Goal: Task Accomplishment & Management: Complete application form

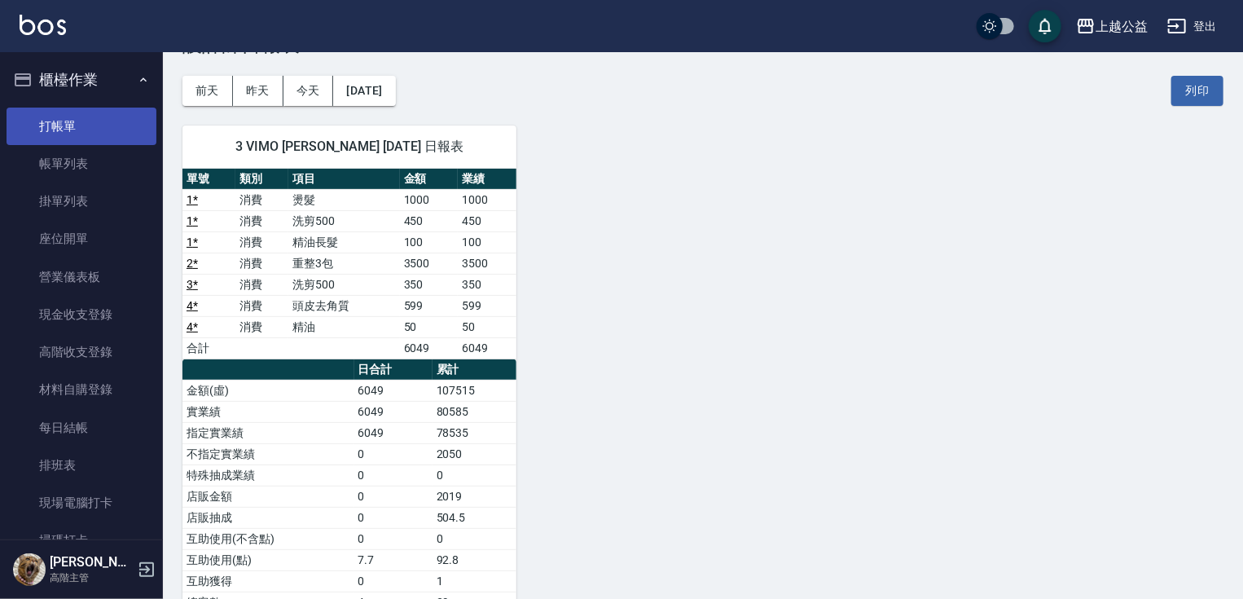
click at [91, 133] on link "打帳單" at bounding box center [82, 126] width 150 height 37
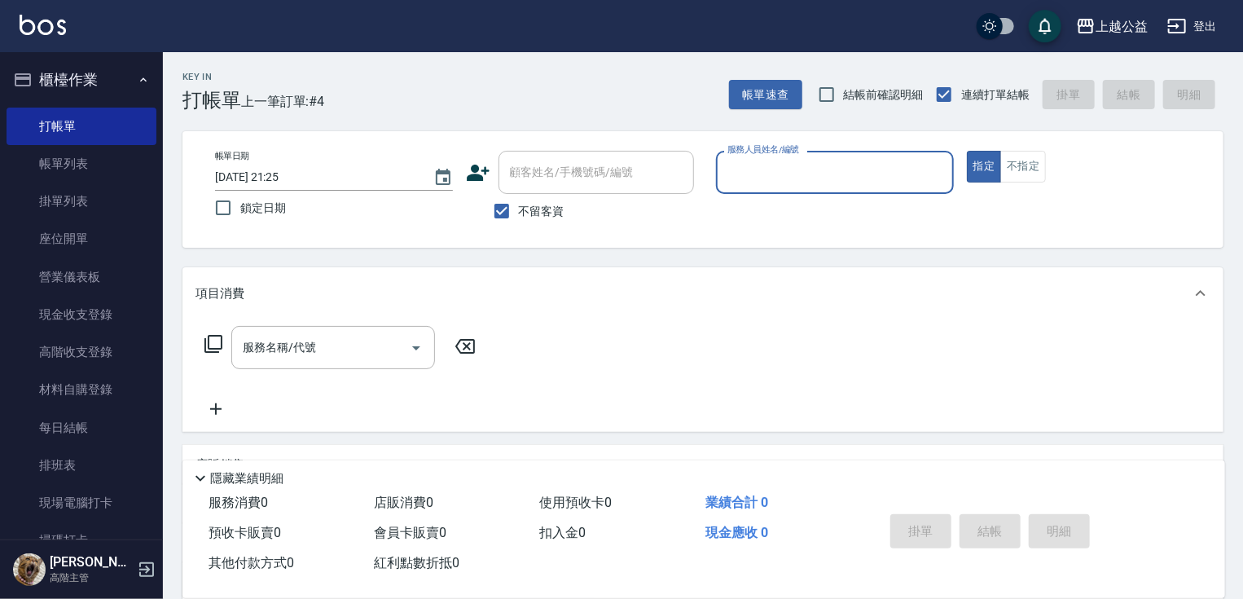
click at [780, 178] on input "服務人員姓名/編號" at bounding box center [834, 172] width 223 height 29
type input "MARS-1"
type button "true"
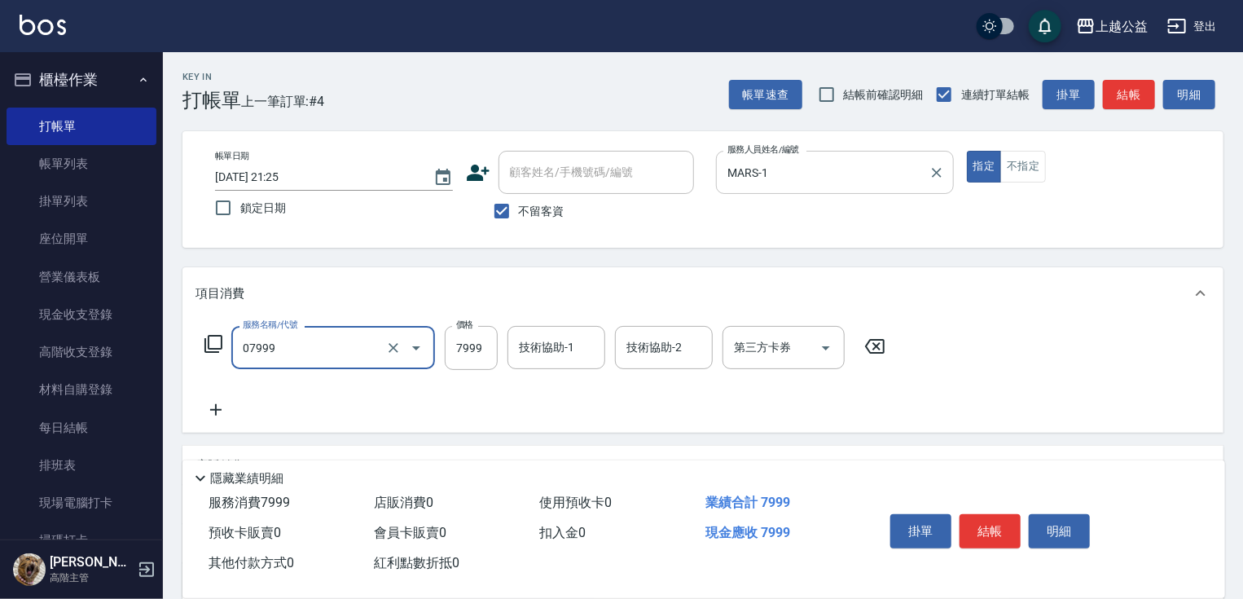
type input "雙棍金鑽20吋3包(07999)"
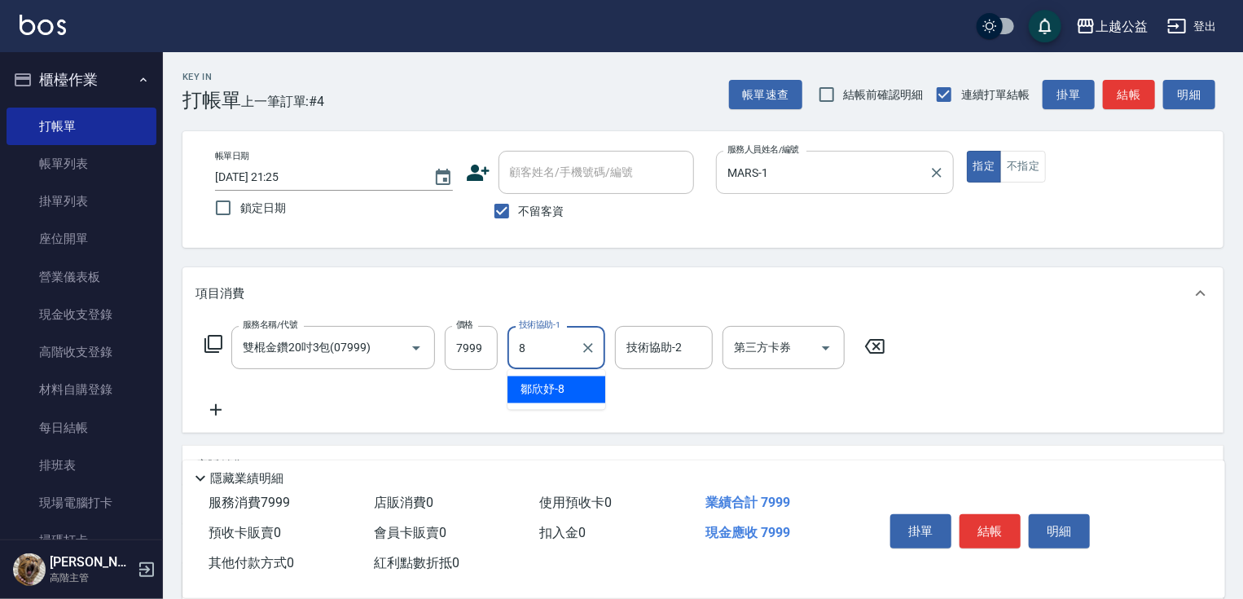
type input "[PERSON_NAME]-8"
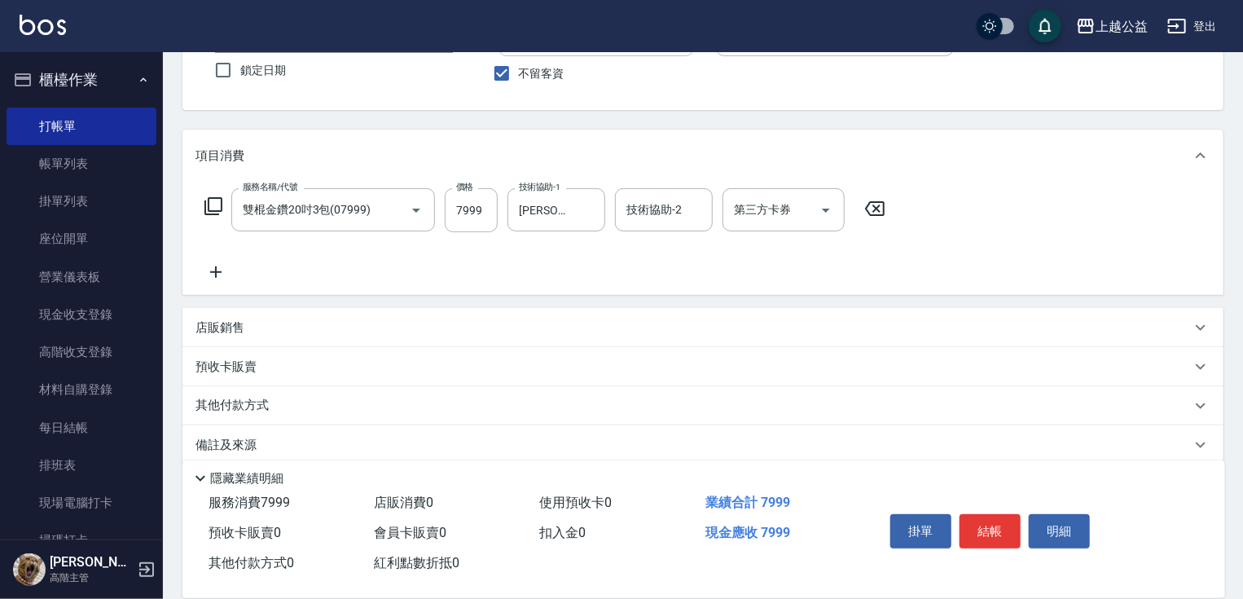
scroll to position [158, 0]
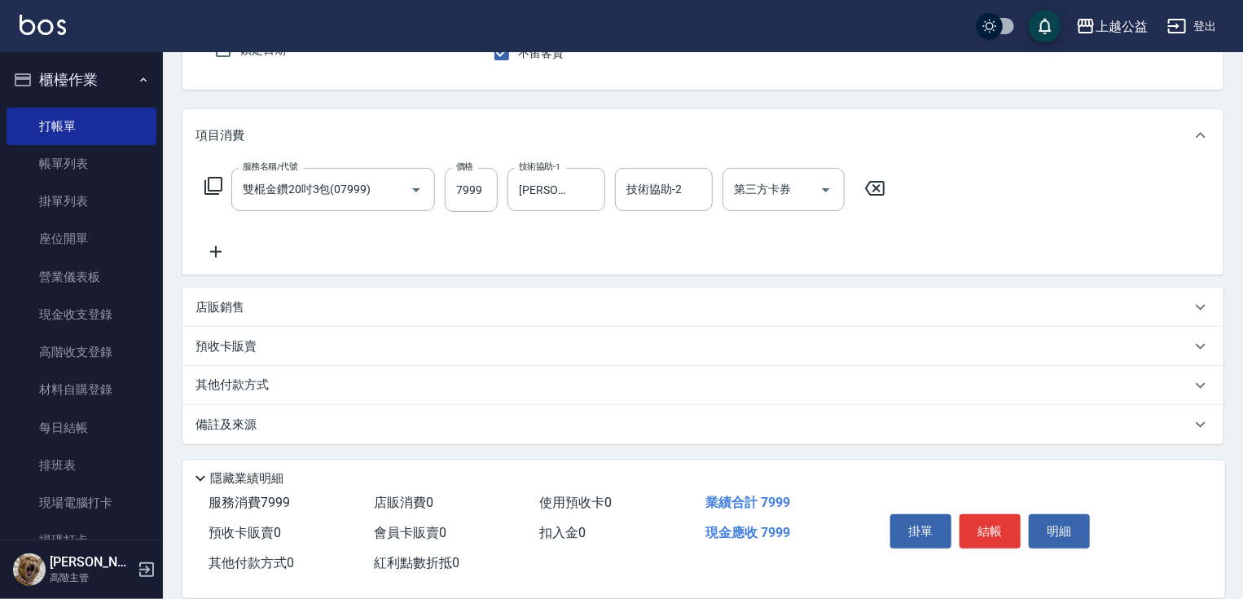
drag, startPoint x: 383, startPoint y: 310, endPoint x: 257, endPoint y: 440, distance: 180.3
click at [255, 387] on p "其他付款方式" at bounding box center [236, 385] width 81 height 18
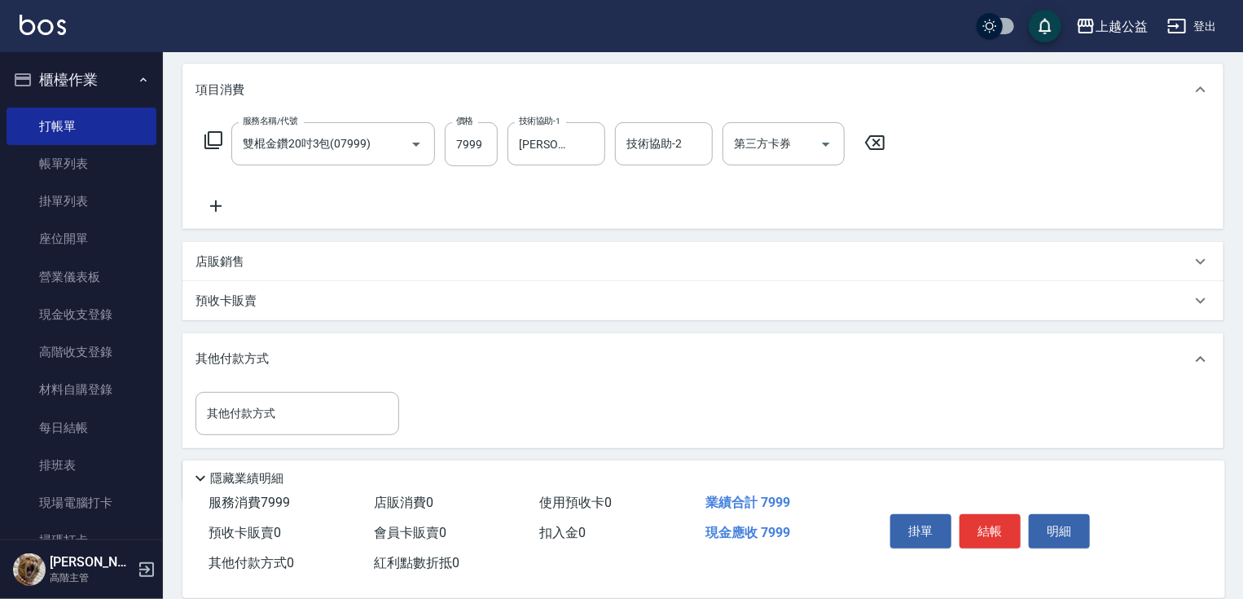
scroll to position [260, 0]
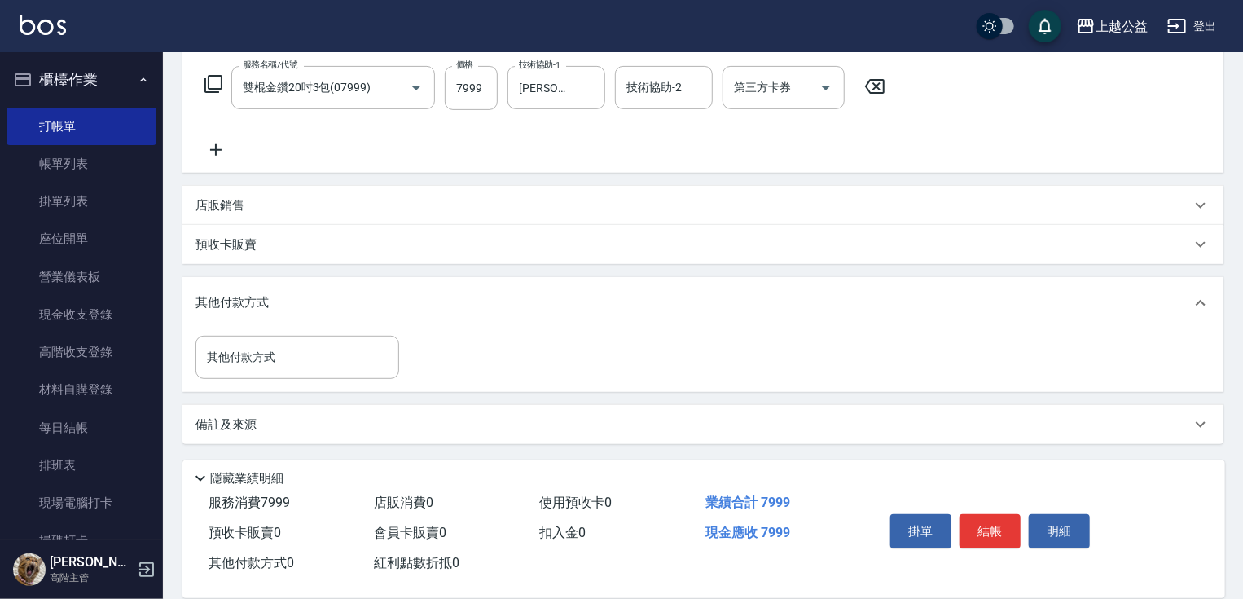
drag, startPoint x: 325, startPoint y: 352, endPoint x: 337, endPoint y: 444, distance: 92.9
click at [303, 362] on input "其他付款方式" at bounding box center [297, 357] width 189 height 29
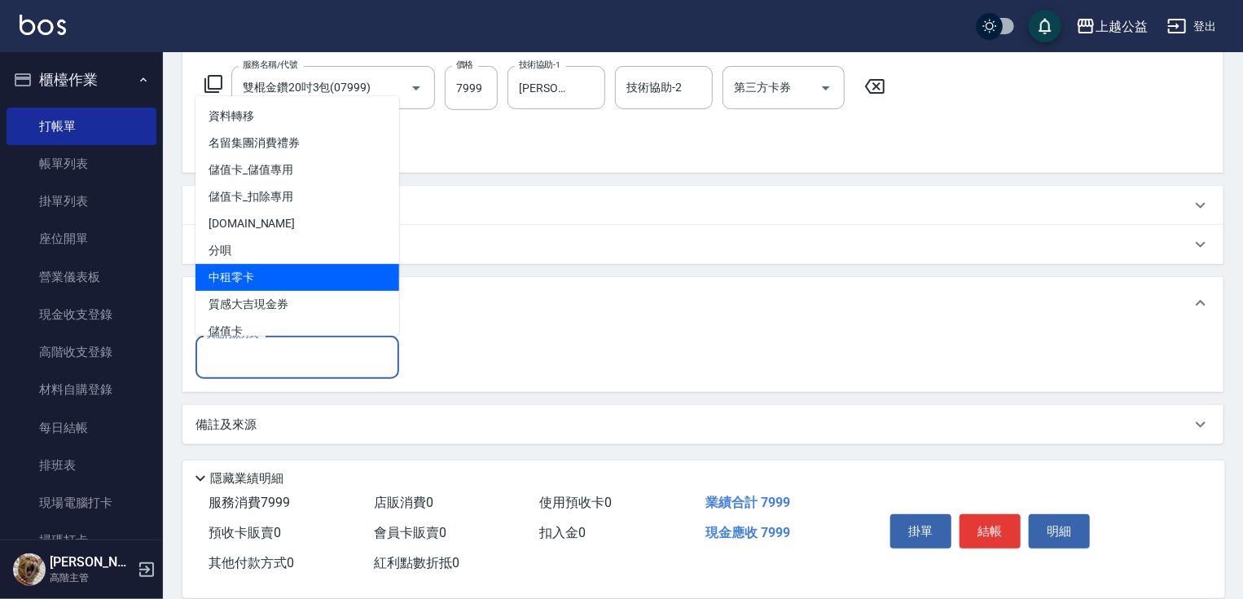
click at [301, 284] on span "中租零卡" at bounding box center [298, 277] width 204 height 27
type input "中租零卡"
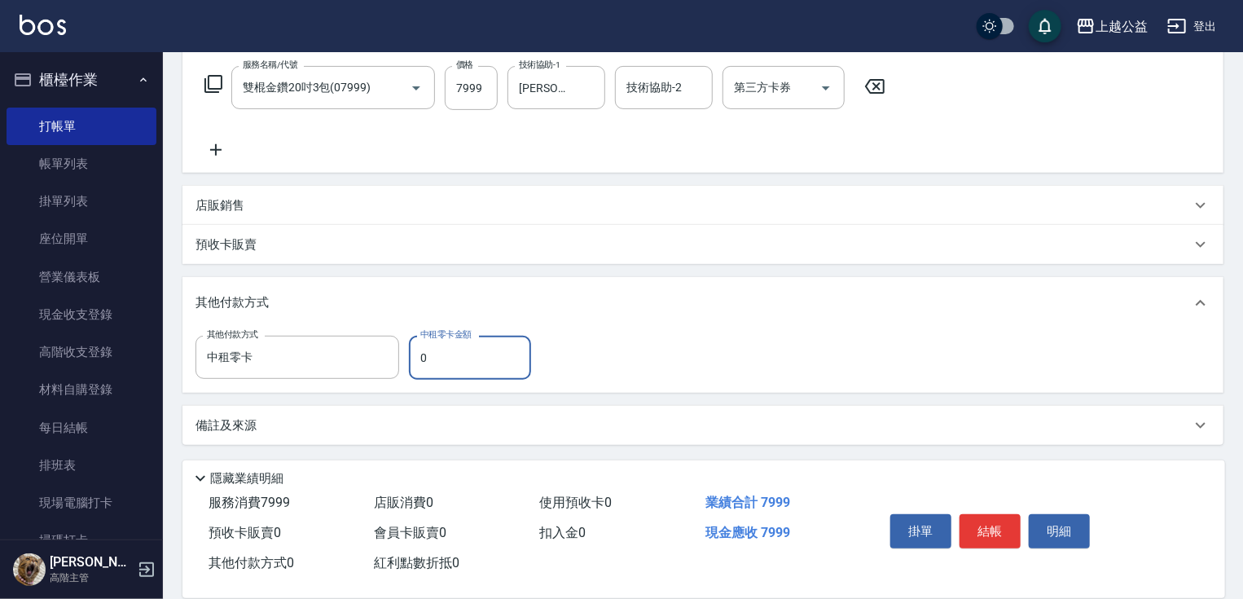
drag, startPoint x: 475, startPoint y: 374, endPoint x: 413, endPoint y: 360, distance: 63.4
click at [413, 360] on input "0" at bounding box center [470, 358] width 122 height 44
type input "4500"
click at [968, 525] on button "結帳" at bounding box center [990, 531] width 61 height 34
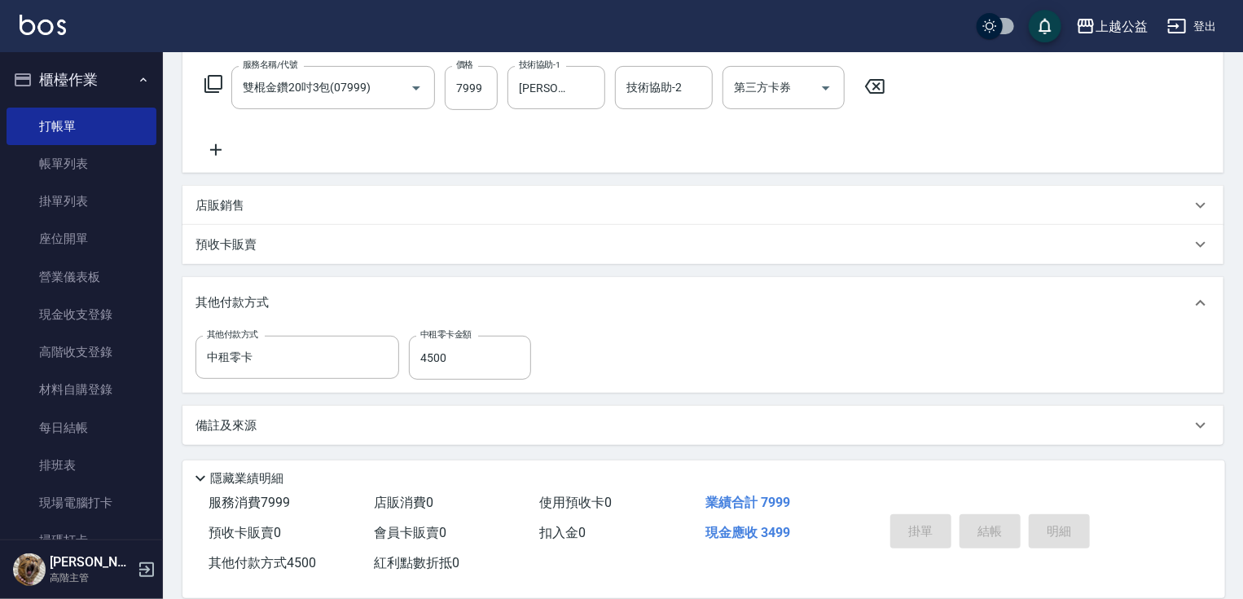
type input "[DATE] 21:27"
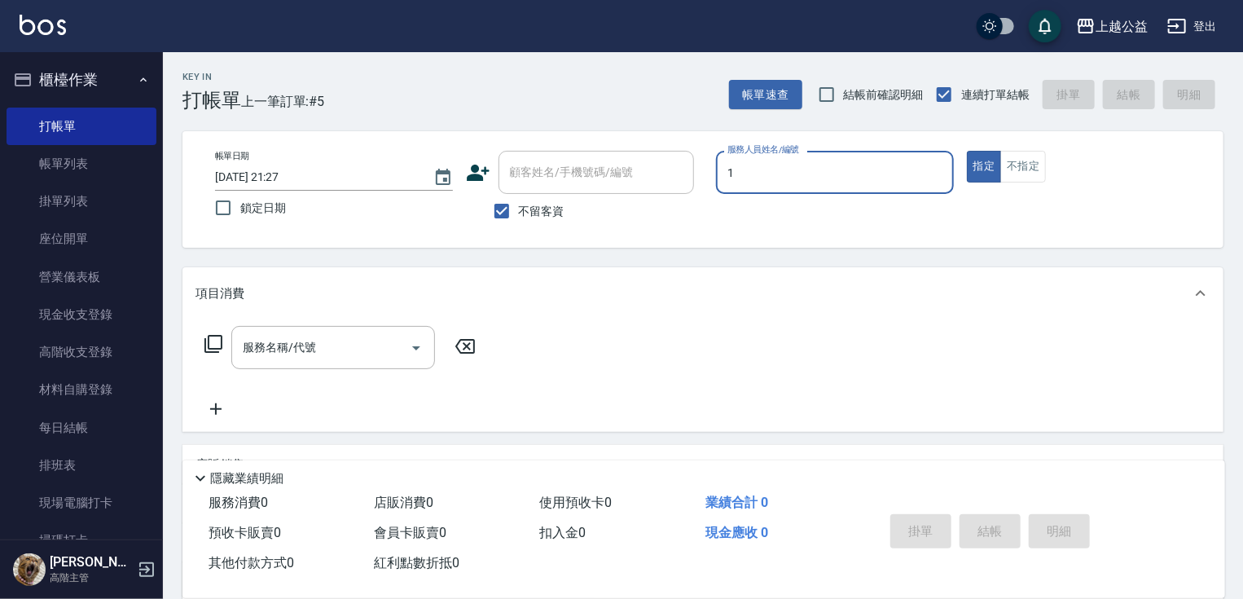
type input "MARS-1"
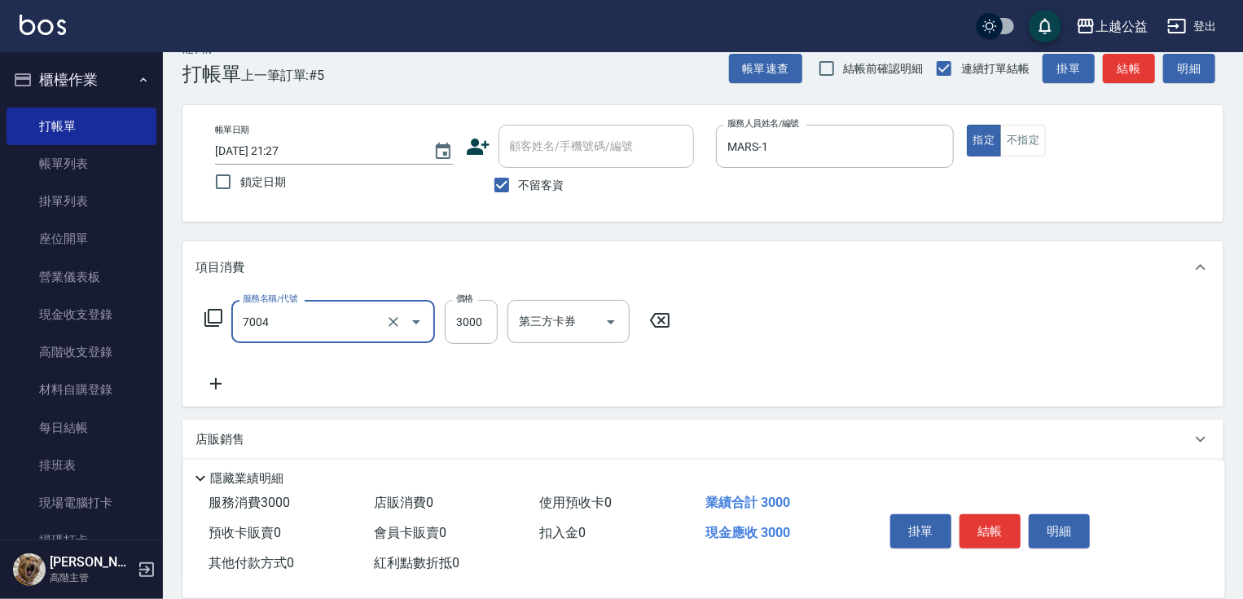
type input "重整3包(7004)"
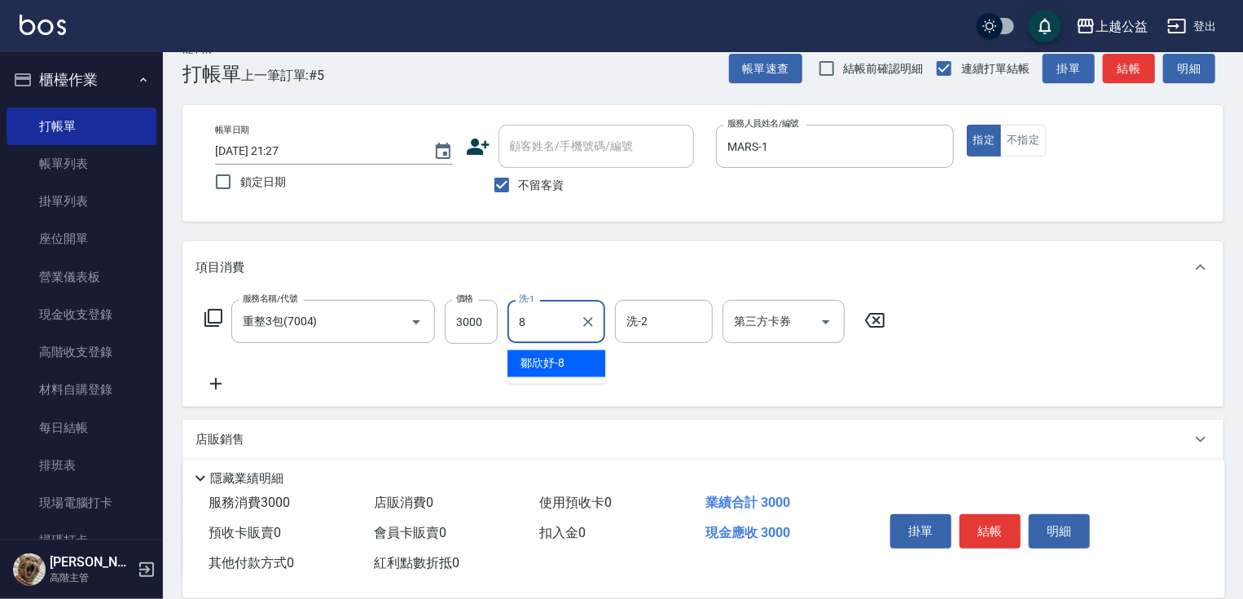
type input "[PERSON_NAME]-8"
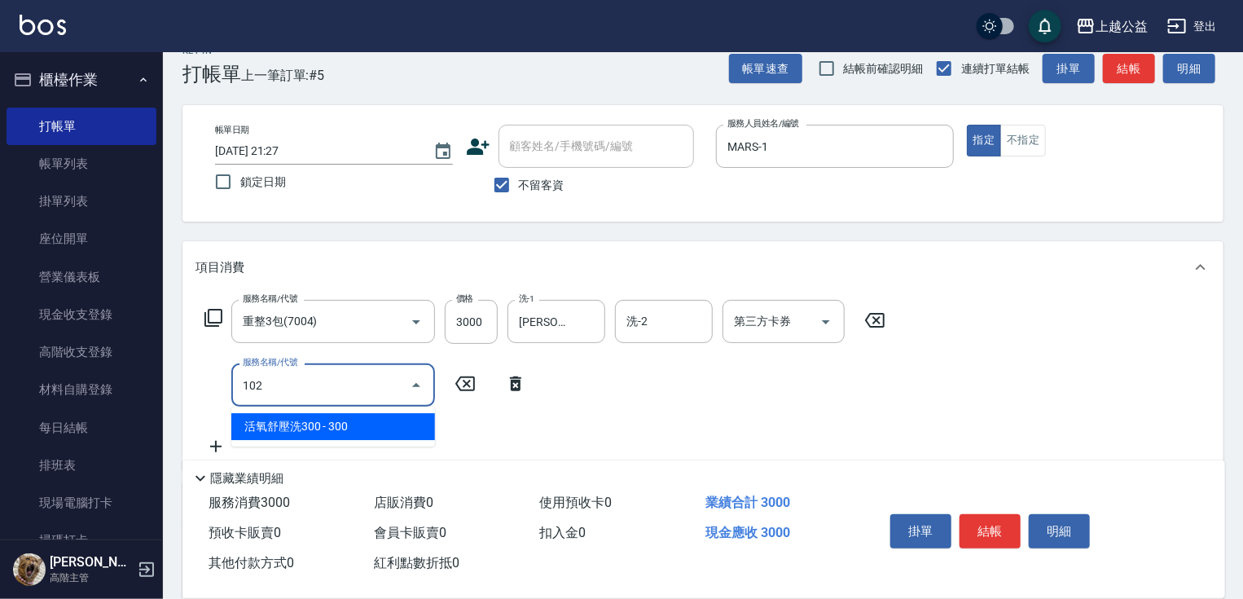
type input "活氧舒壓洗300(102)"
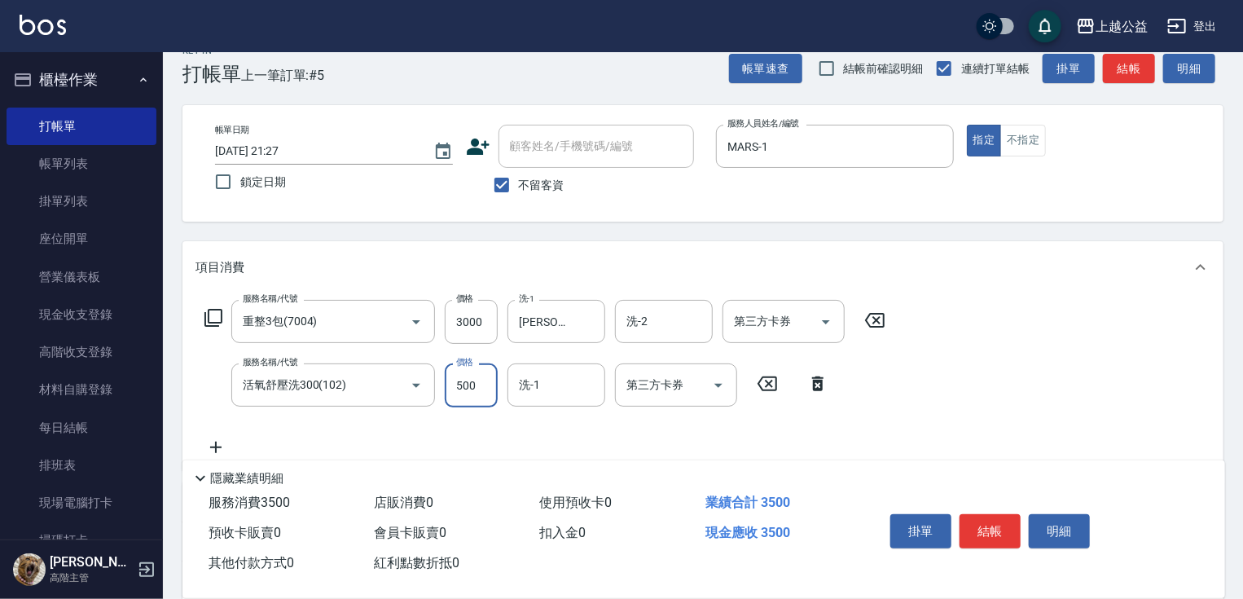
type input "500"
type input "[PERSON_NAME]-8"
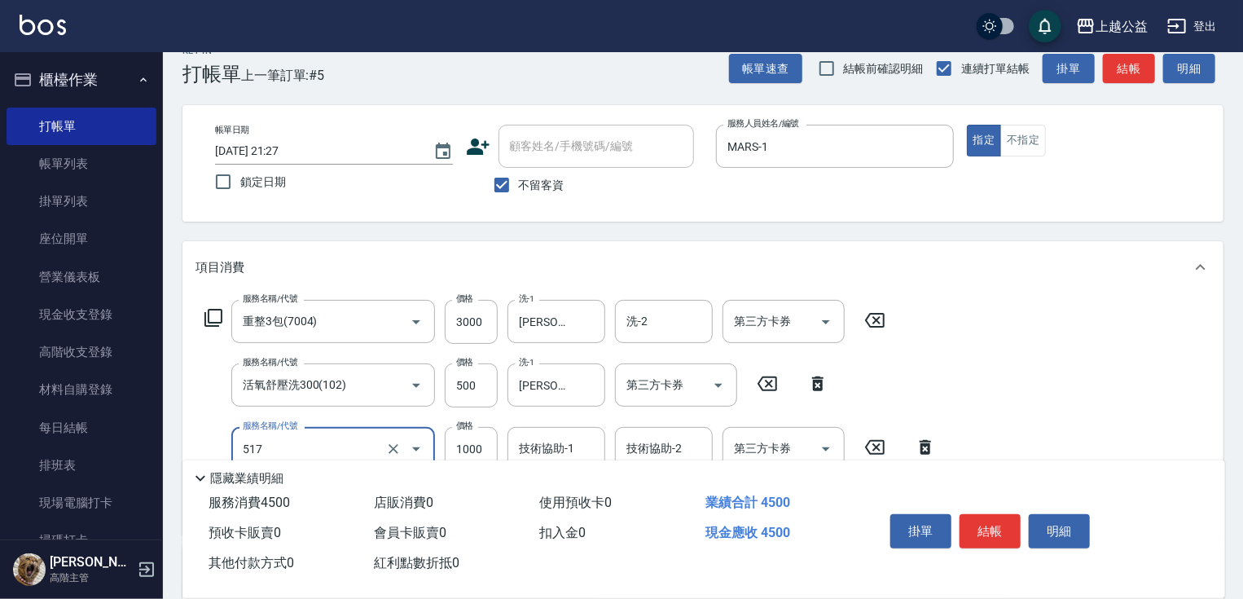
type input "染髮1000(517)"
type input "500"
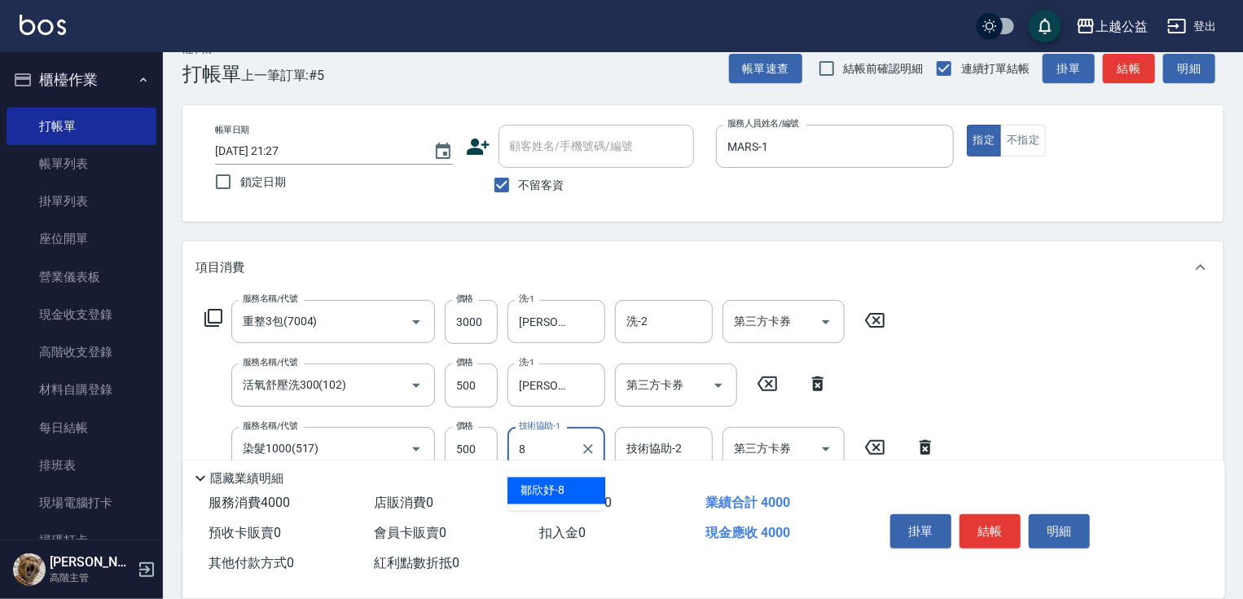
type input "[PERSON_NAME]-8"
click at [977, 531] on button "結帳" at bounding box center [990, 531] width 61 height 34
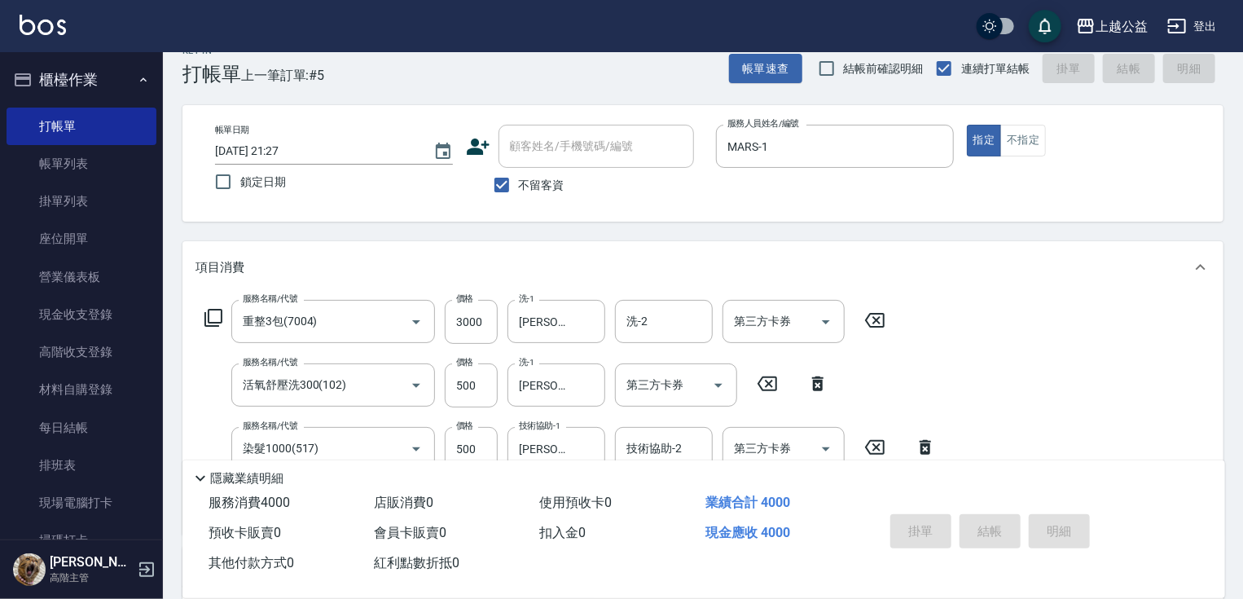
type input "[DATE] 21:28"
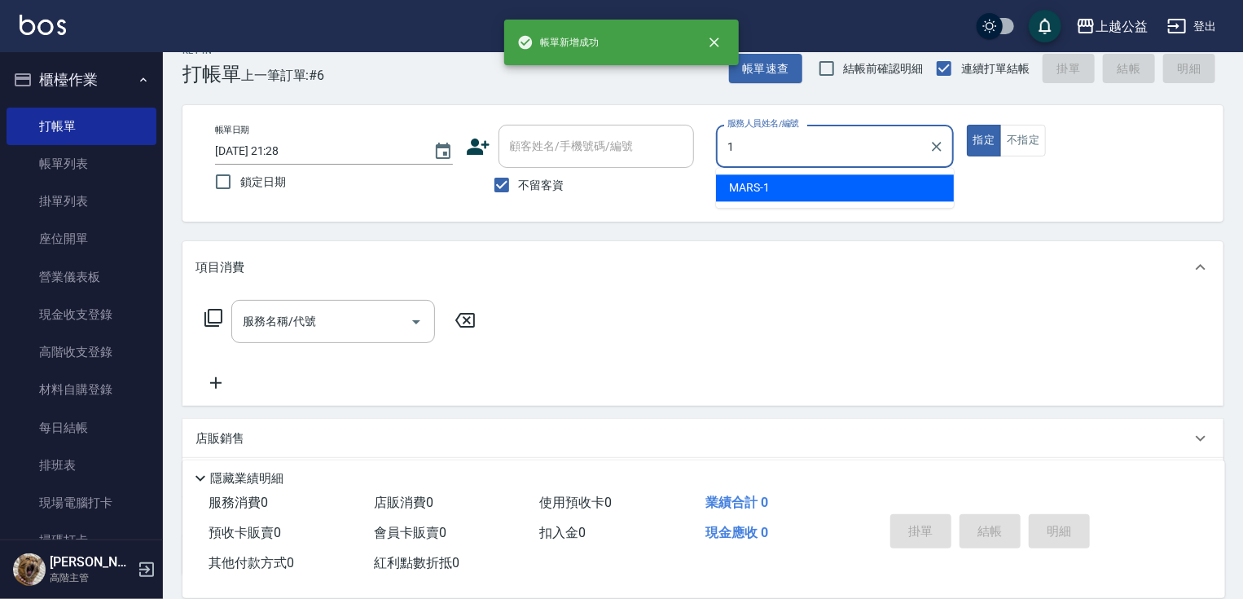
type input "MARS-1"
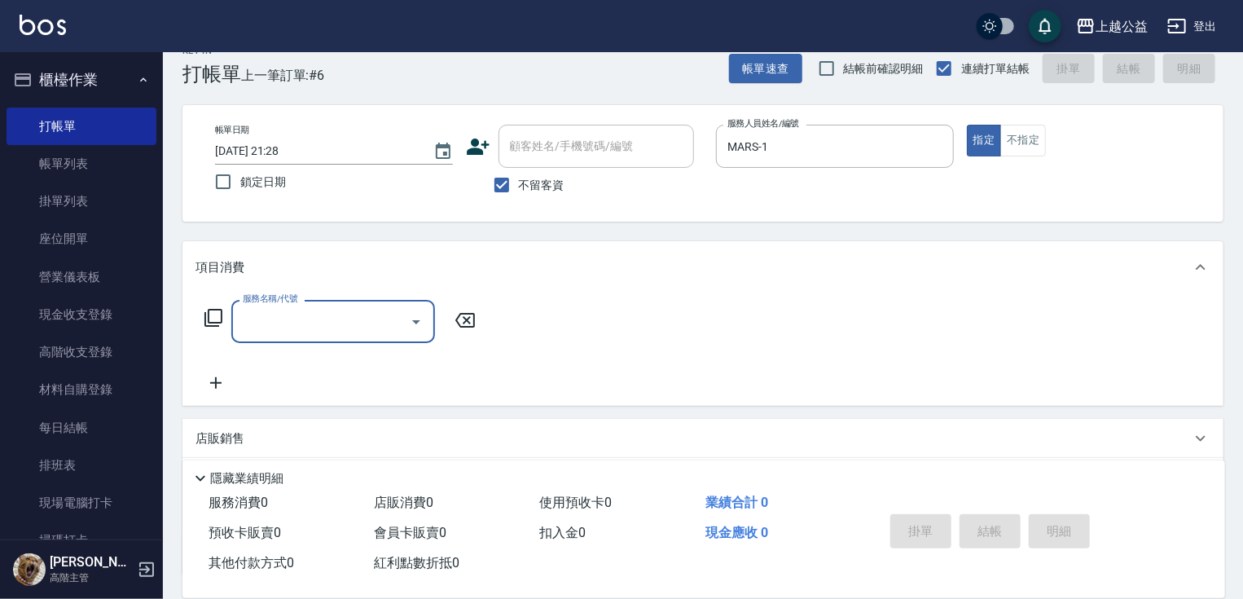
click at [212, 320] on icon at bounding box center [214, 318] width 20 height 20
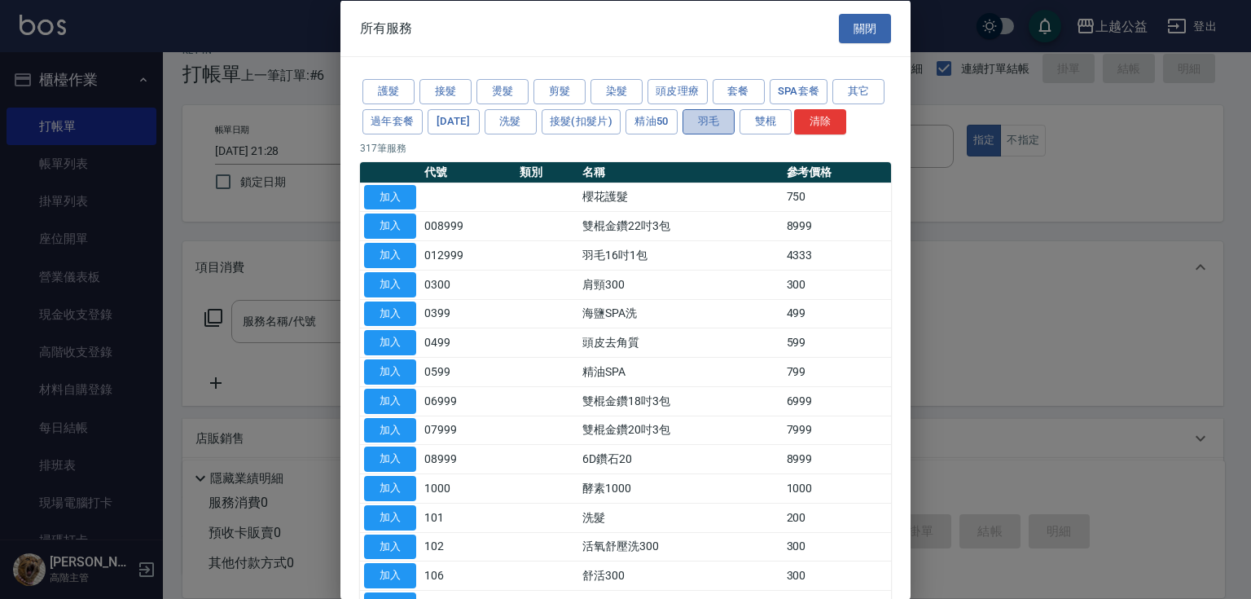
click at [735, 113] on button "羽毛" at bounding box center [709, 120] width 52 height 25
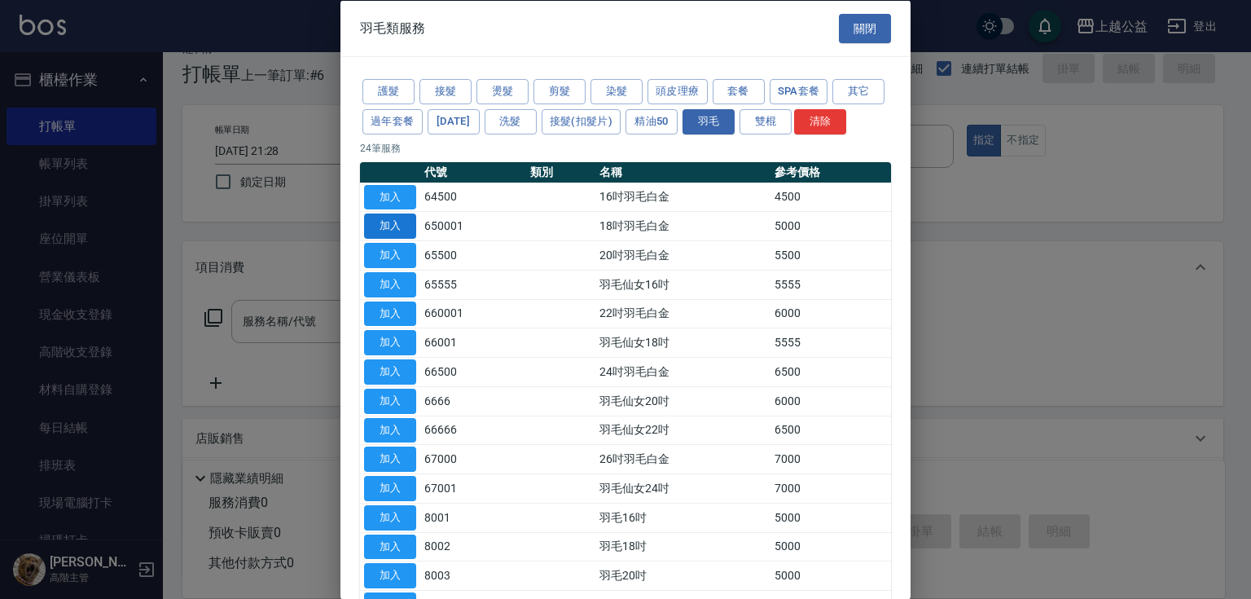
click at [391, 239] on button "加入" at bounding box center [390, 225] width 52 height 25
type input "18吋羽毛白金(650001)"
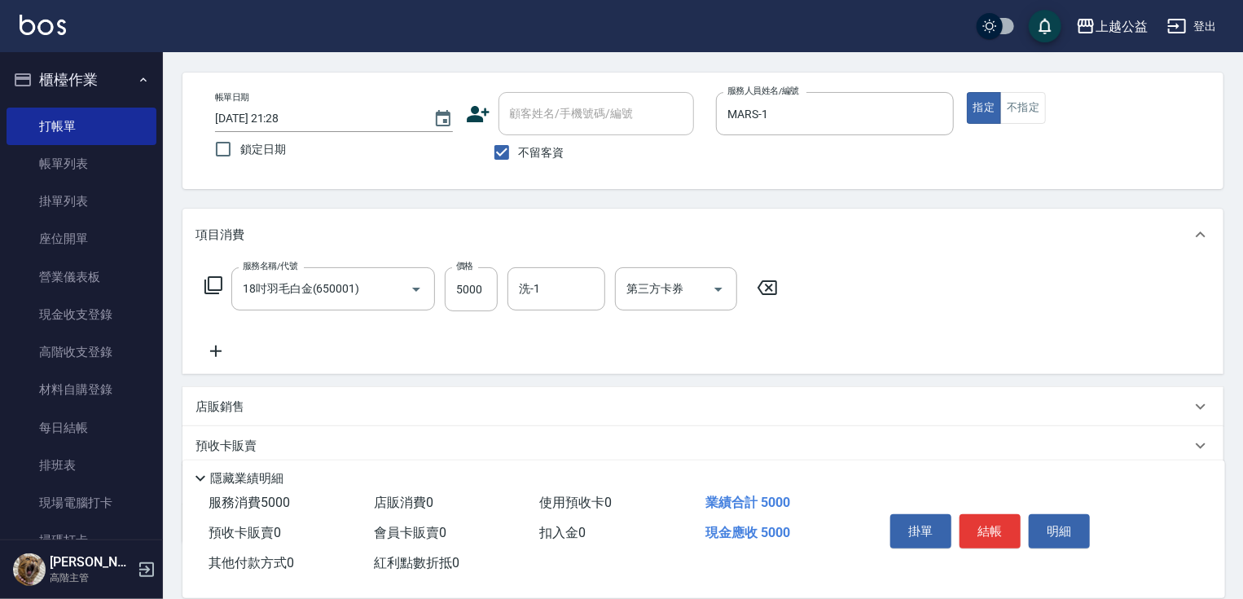
scroll to position [158, 0]
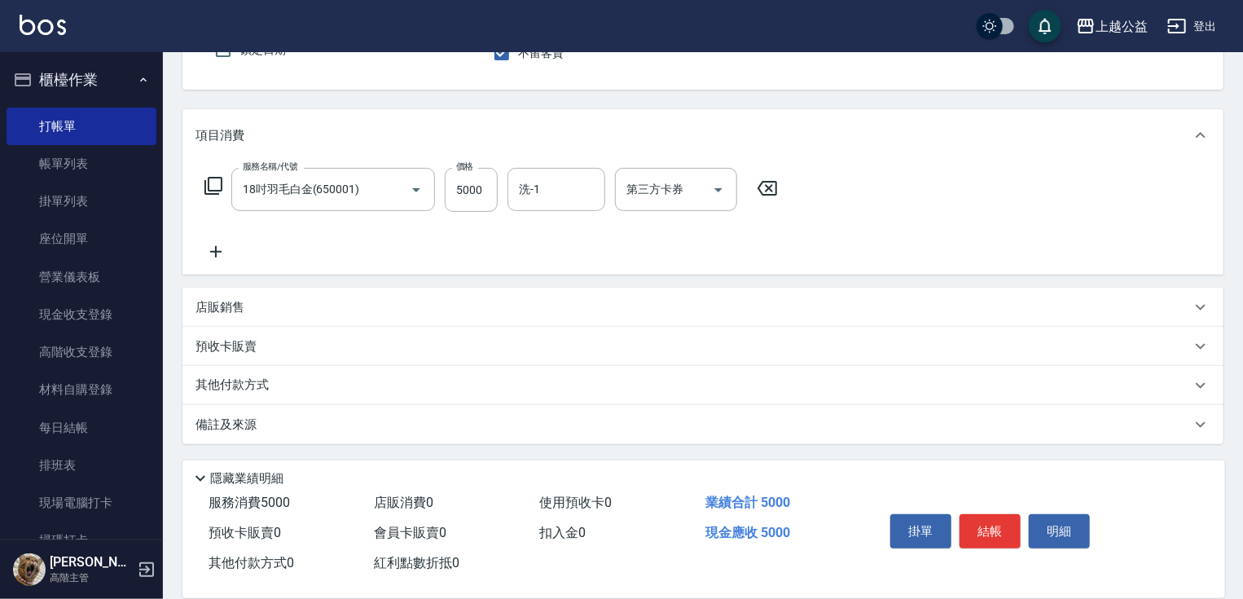
drag, startPoint x: 363, startPoint y: 282, endPoint x: 355, endPoint y: 387, distance: 105.4
click at [209, 250] on icon at bounding box center [216, 252] width 41 height 20
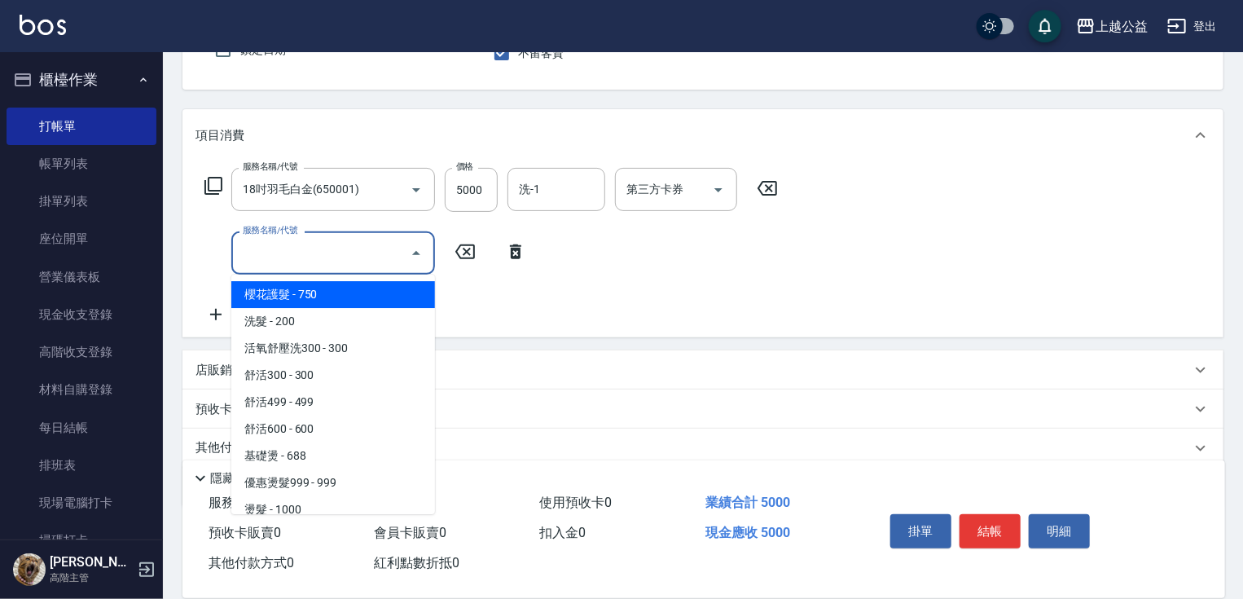
click at [292, 252] on input "服務名稱/代號" at bounding box center [321, 253] width 165 height 29
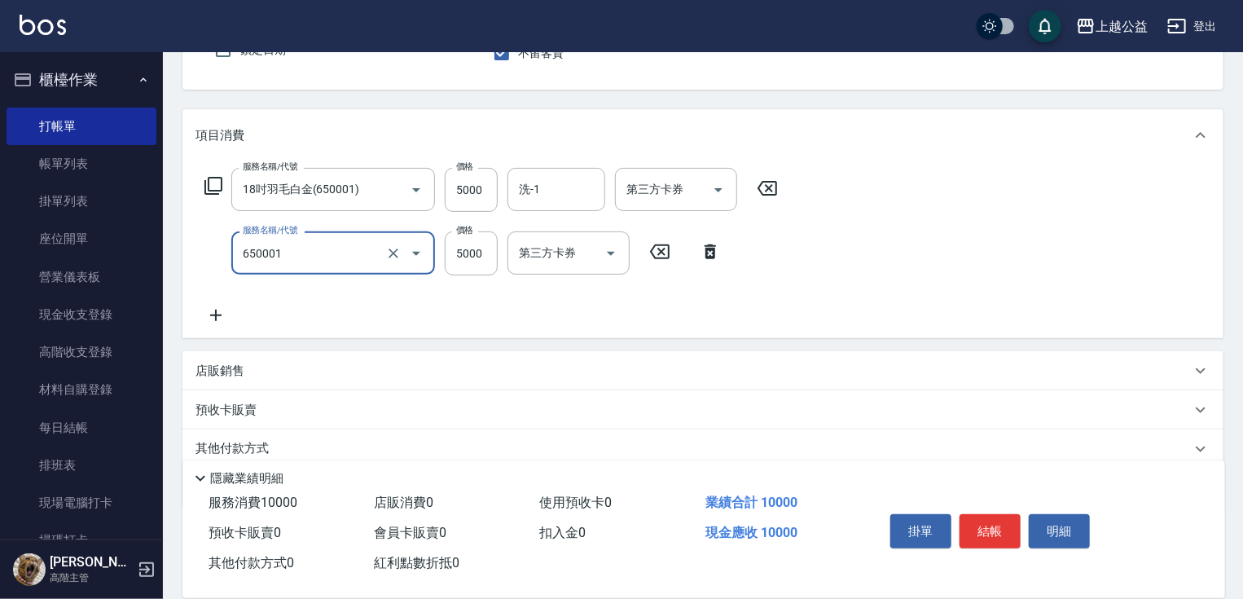
type input "18吋羽毛白金(650001)"
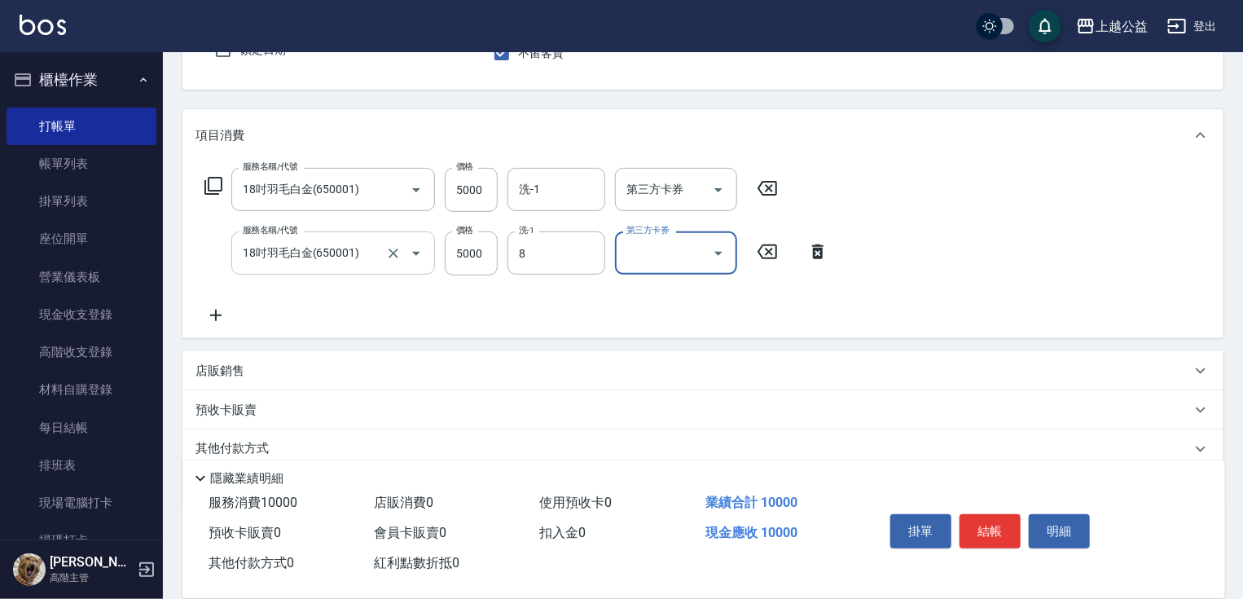
type input "[PERSON_NAME]-8"
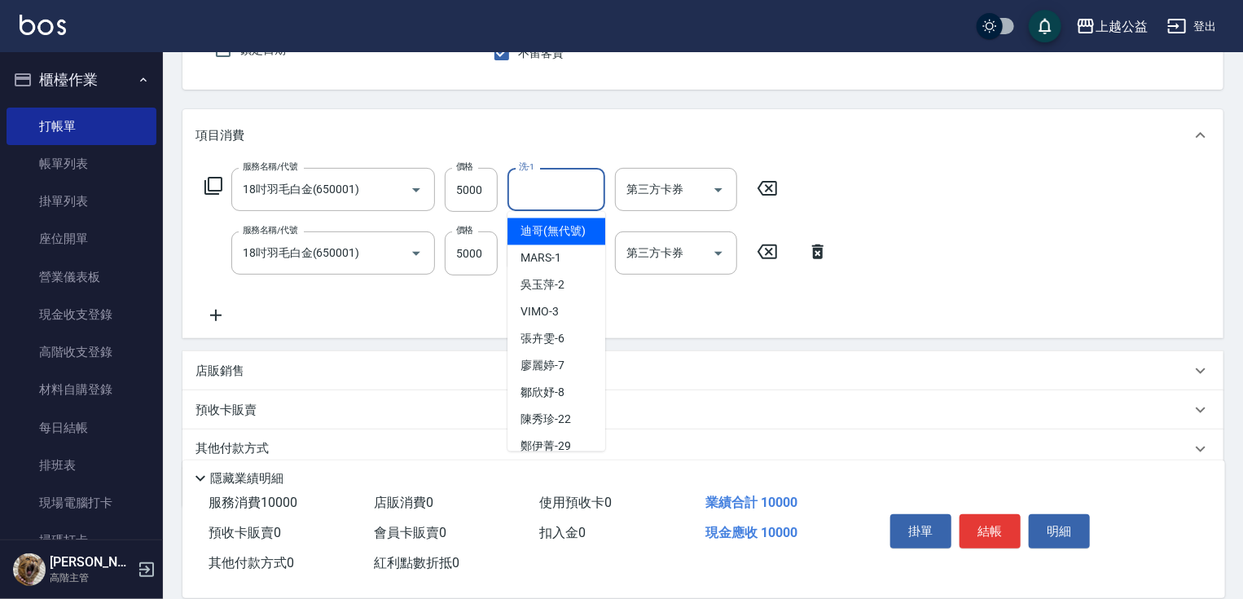
click at [539, 175] on input "洗-1" at bounding box center [556, 189] width 83 height 29
type input "[PERSON_NAME]-8"
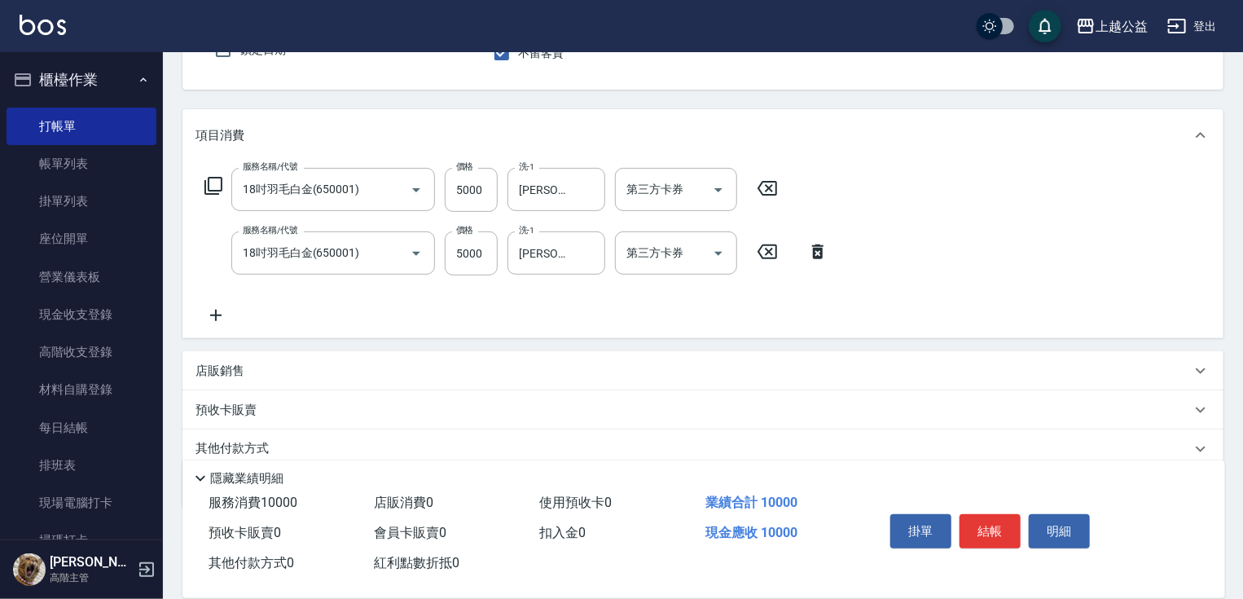
click at [209, 316] on icon at bounding box center [216, 316] width 41 height 20
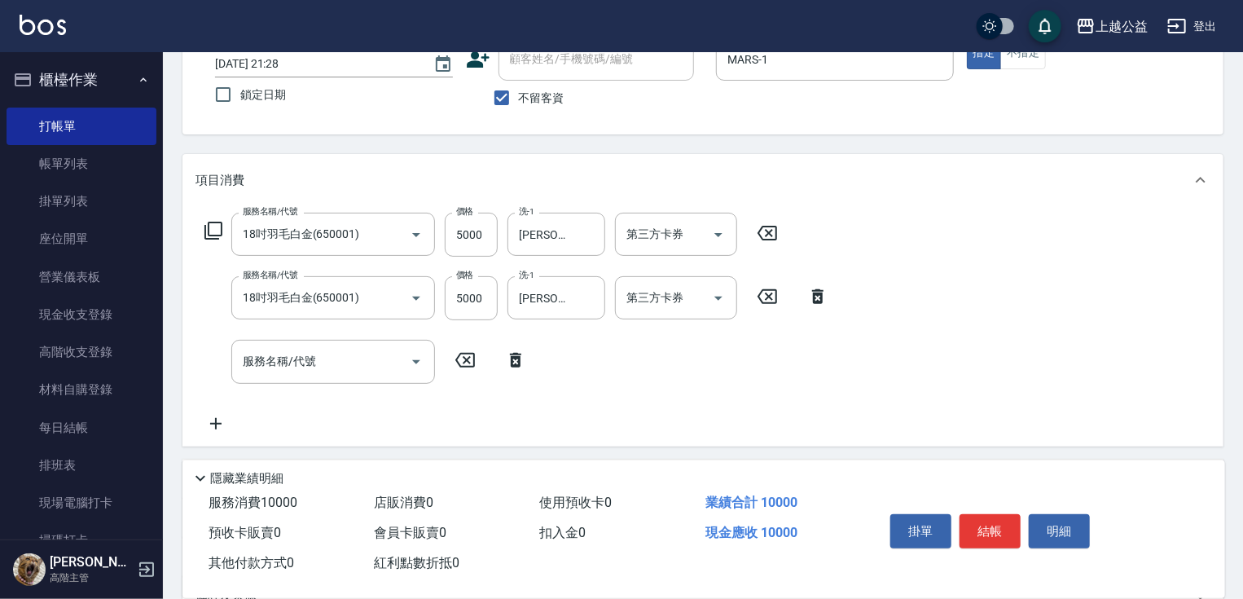
drag, startPoint x: 450, startPoint y: 117, endPoint x: 555, endPoint y: 122, distance: 105.2
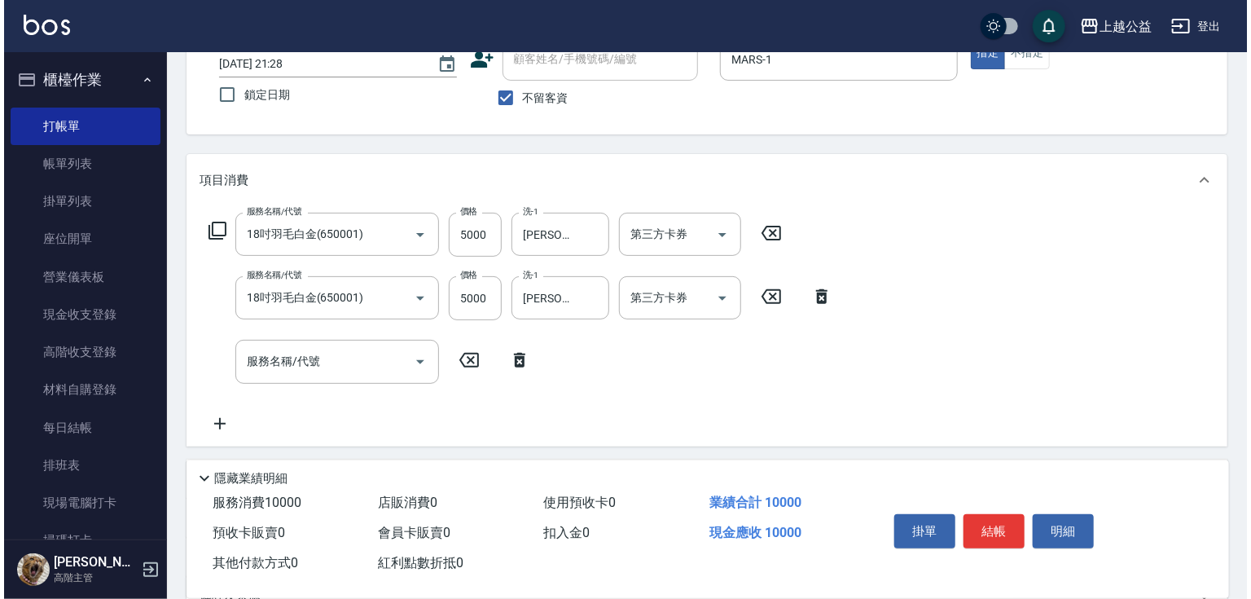
scroll to position [105, 0]
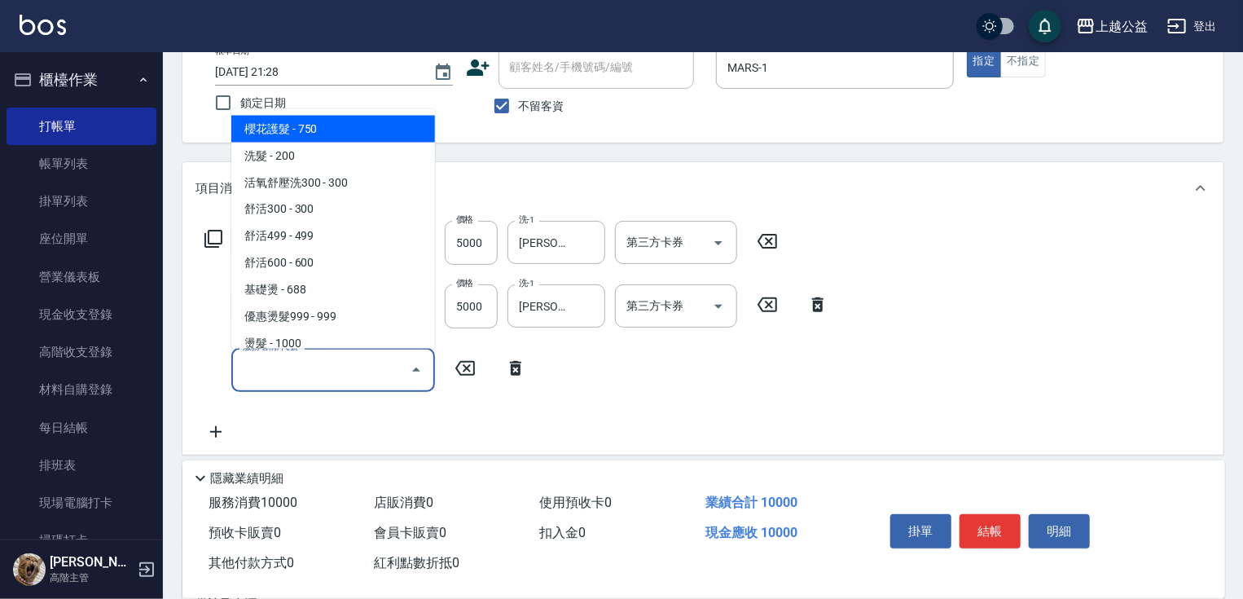
click at [308, 355] on input "服務名稱/代號" at bounding box center [321, 369] width 165 height 29
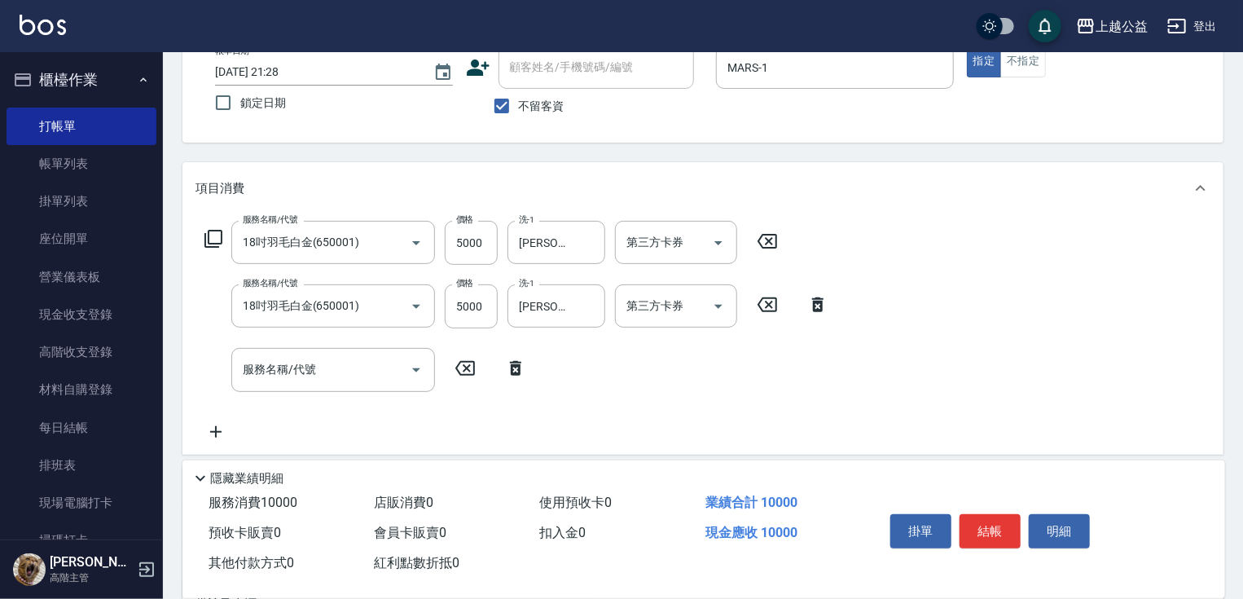
click at [206, 236] on icon at bounding box center [214, 239] width 20 height 20
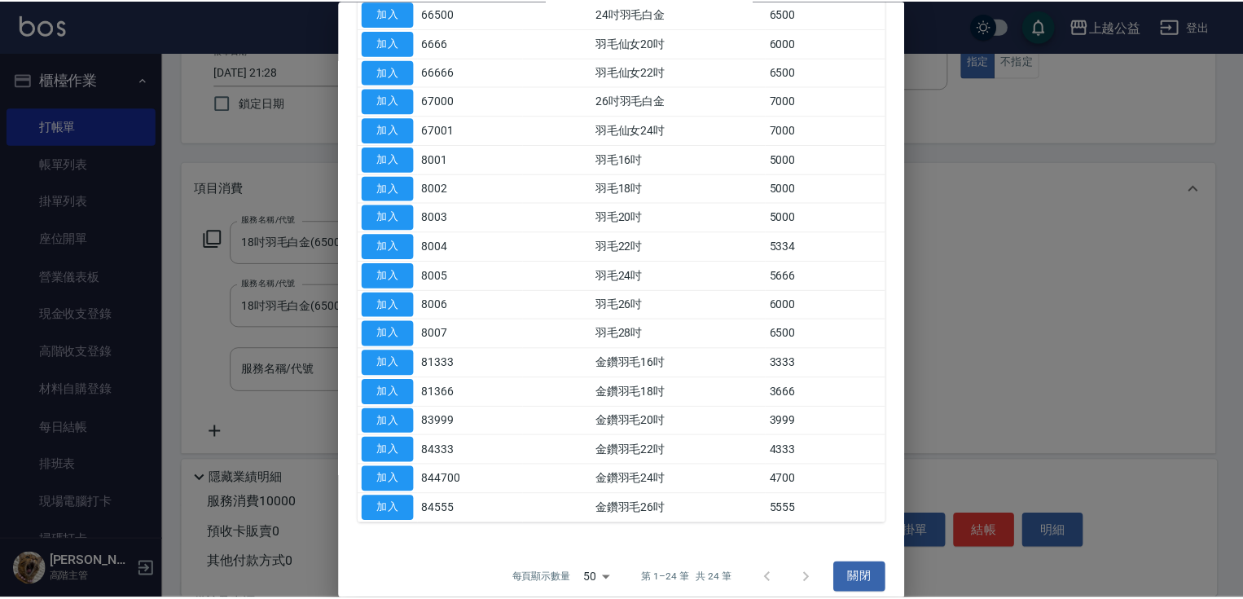
scroll to position [392, 0]
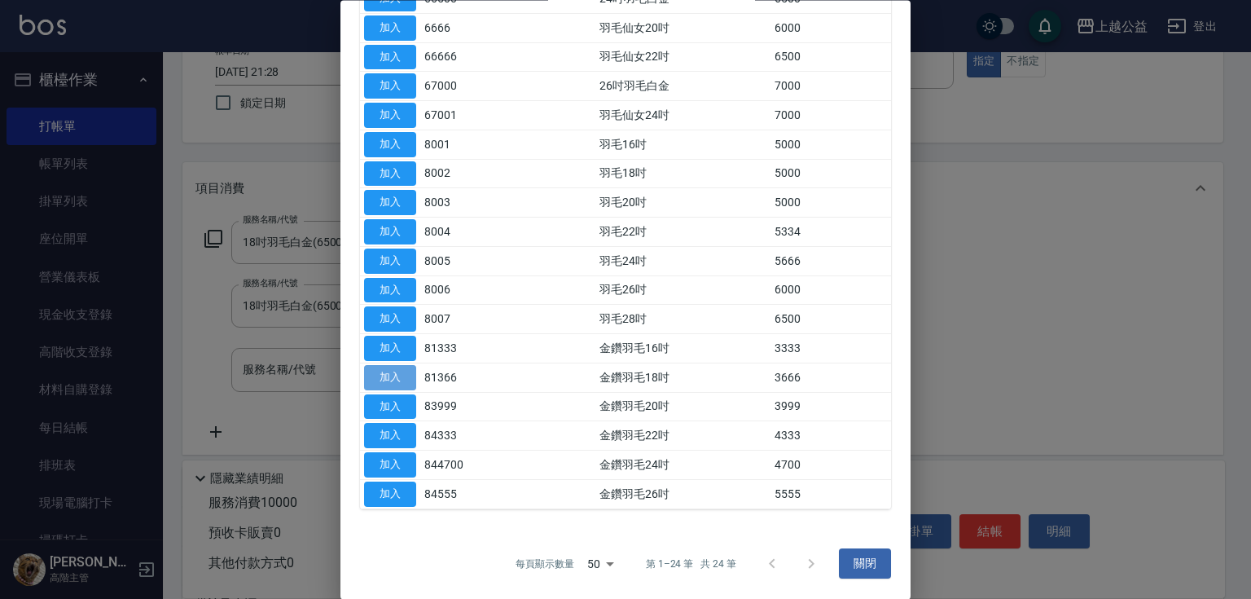
click at [385, 380] on button "加入" at bounding box center [390, 377] width 52 height 25
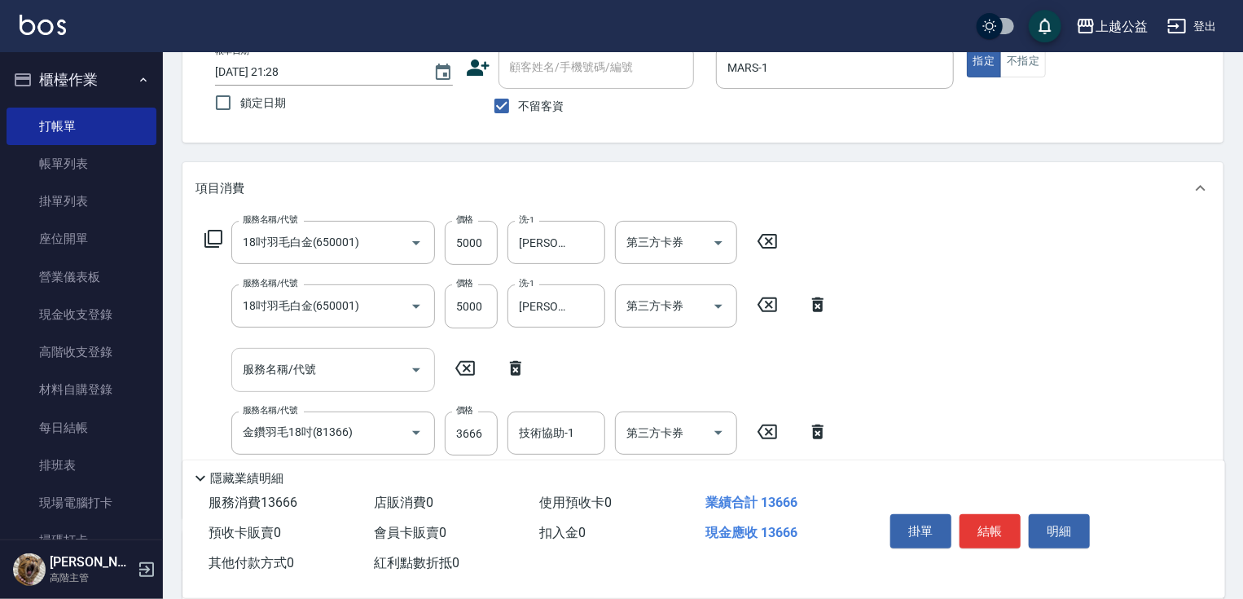
click at [319, 362] on input "服務名稱/代號" at bounding box center [321, 369] width 165 height 29
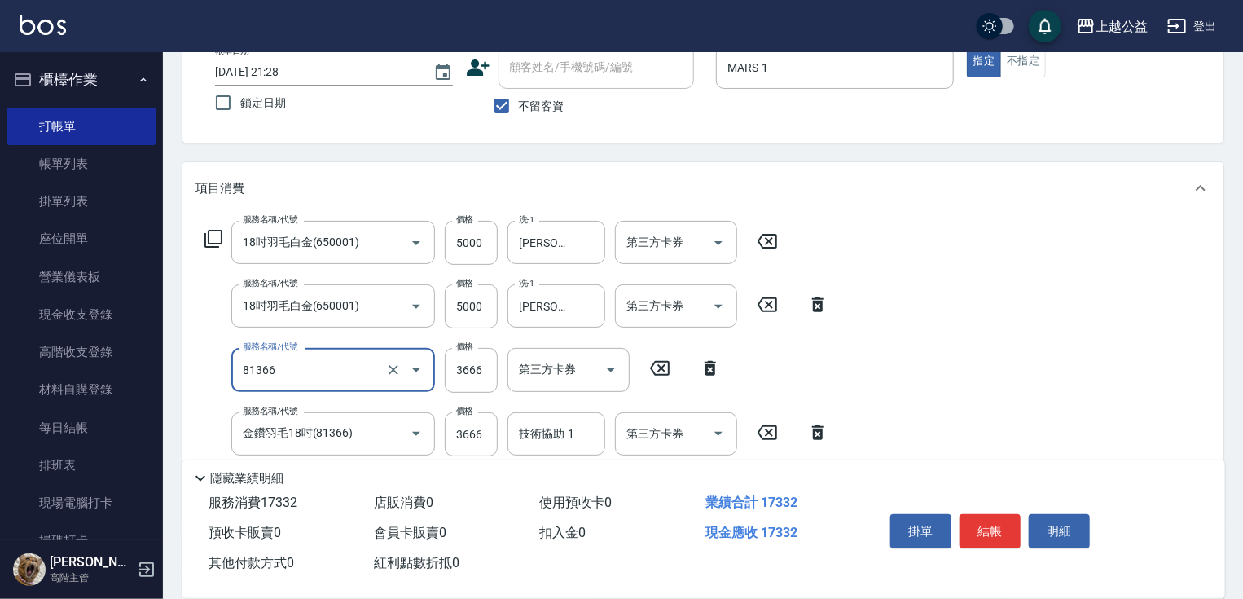
type input "金鑽羽毛18吋(81366)"
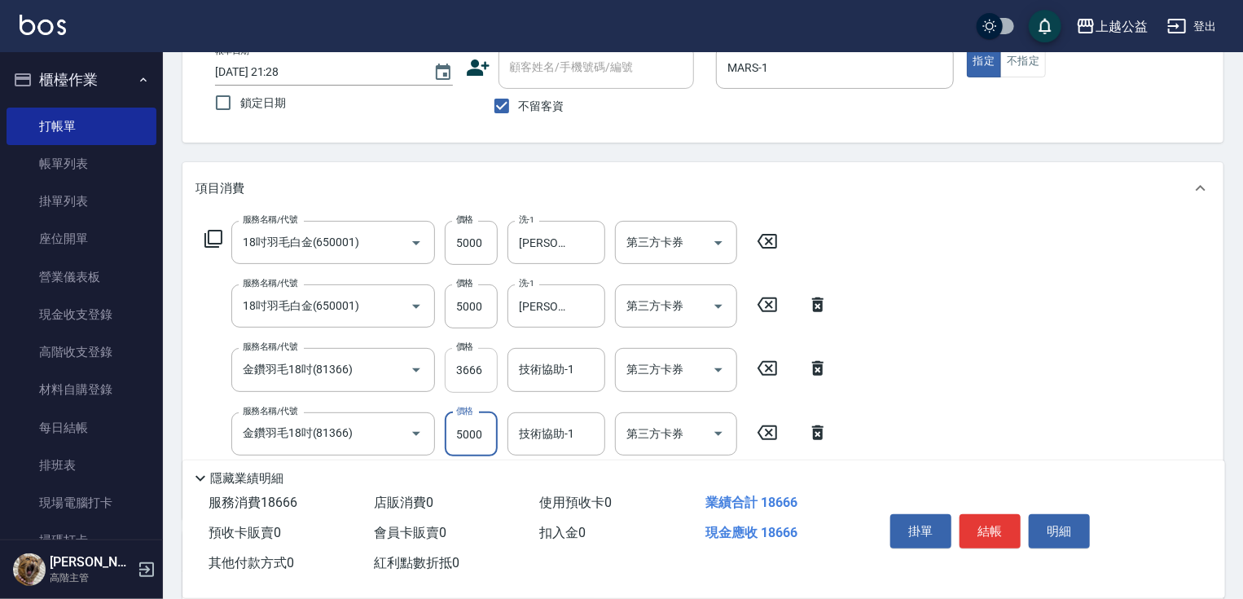
type input "5000"
click at [489, 374] on input "3666" at bounding box center [471, 370] width 53 height 44
type input "5000"
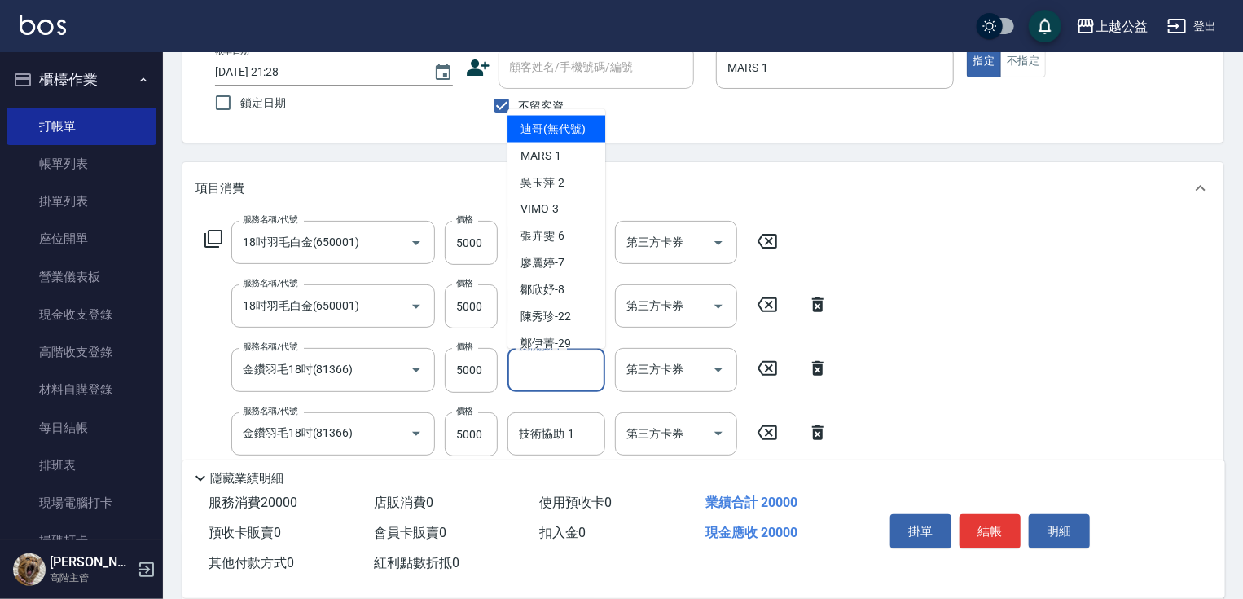
click at [551, 364] on div "技術協助-1 技術協助-1" at bounding box center [557, 369] width 98 height 43
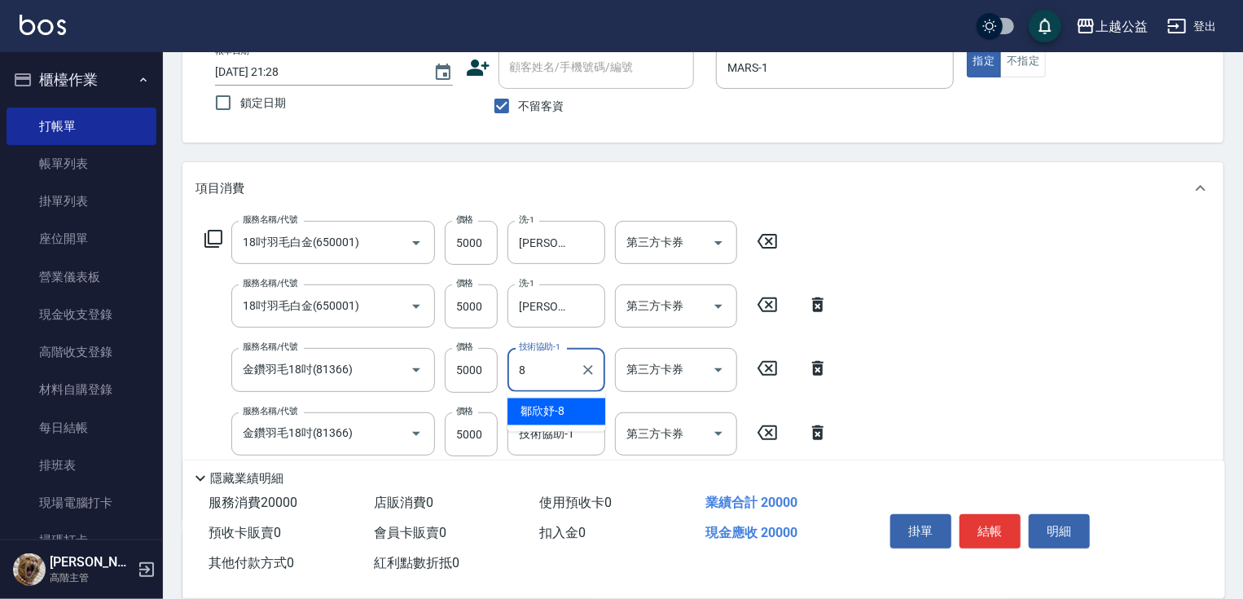
type input "[PERSON_NAME]-8"
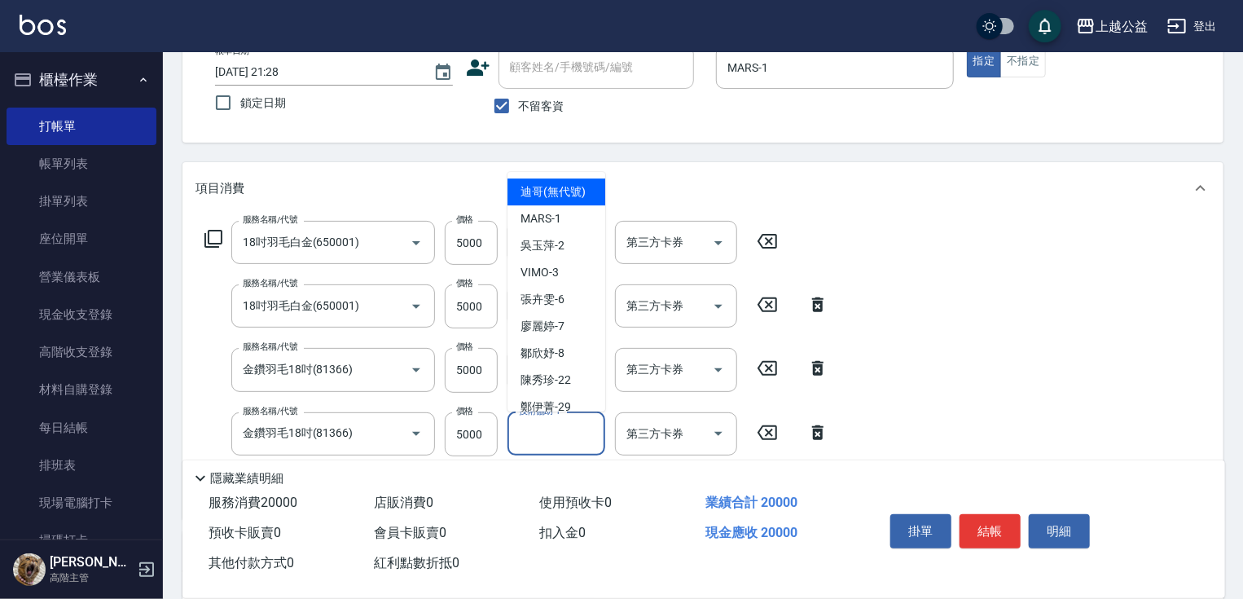
click at [561, 424] on div "技術協助-1 技術協助-1" at bounding box center [557, 433] width 98 height 43
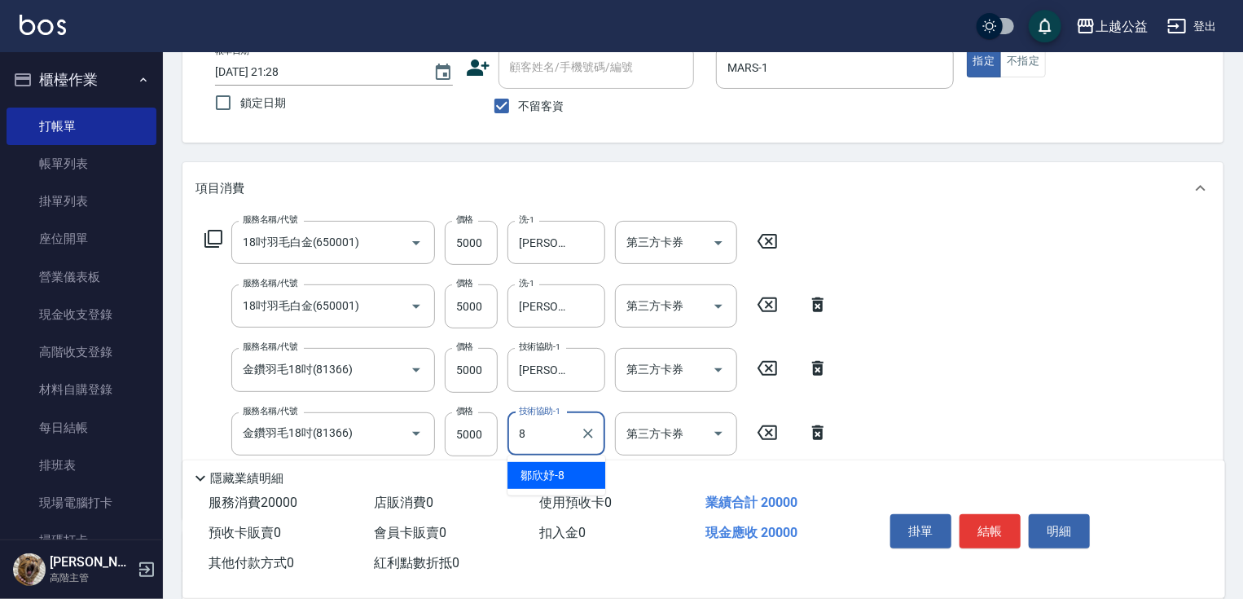
type input "[PERSON_NAME]-8"
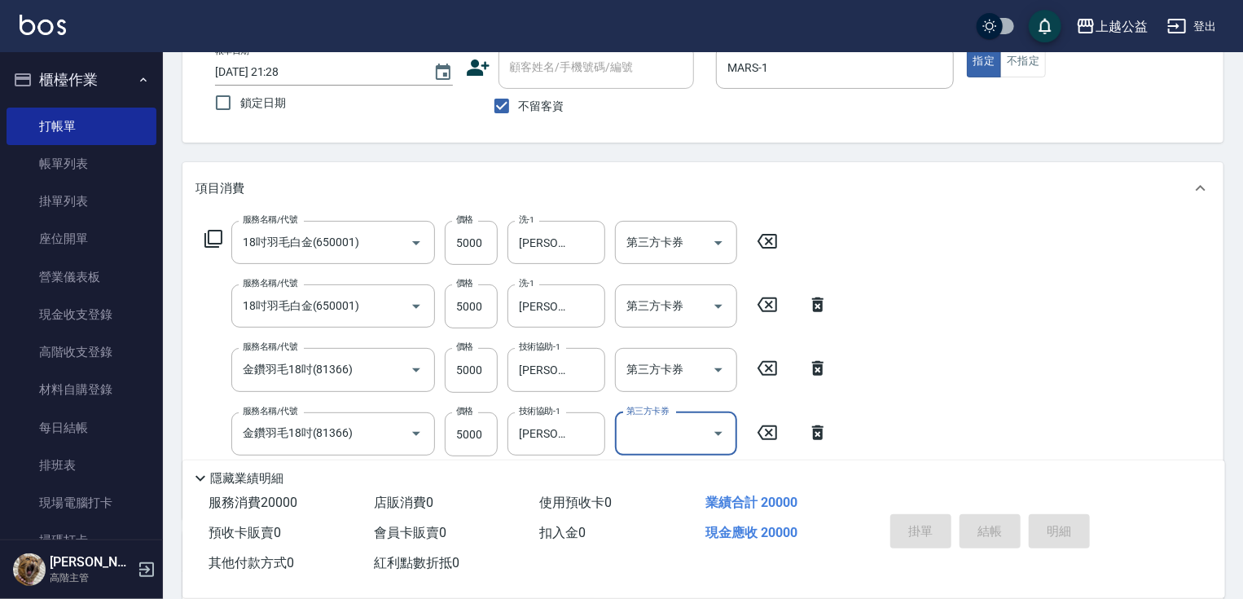
type input "[DATE] 21:29"
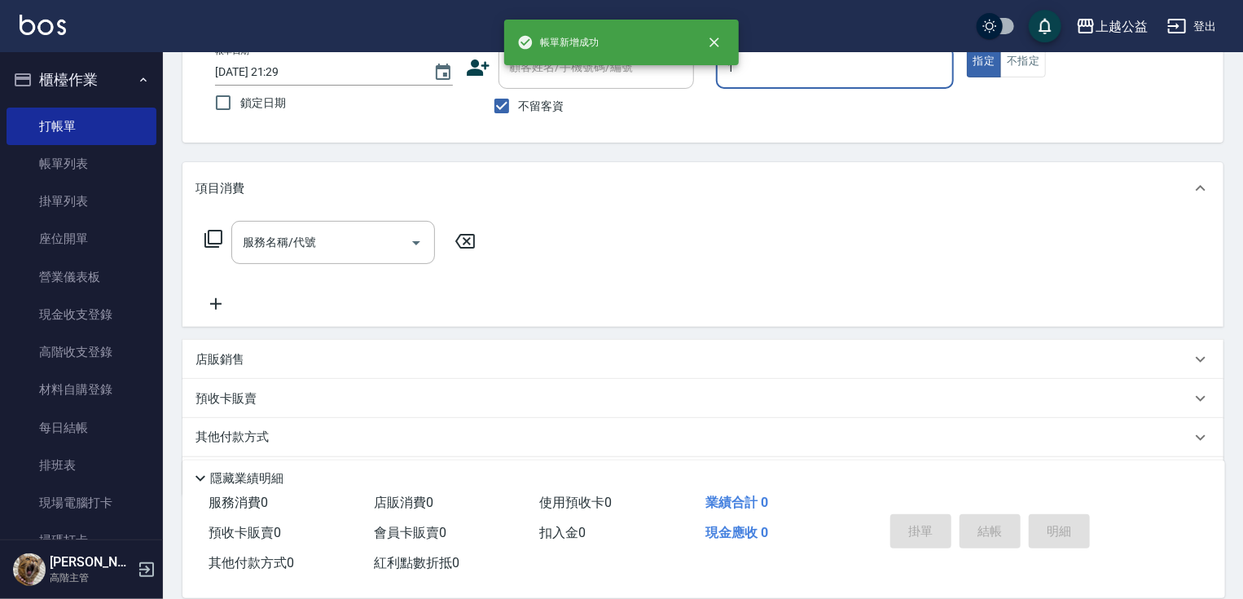
type input "MARS-1"
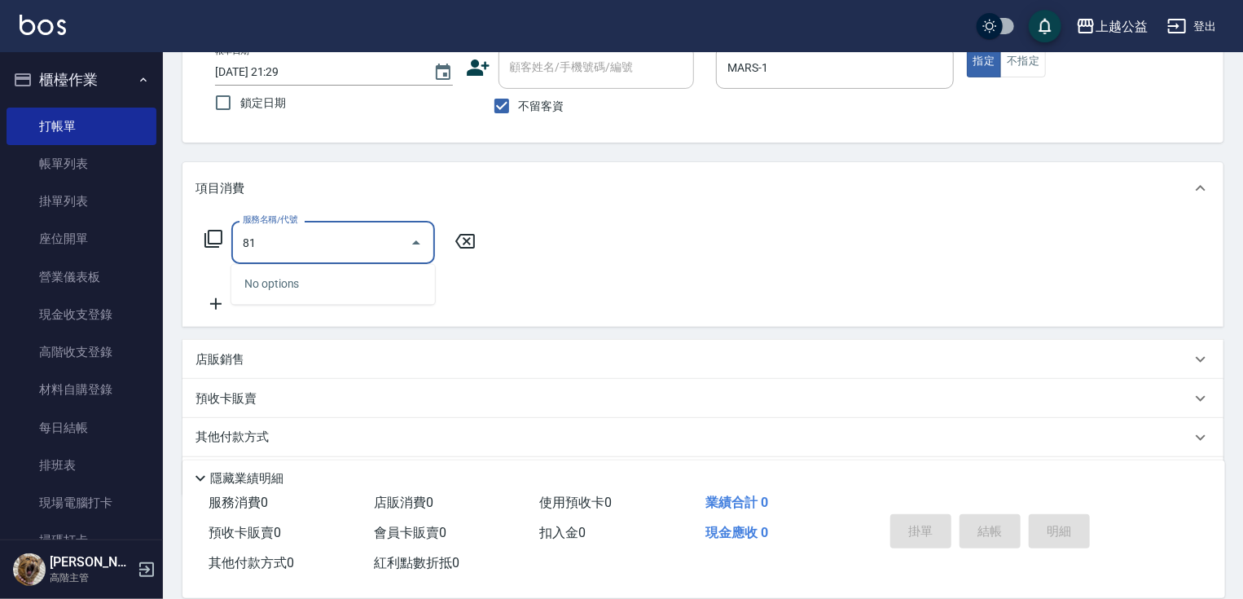
type input "8"
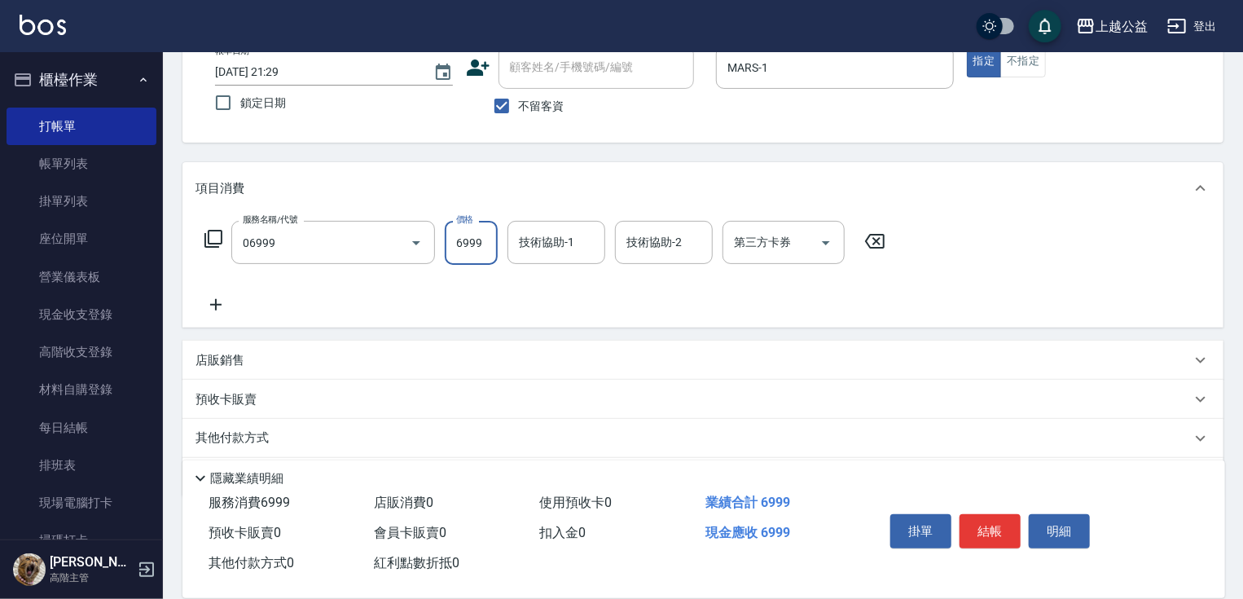
type input "雙棍金鑽18吋3包(06999)"
type input "[PERSON_NAME]-8"
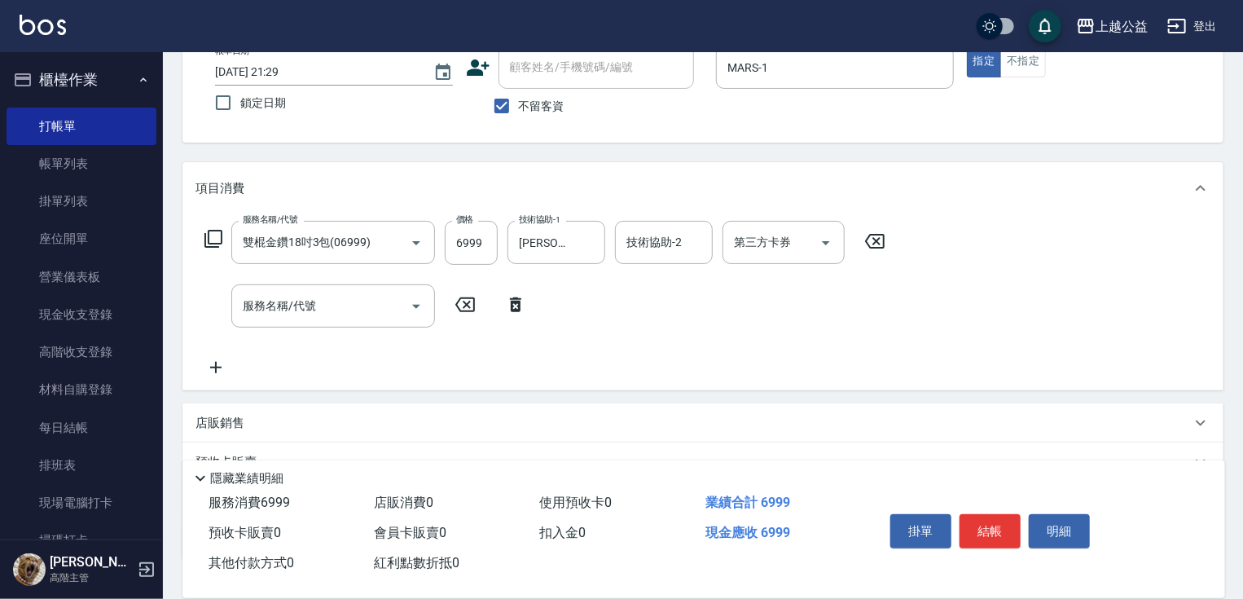
click at [212, 231] on icon at bounding box center [214, 239] width 20 height 20
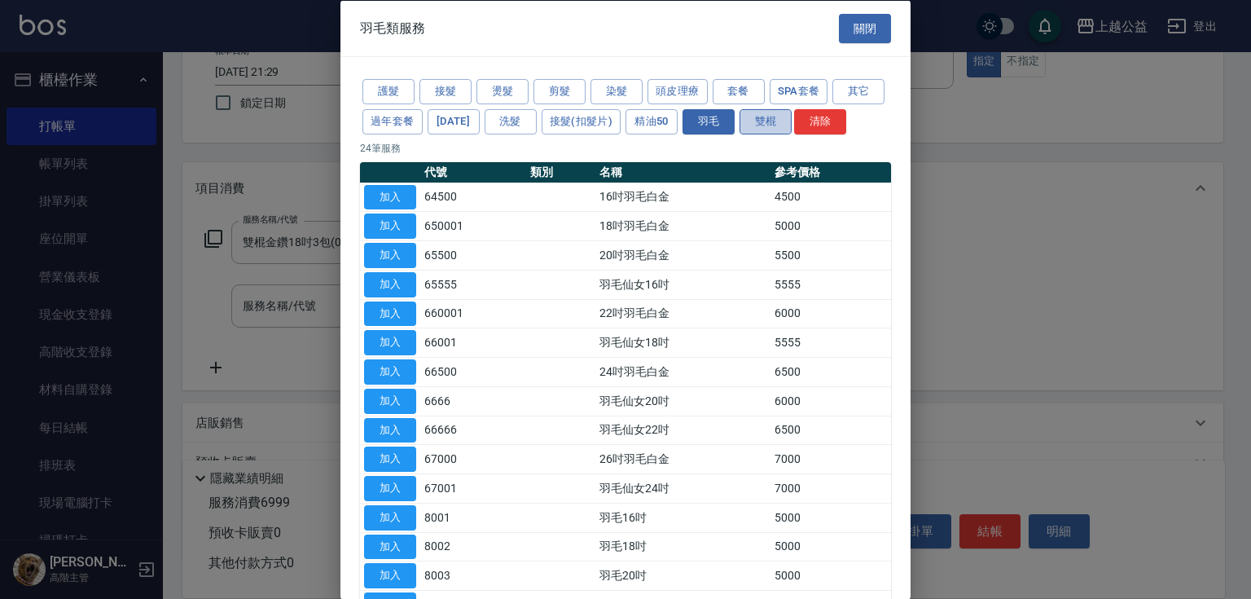
click at [792, 120] on button "雙棍" at bounding box center [766, 120] width 52 height 25
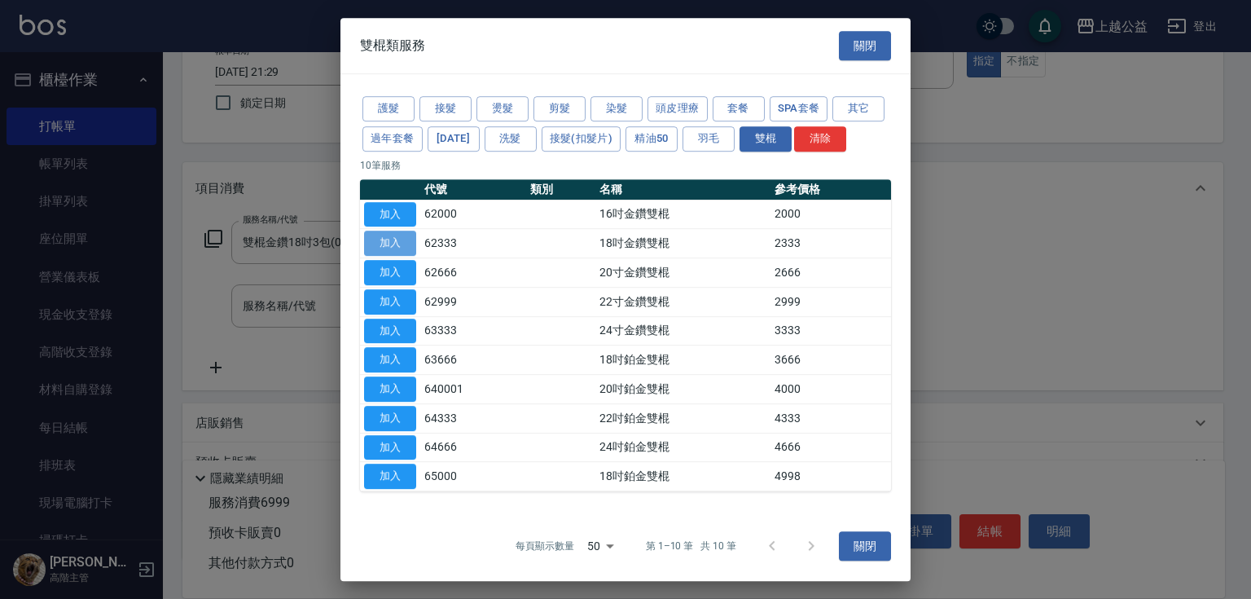
click at [399, 248] on button "加入" at bounding box center [390, 243] width 52 height 25
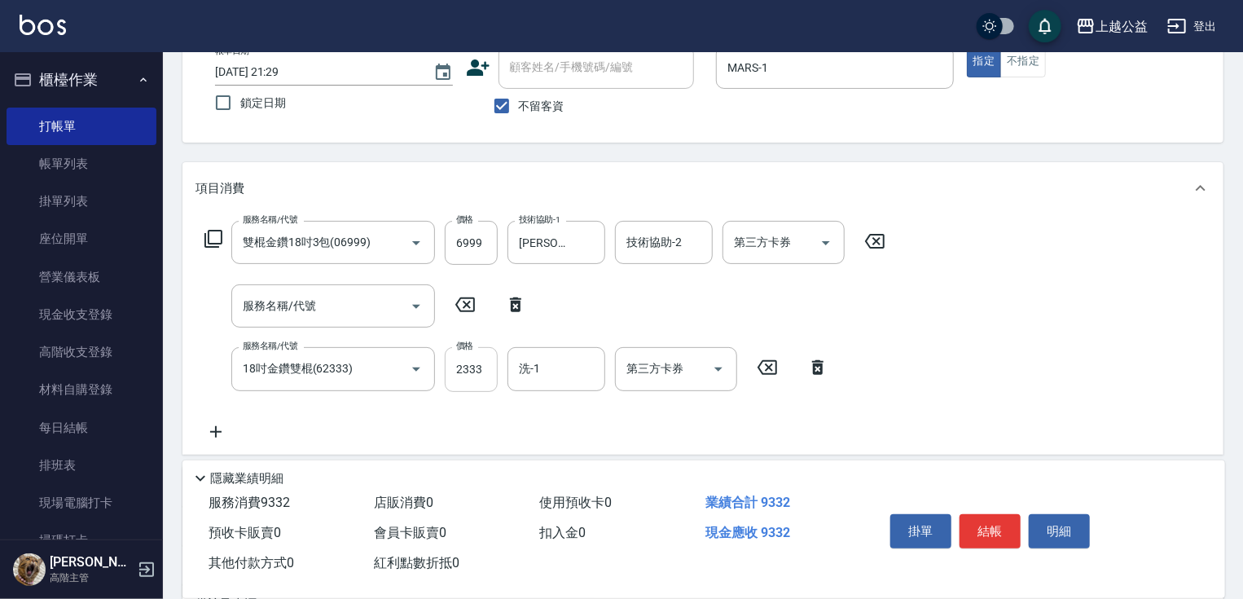
click at [476, 378] on input "2333" at bounding box center [471, 369] width 53 height 44
type input "4000"
type input "[PERSON_NAME]-8"
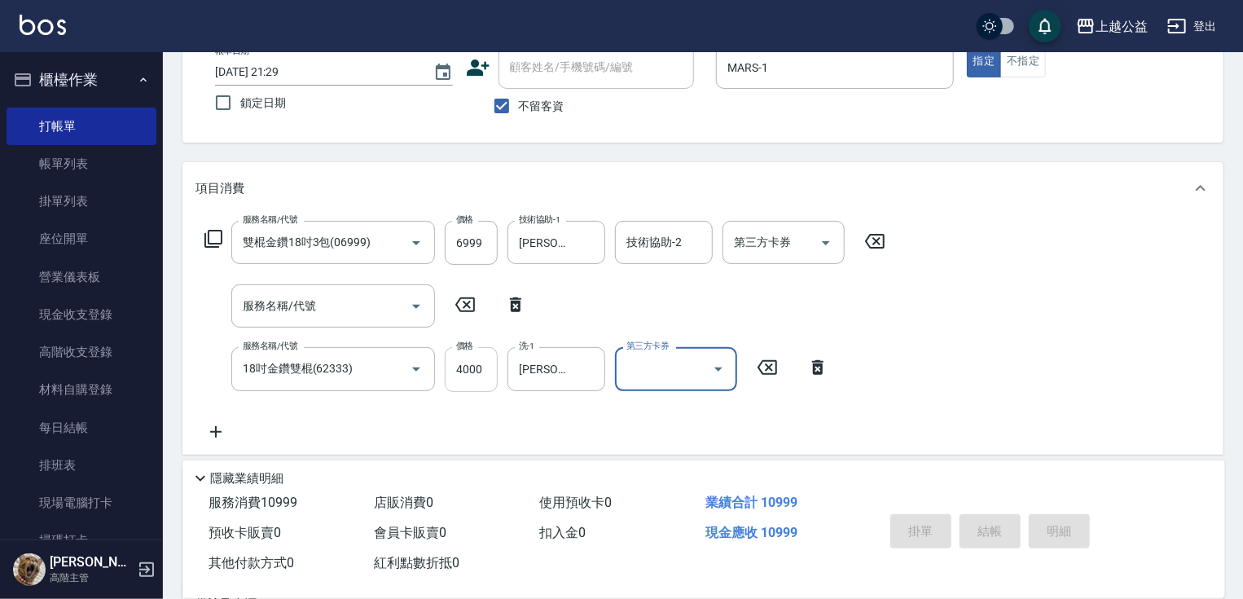
type input "[DATE] 21:30"
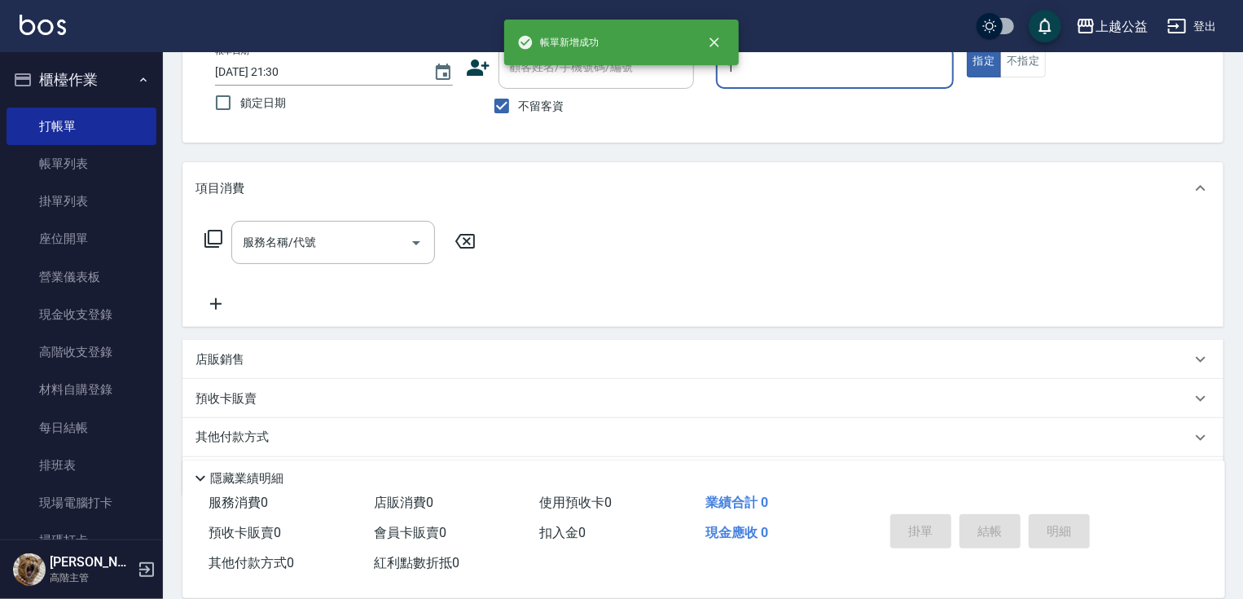
type input "MARS-1"
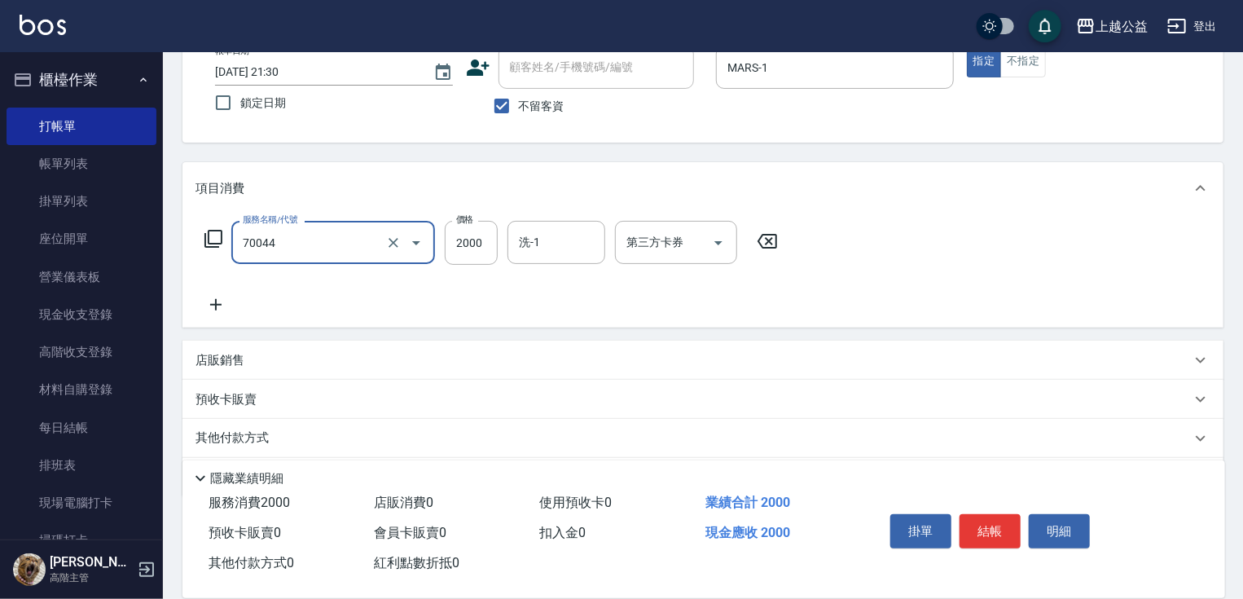
type input "重整一包(70044)"
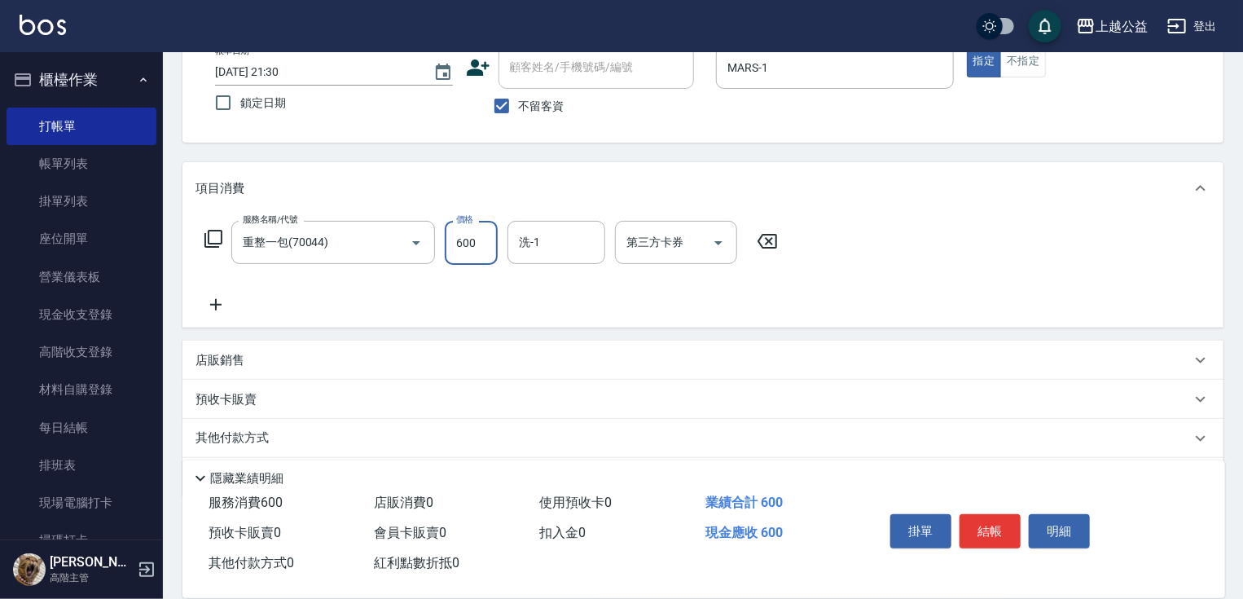
type input "600"
type input "[PERSON_NAME]-8"
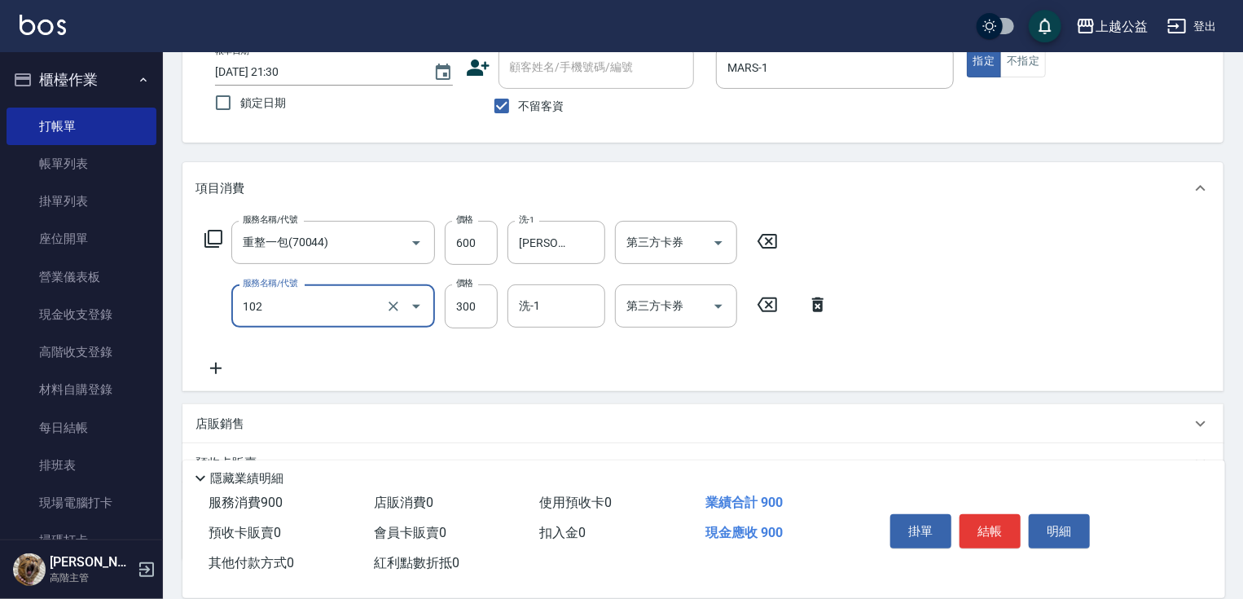
type input "活氧舒壓洗300(102)"
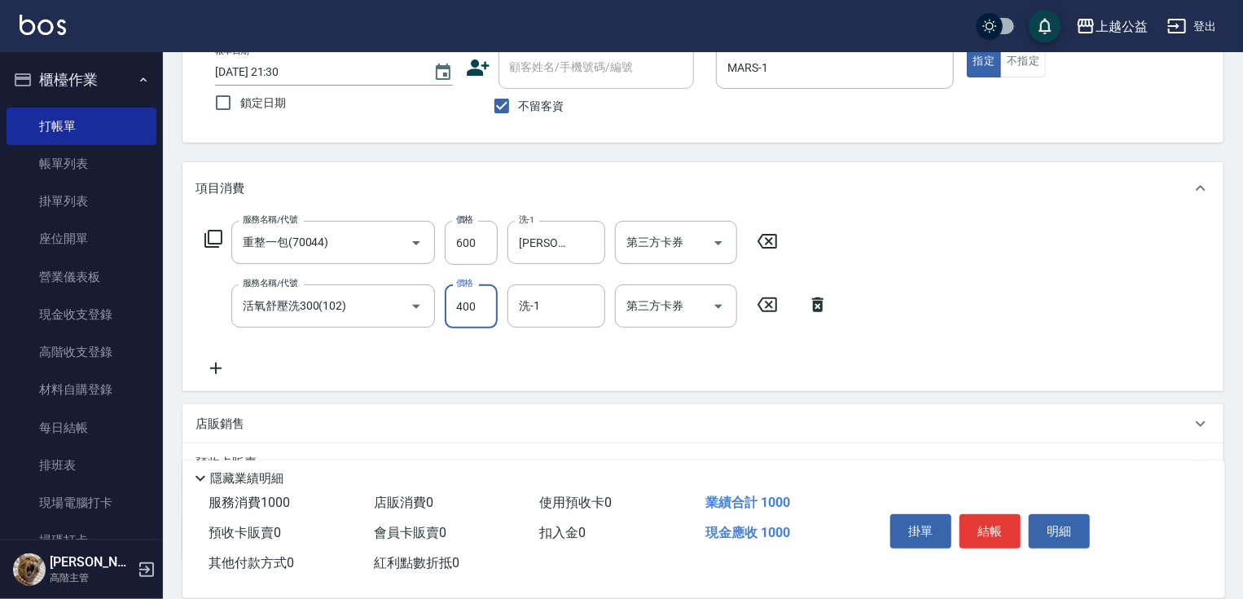
type input "400"
type input "[PERSON_NAME]-8"
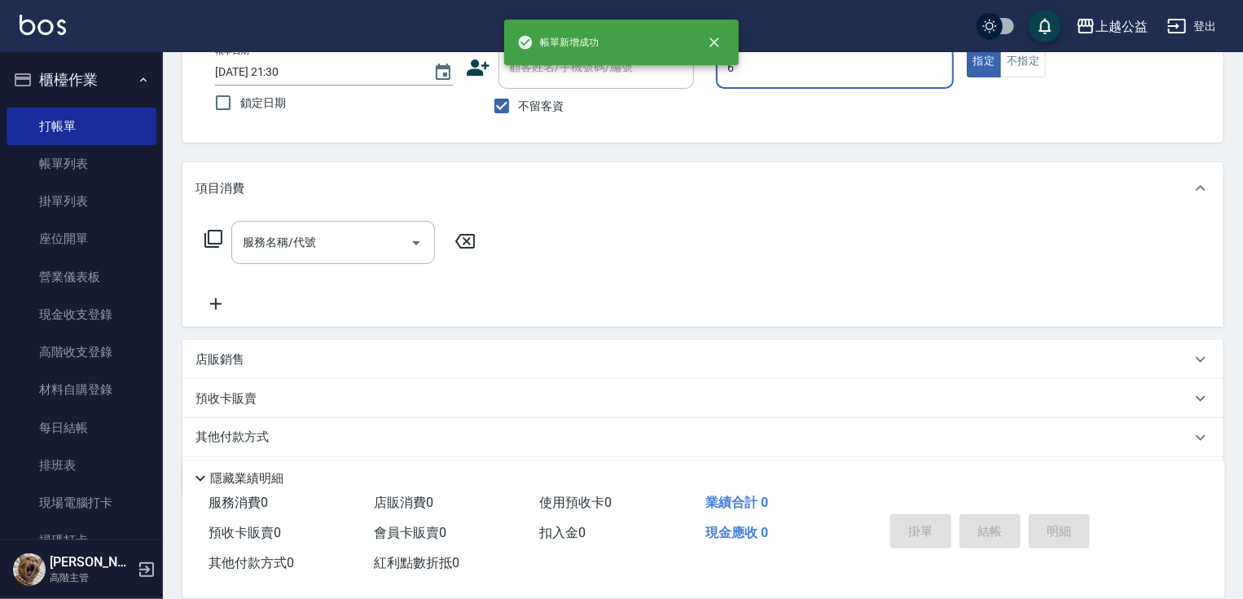
type input "[PERSON_NAME]-6"
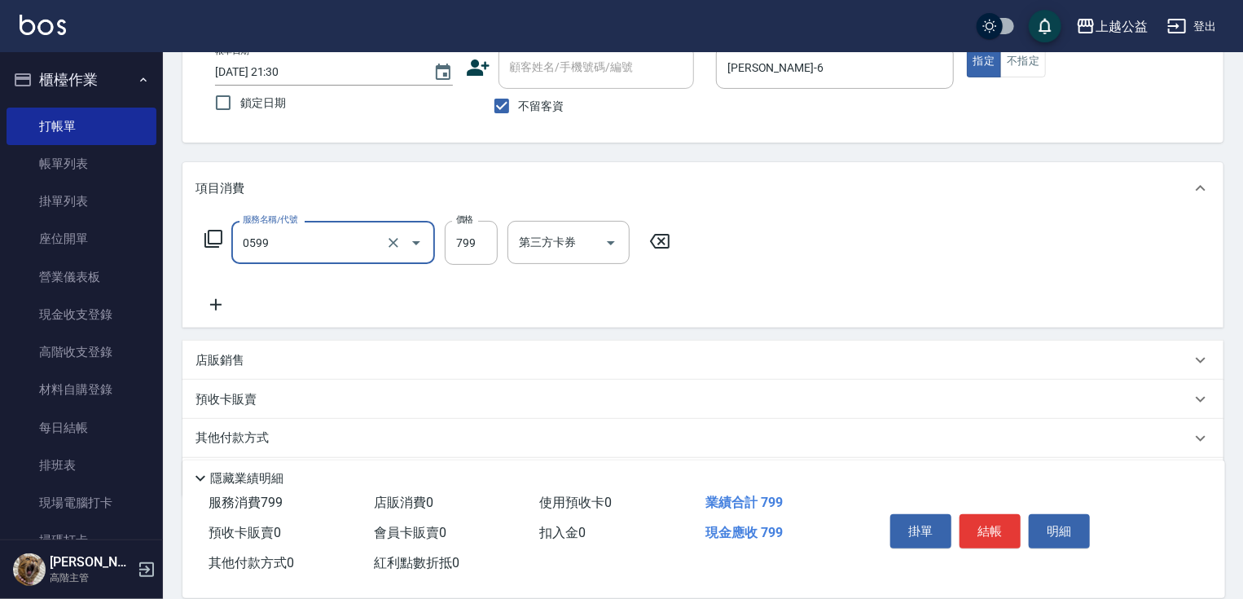
type input "精油SPA(0599)"
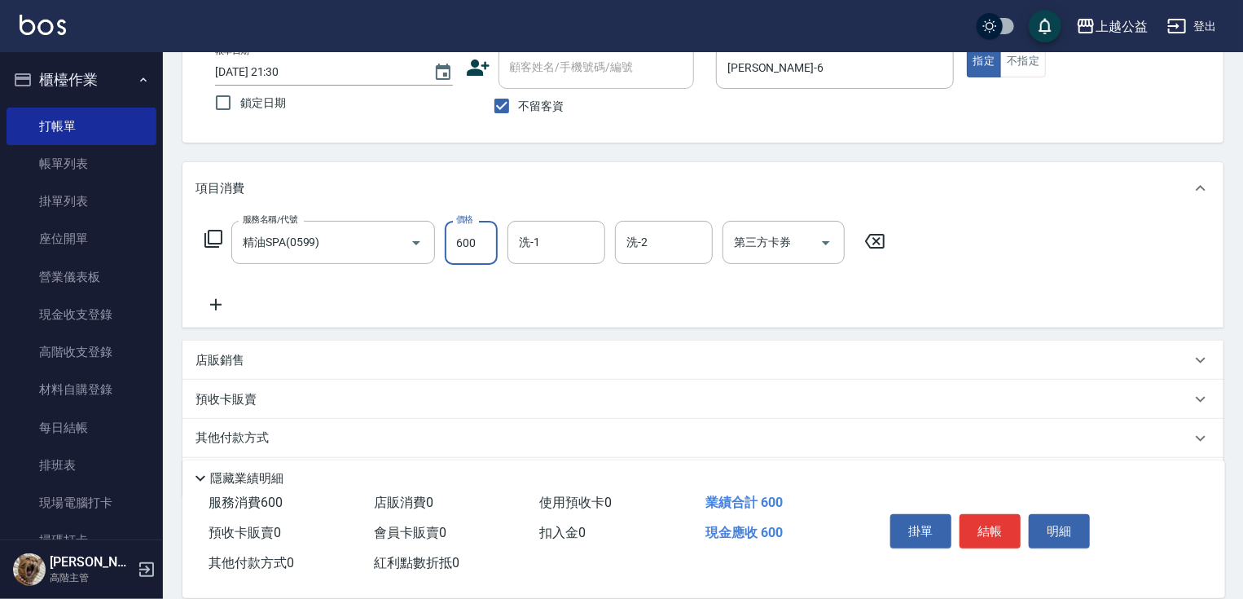
type input "600"
type input "[PERSON_NAME]-32"
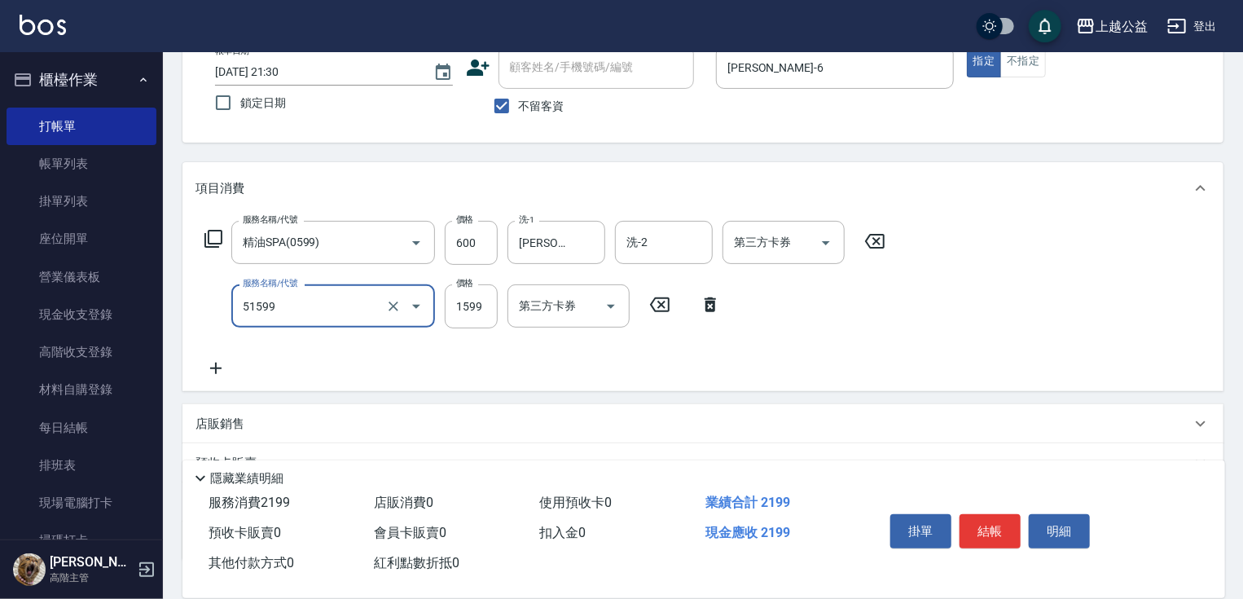
type input "染髮套餐(51599)"
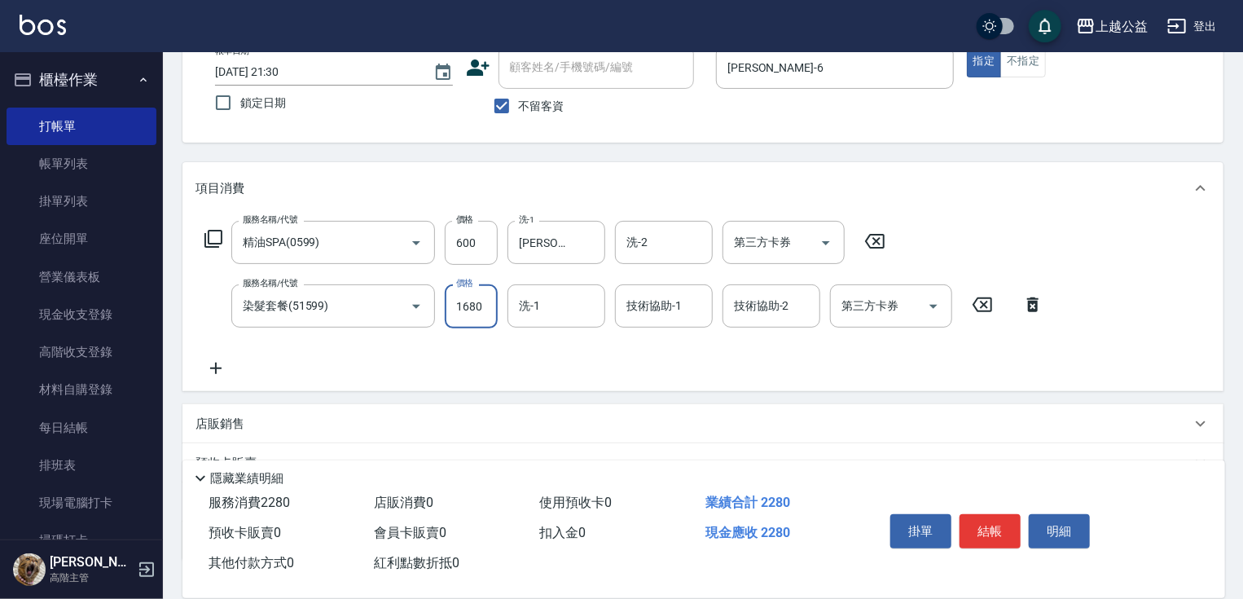
type input "1680"
type input "[PERSON_NAME]-32"
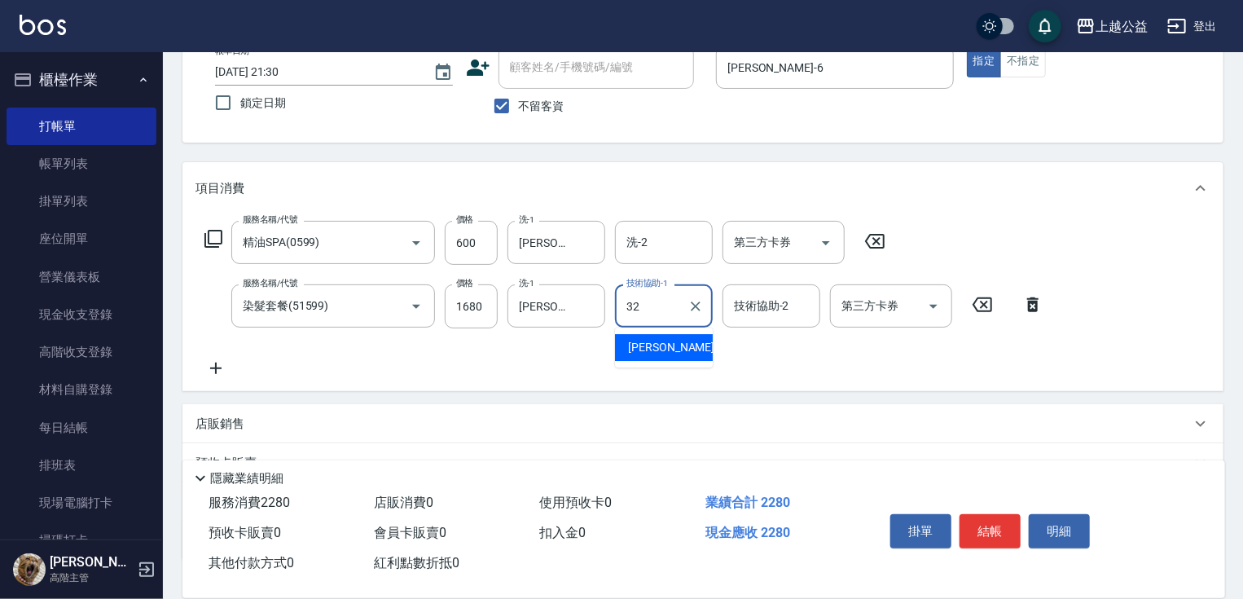
type input "[PERSON_NAME]-32"
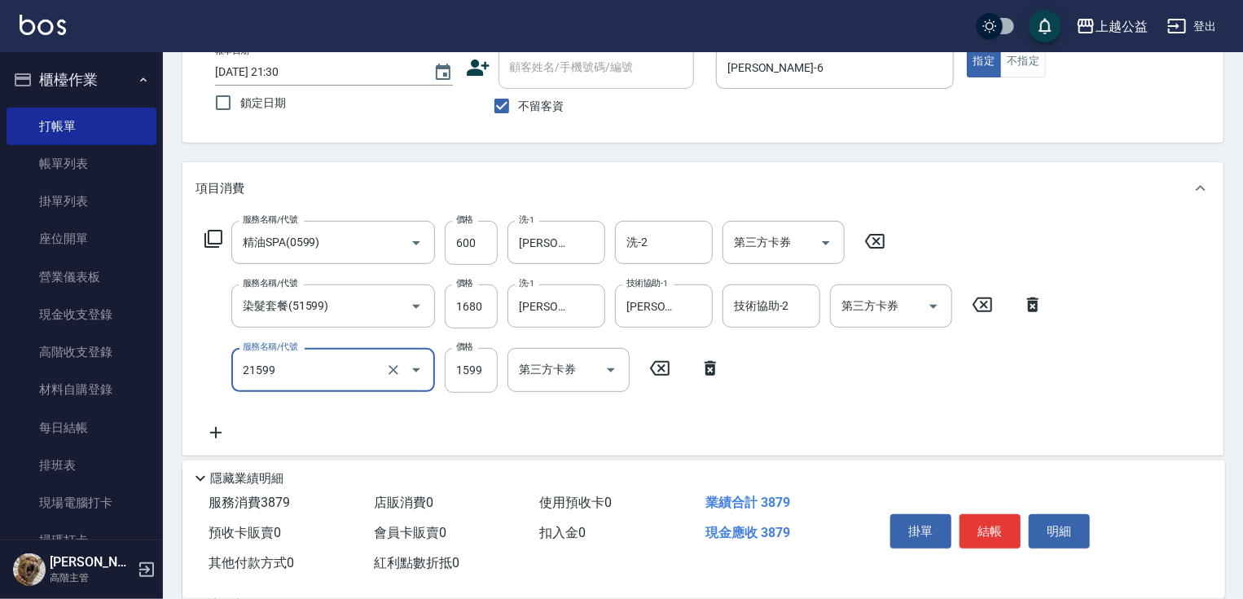
type input "2A燙髮套餐(21599)"
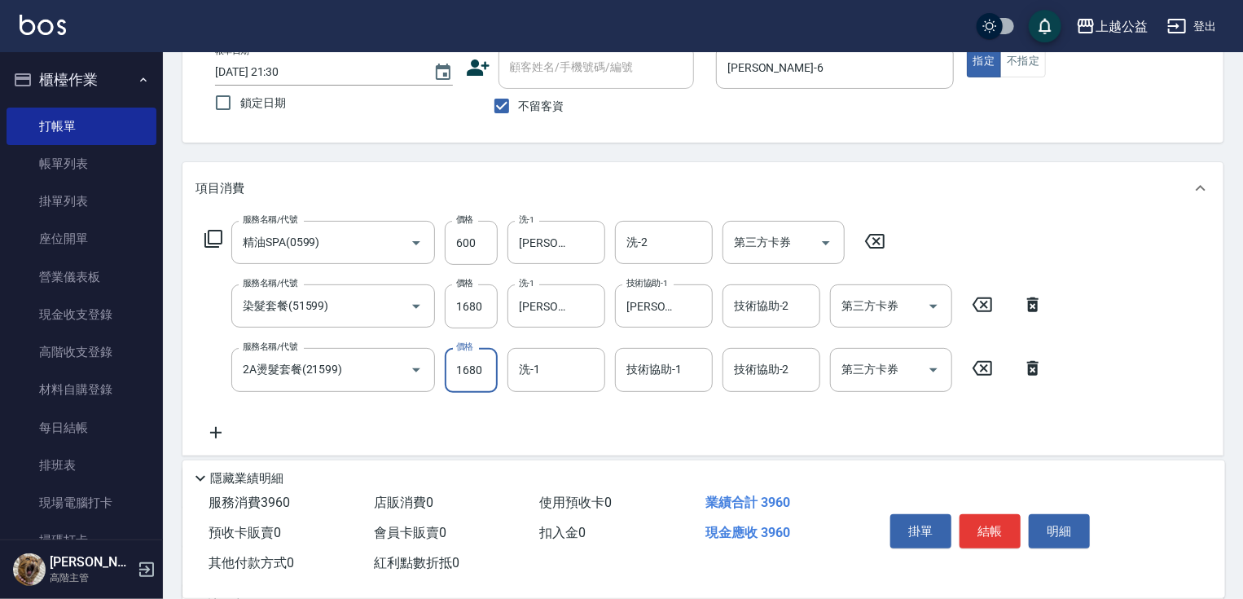
type input "1680"
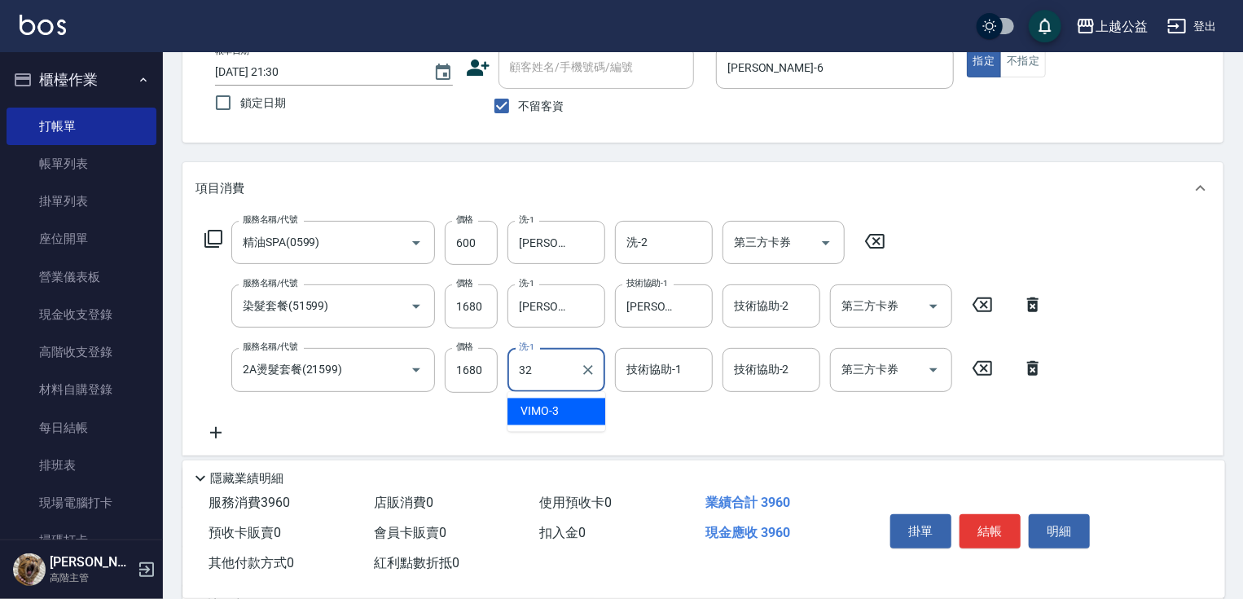
type input "[PERSON_NAME]-32"
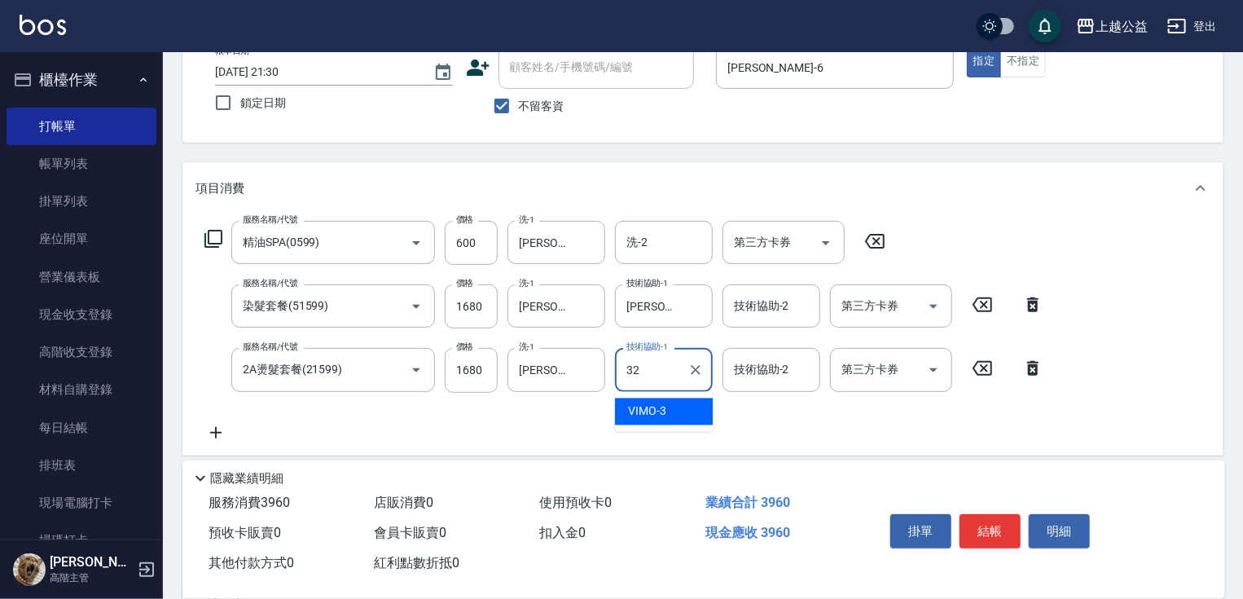
type input "[PERSON_NAME]-32"
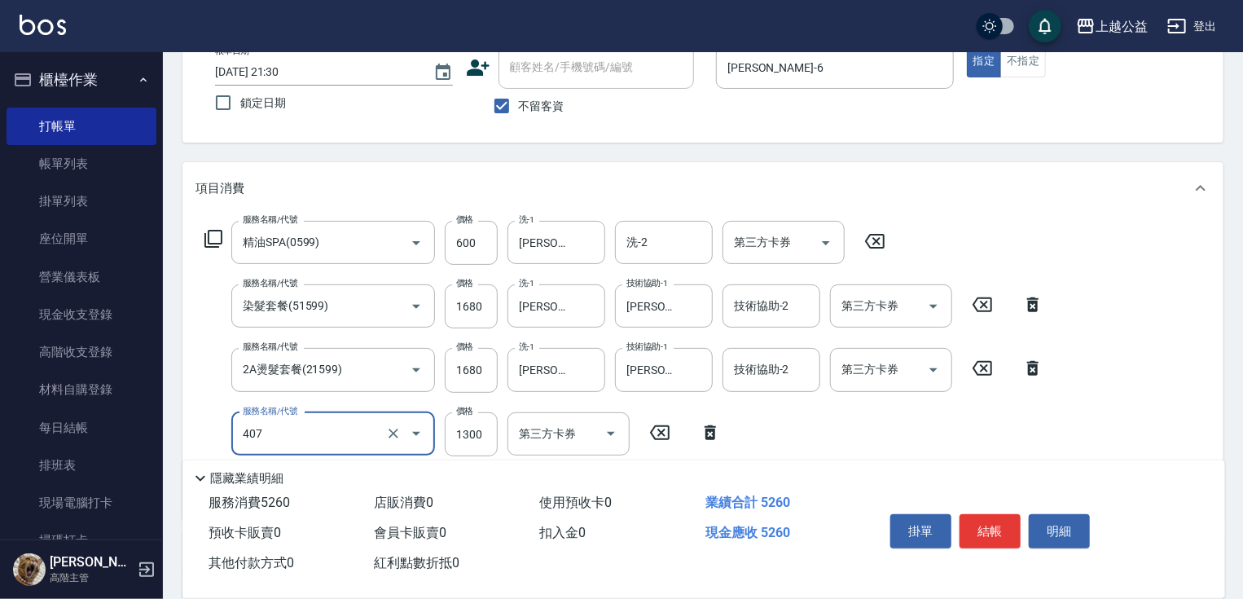
type input "女神鉑金護髮(407)"
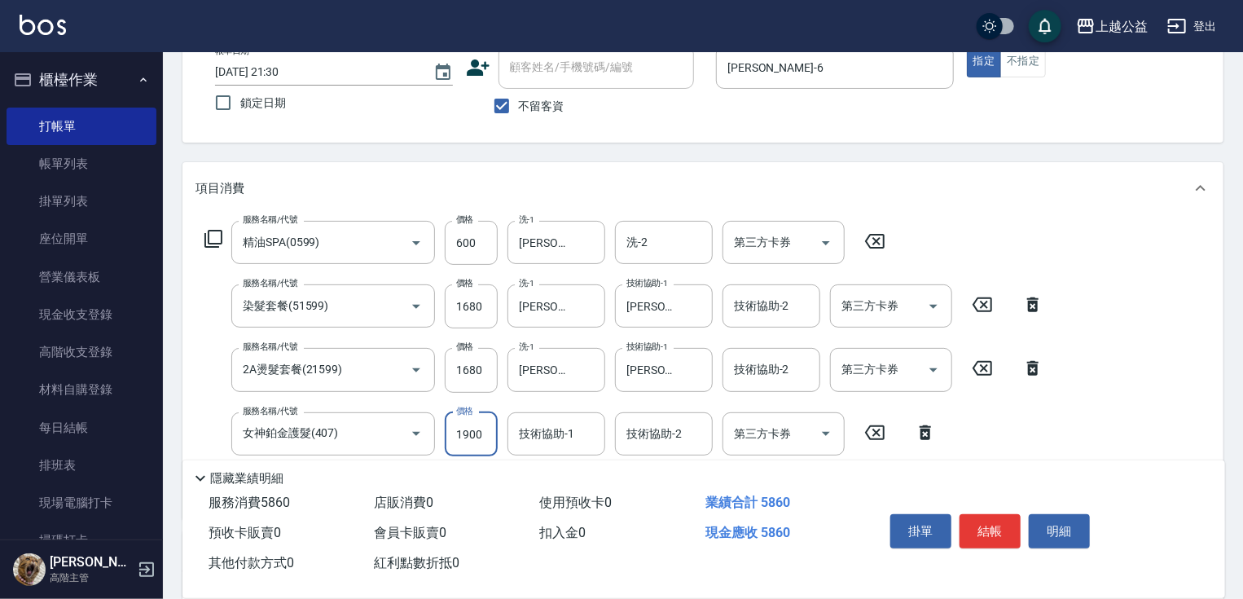
type input "1900"
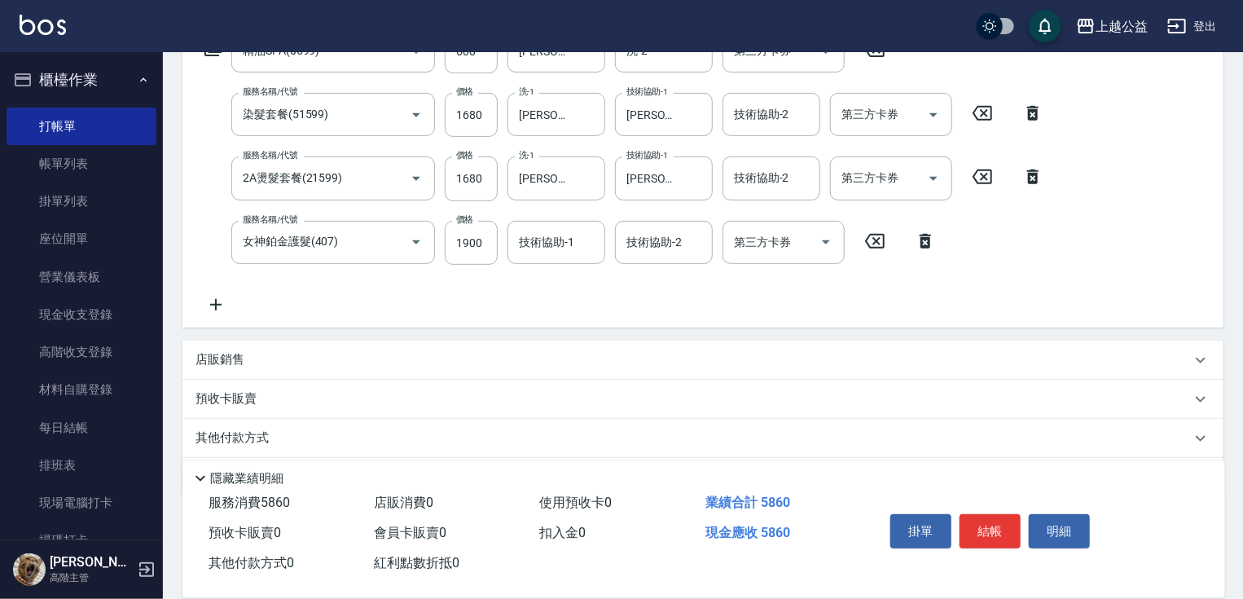
scroll to position [349, 0]
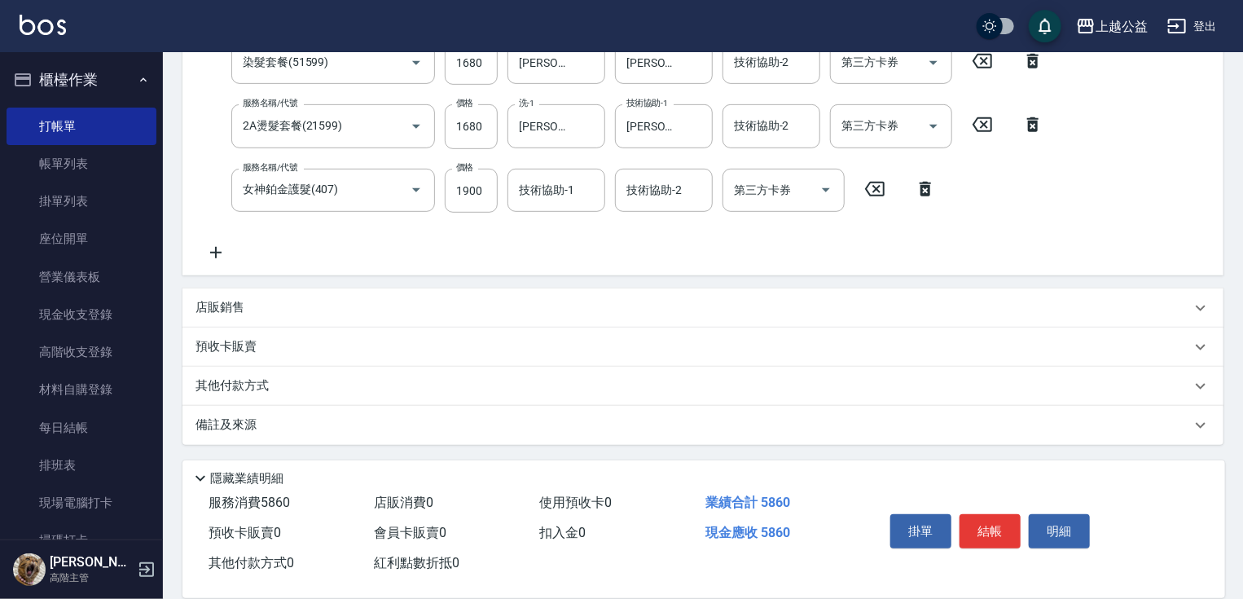
drag, startPoint x: 433, startPoint y: 394, endPoint x: 370, endPoint y: 433, distance: 73.9
click at [266, 304] on div "店販銷售" at bounding box center [694, 307] width 996 height 17
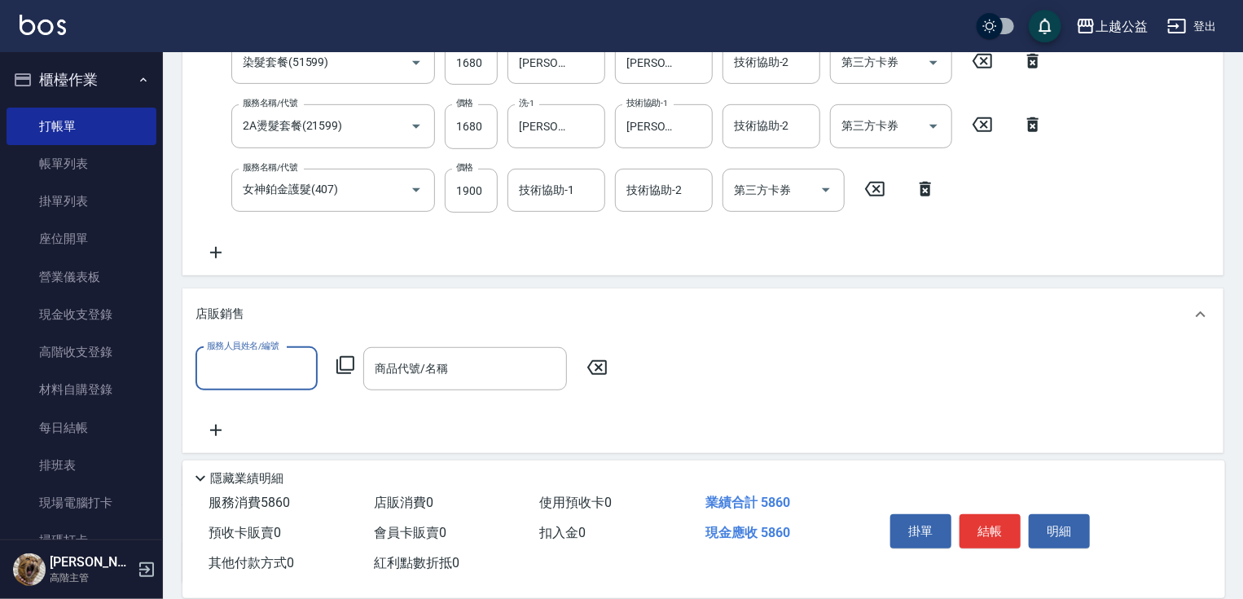
scroll to position [0, 0]
type input "[PERSON_NAME]-6"
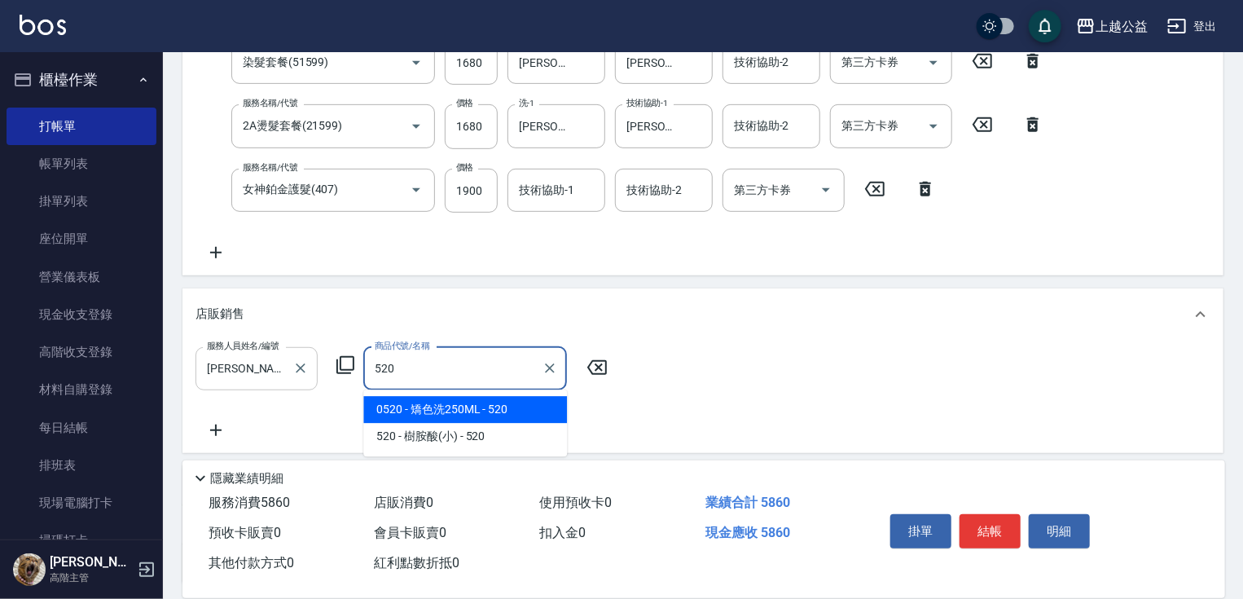
type input "矯色洗250ML"
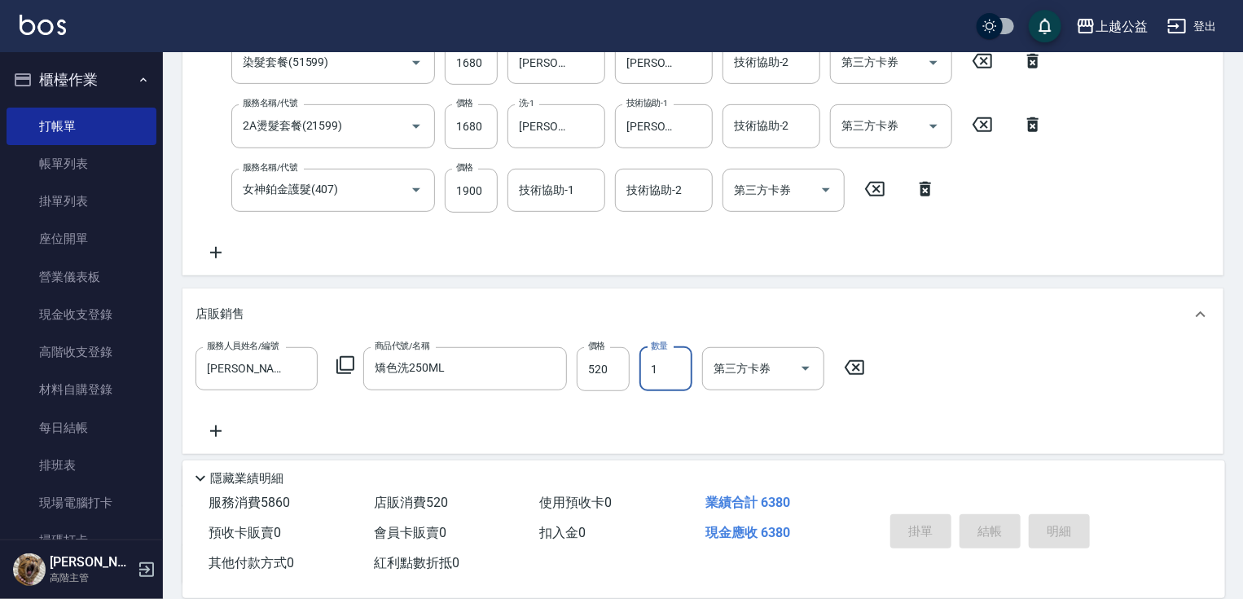
type input "[DATE] 21:31"
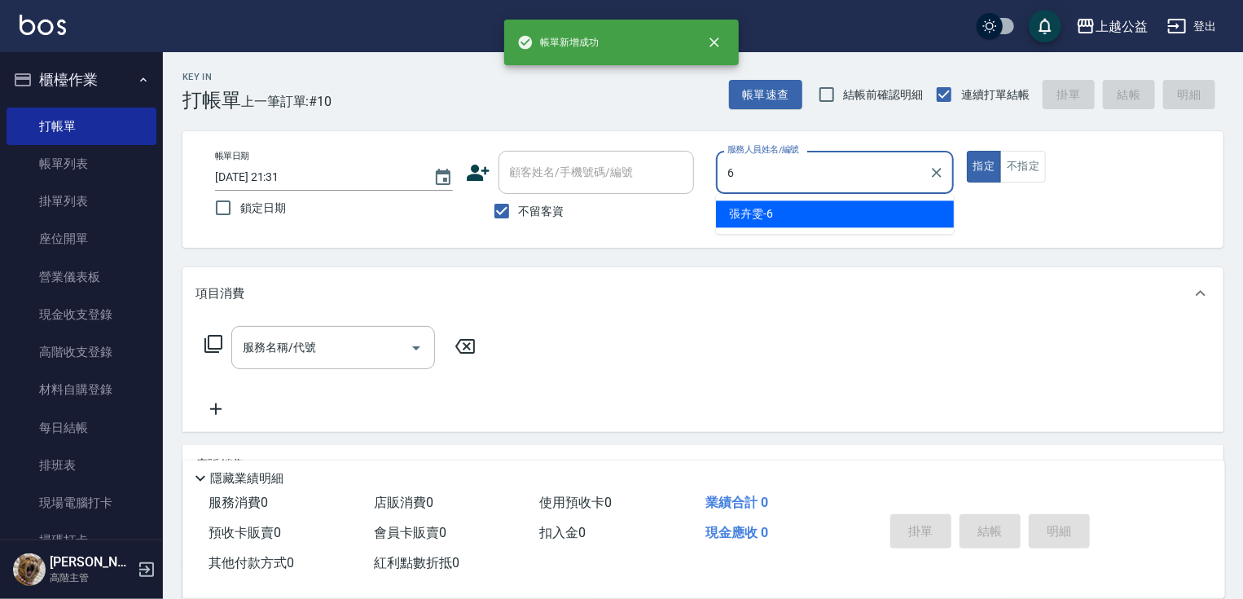
type input "[PERSON_NAME]-6"
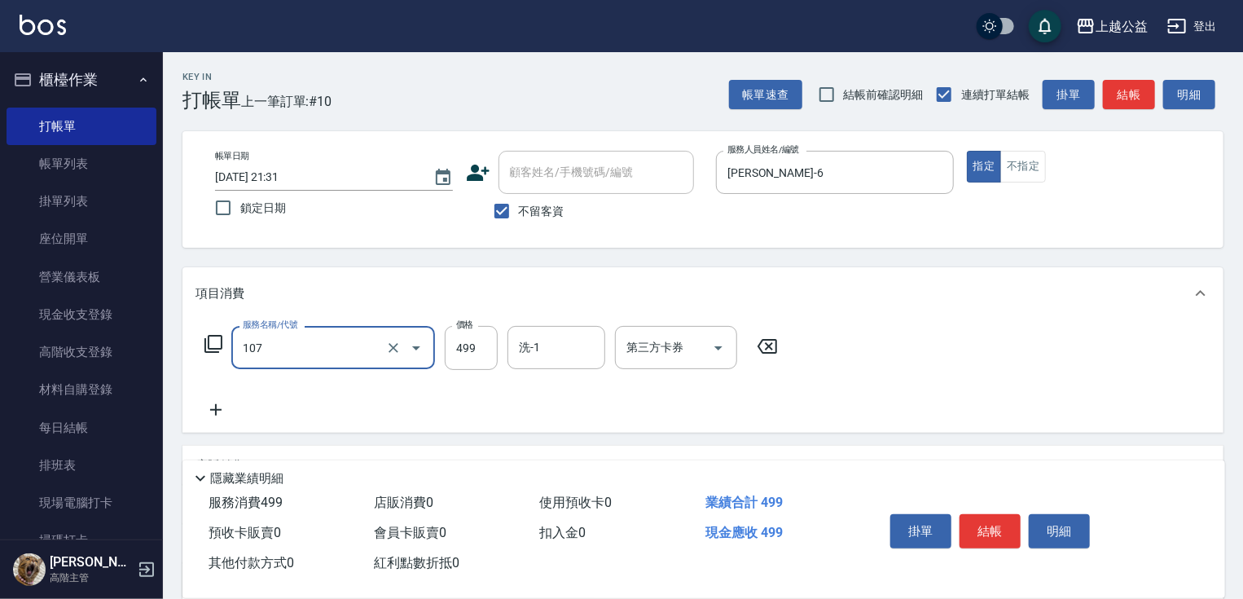
type input "舒活499(107)"
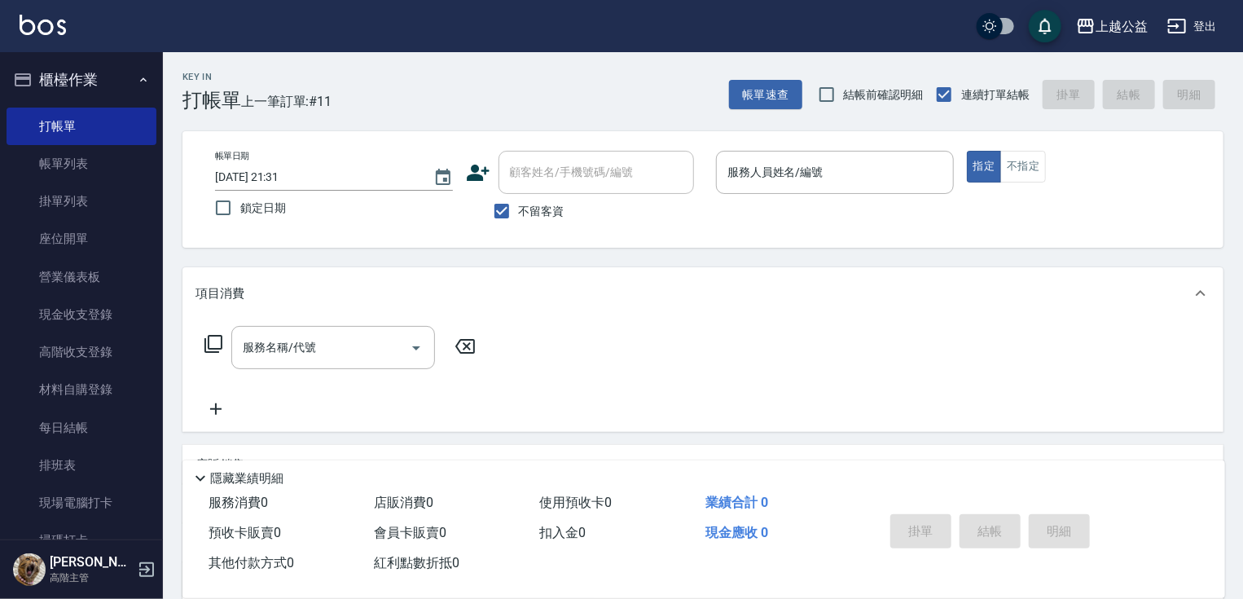
drag, startPoint x: 876, startPoint y: 433, endPoint x: 877, endPoint y: 279, distance: 154.0
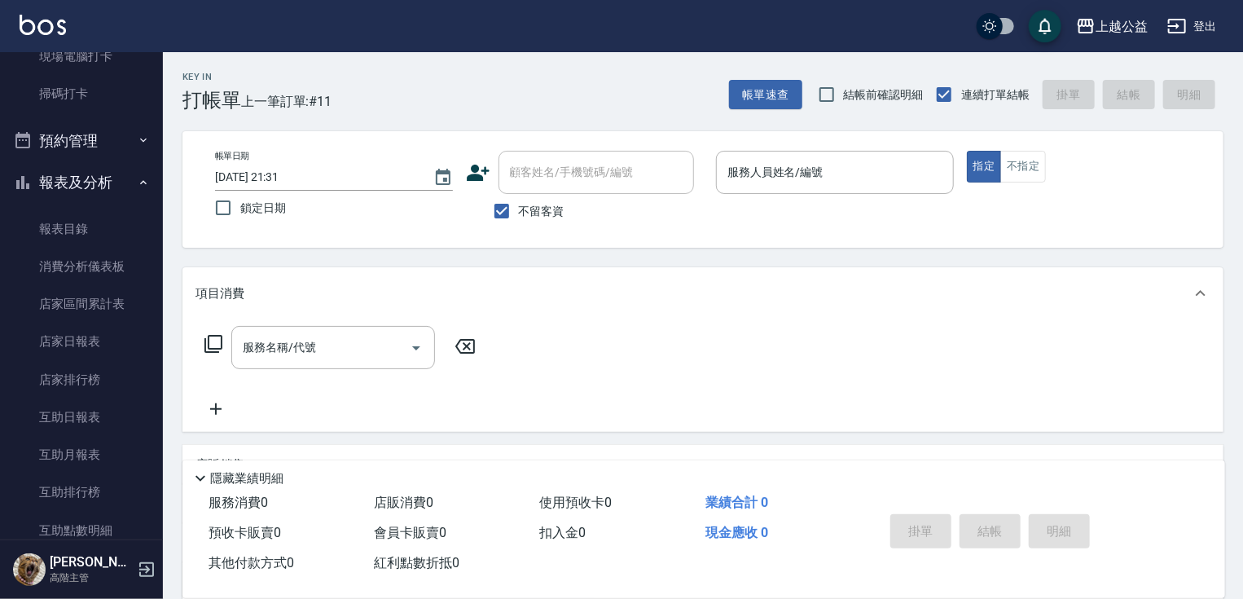
scroll to position [466, 0]
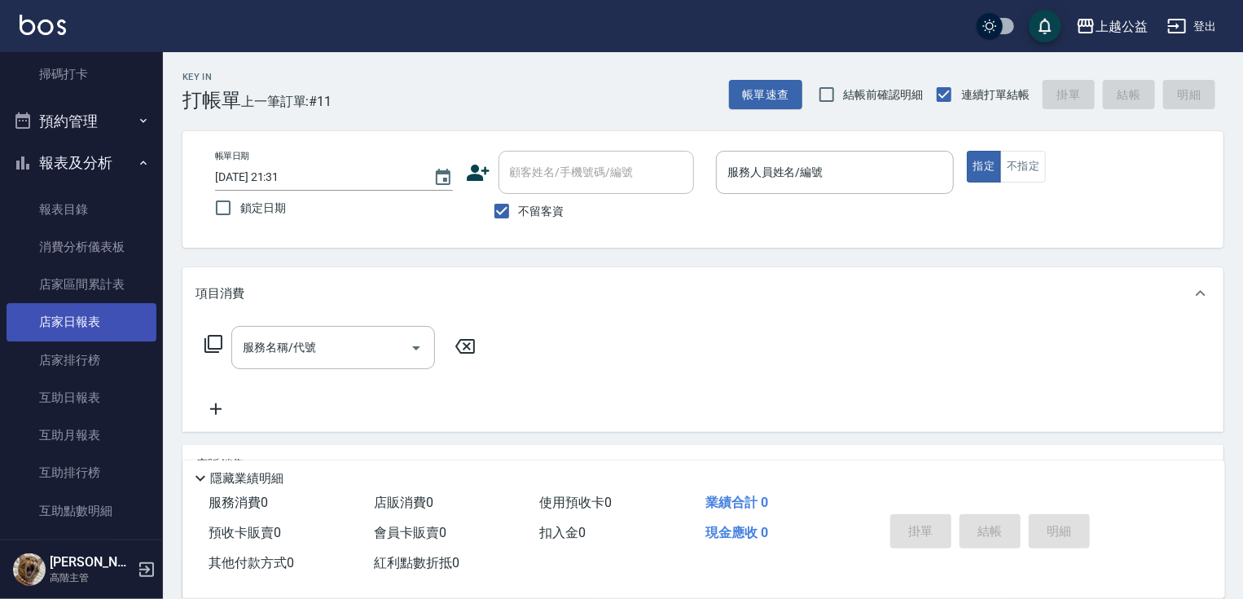
click at [118, 328] on link "店家日報表" at bounding box center [82, 321] width 150 height 37
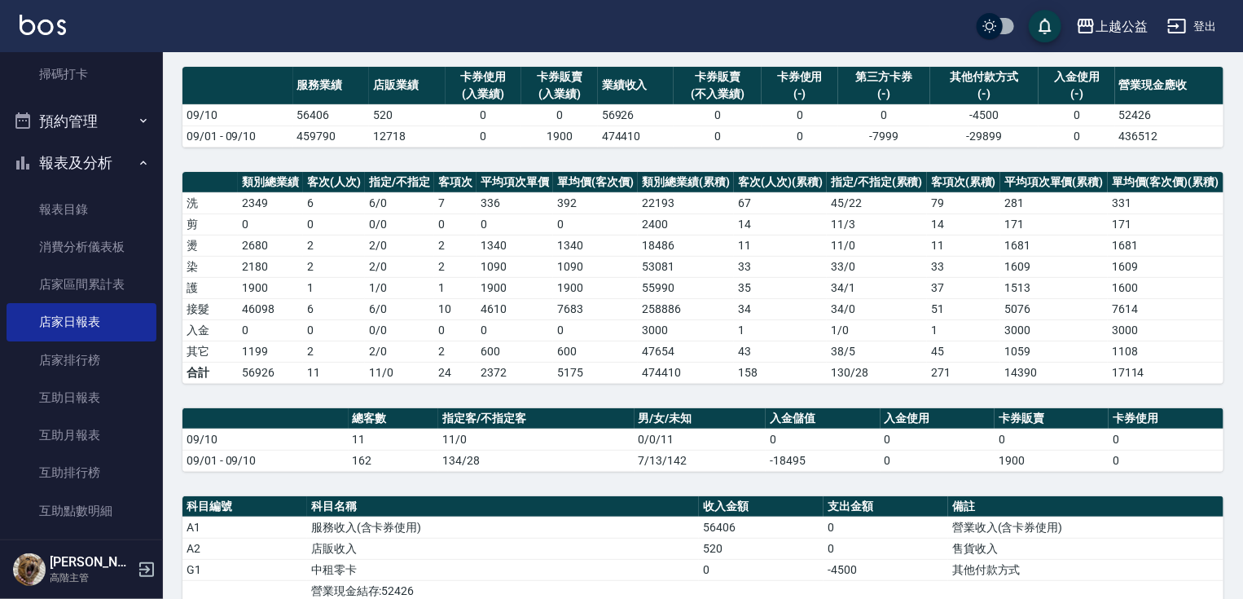
drag, startPoint x: 737, startPoint y: 359, endPoint x: 745, endPoint y: 437, distance: 77.8
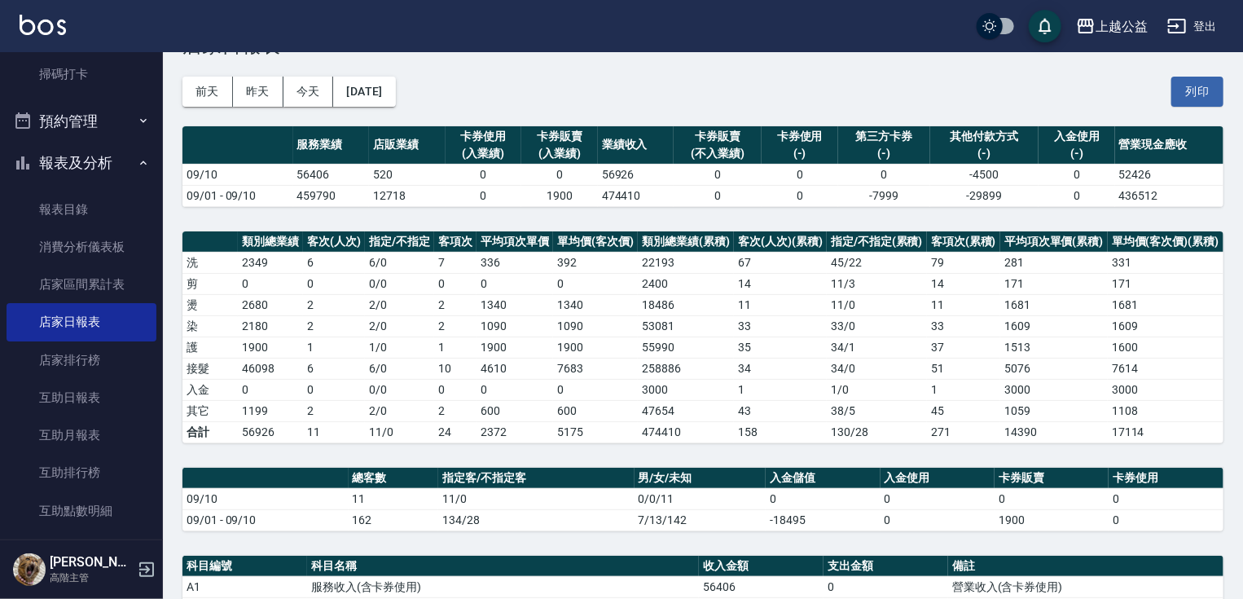
drag, startPoint x: 745, startPoint y: 438, endPoint x: 746, endPoint y: 398, distance: 40.0
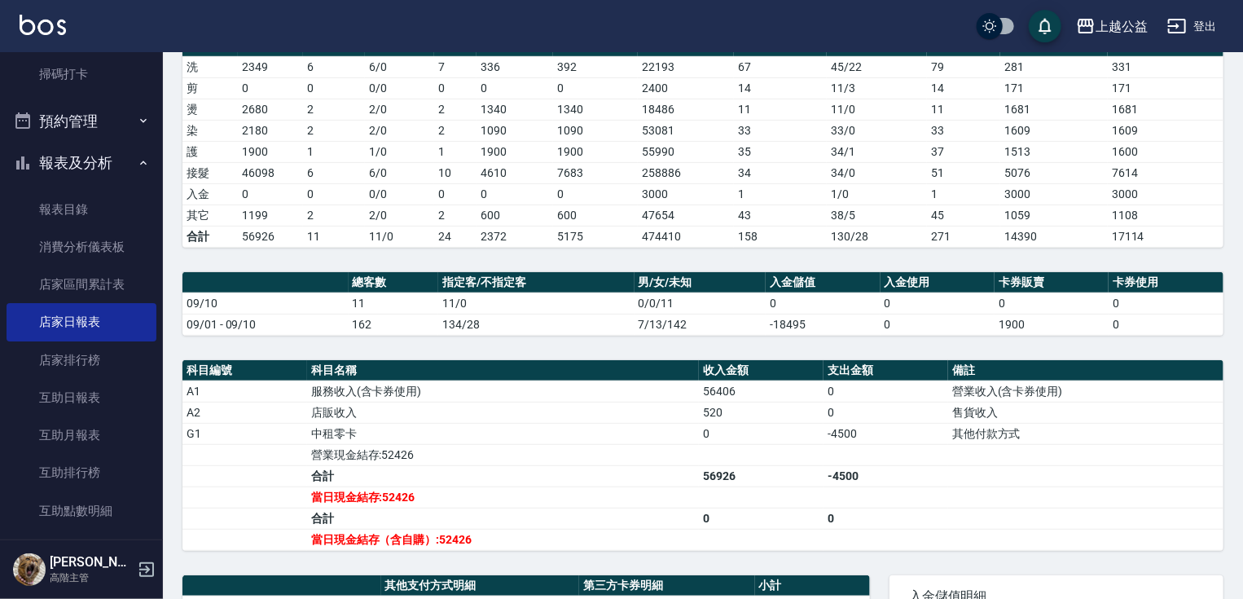
drag, startPoint x: 746, startPoint y: 398, endPoint x: 749, endPoint y: 475, distance: 77.4
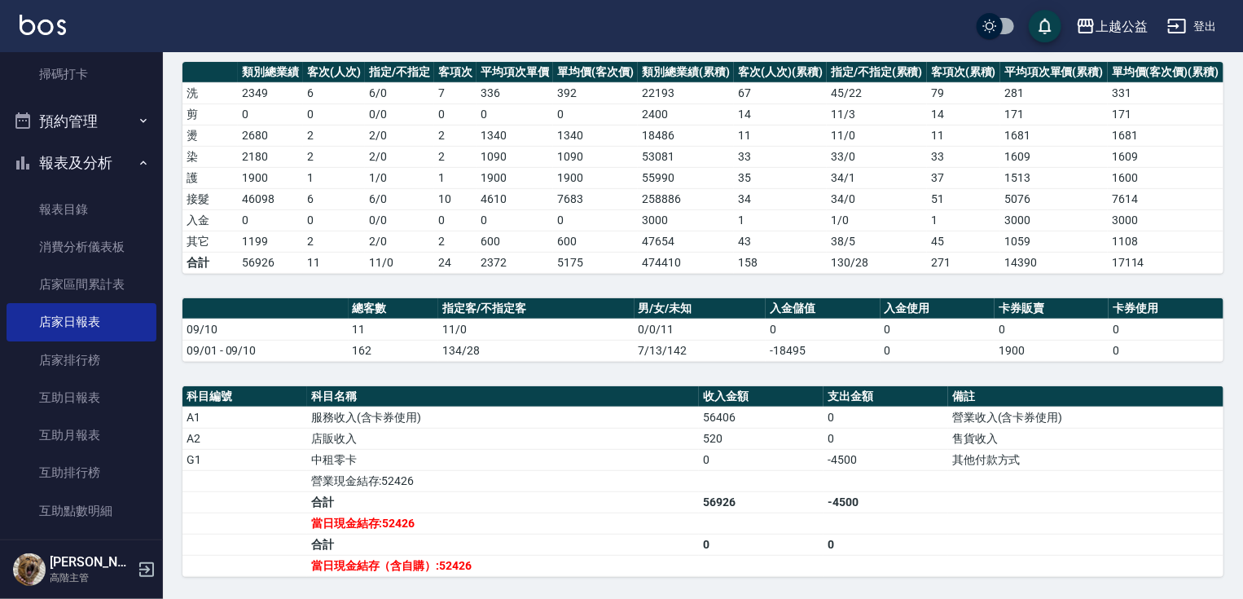
drag, startPoint x: 1043, startPoint y: 475, endPoint x: 1044, endPoint y: 440, distance: 35.1
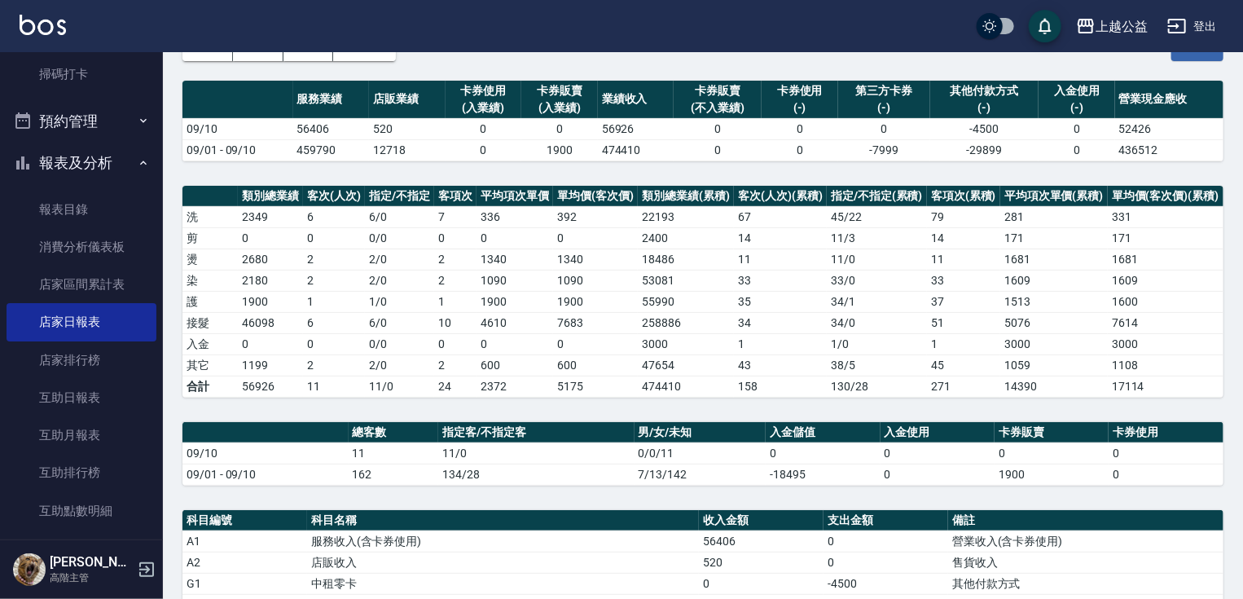
drag, startPoint x: 1152, startPoint y: 445, endPoint x: 1153, endPoint y: 379, distance: 66.0
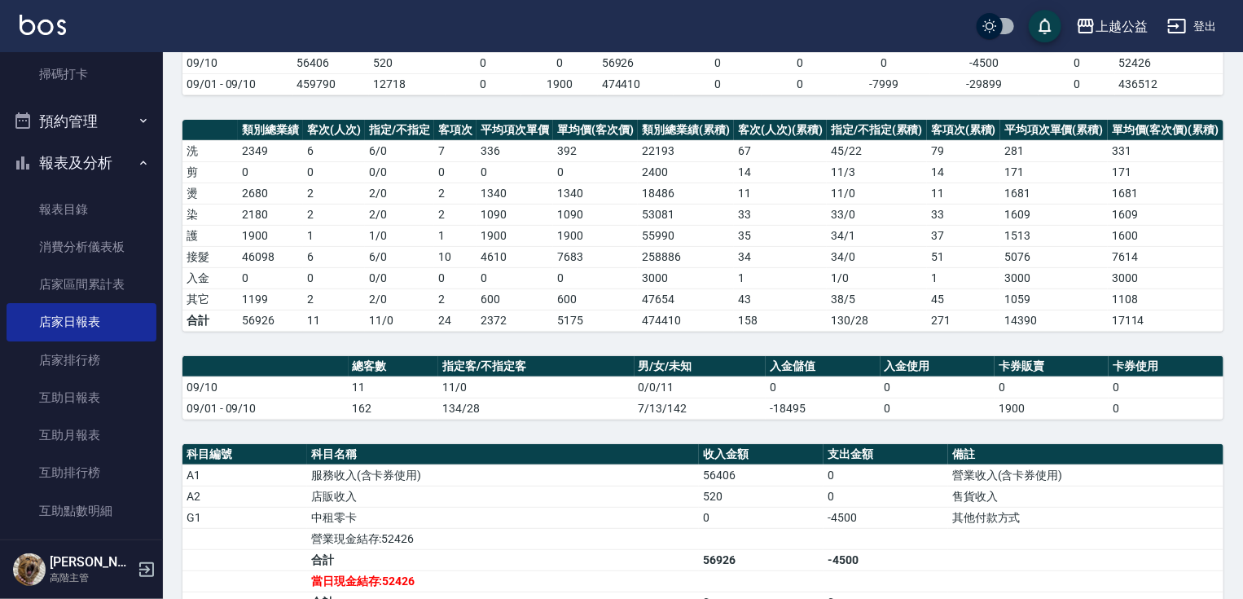
drag, startPoint x: 1156, startPoint y: 399, endPoint x: 1167, endPoint y: 439, distance: 41.3
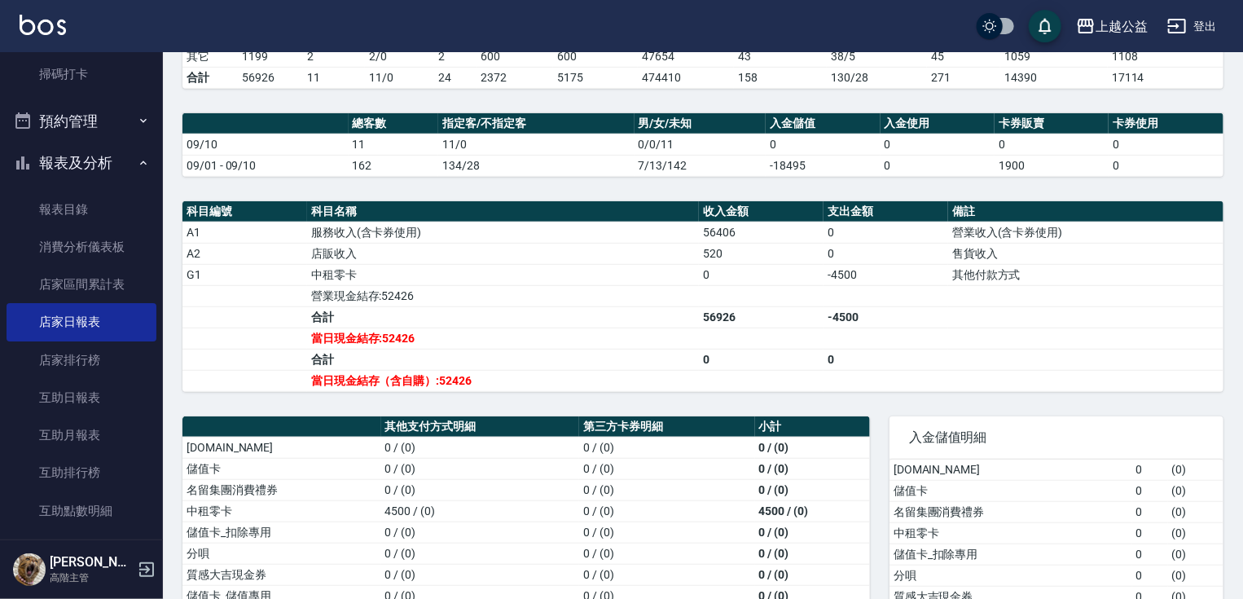
scroll to position [556, 0]
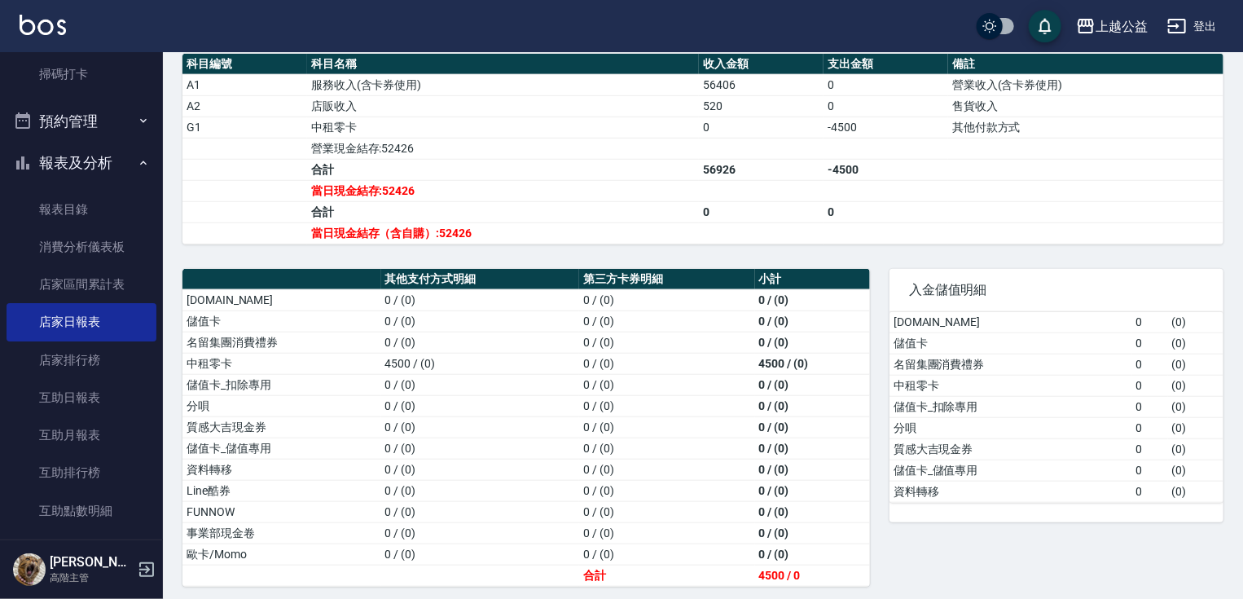
drag, startPoint x: 1194, startPoint y: 624, endPoint x: 1212, endPoint y: 624, distance: 18.7
click at [91, 410] on link "互助日報表" at bounding box center [82, 397] width 150 height 37
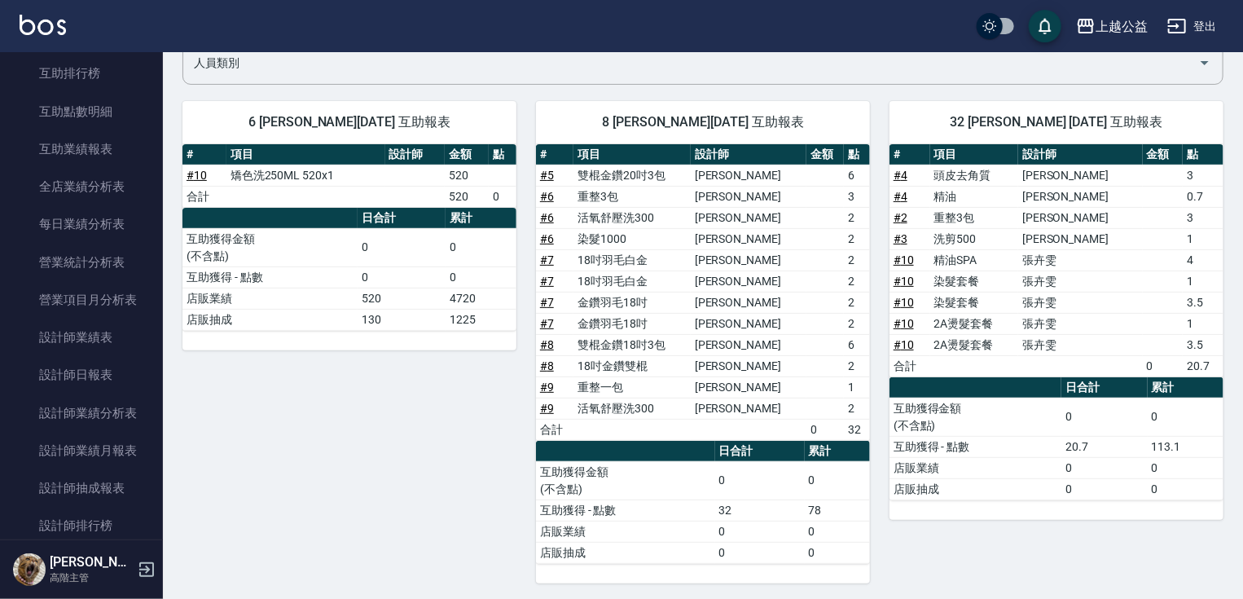
scroll to position [878, 0]
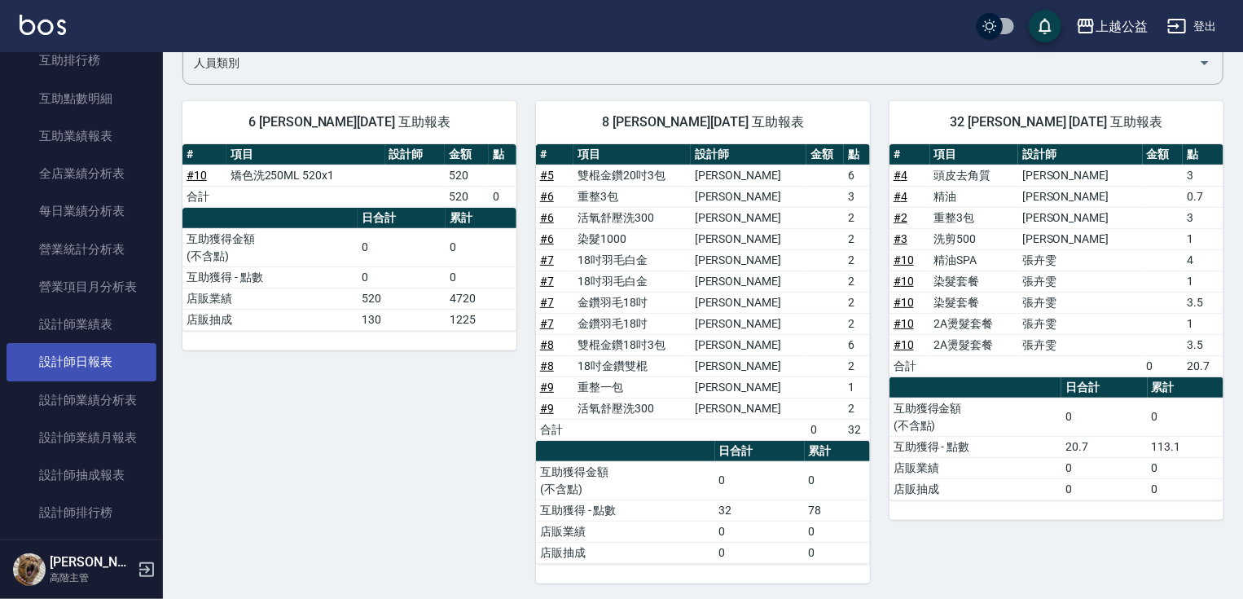
click at [86, 356] on link "設計師日報表" at bounding box center [82, 361] width 150 height 37
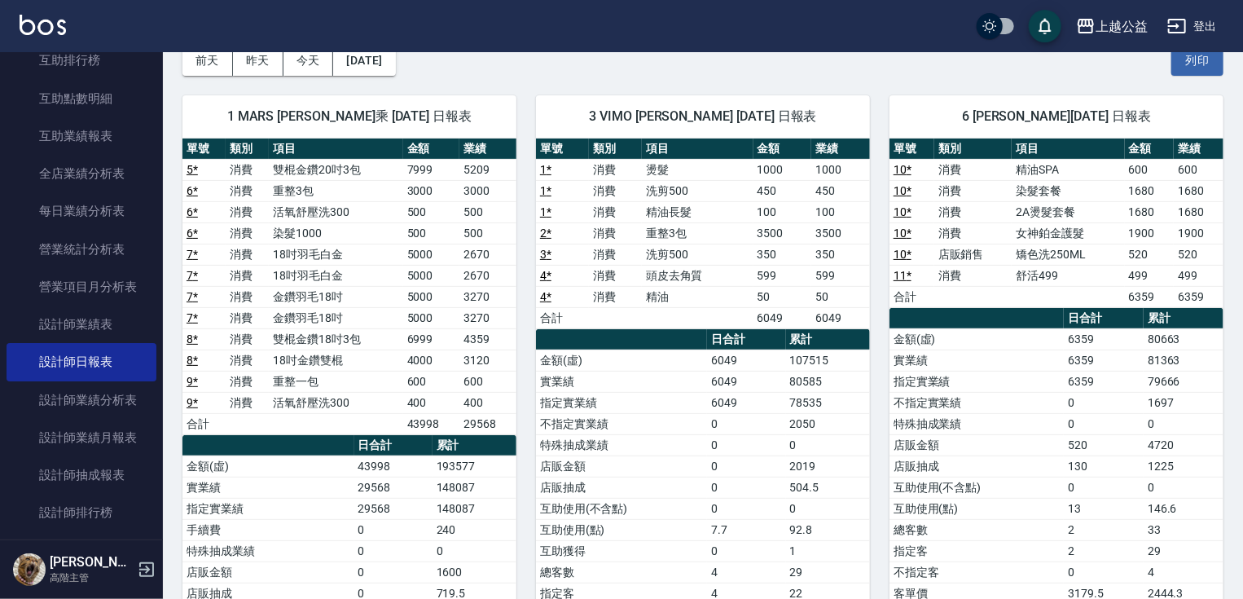
drag, startPoint x: 795, startPoint y: 351, endPoint x: 801, endPoint y: 380, distance: 29.9
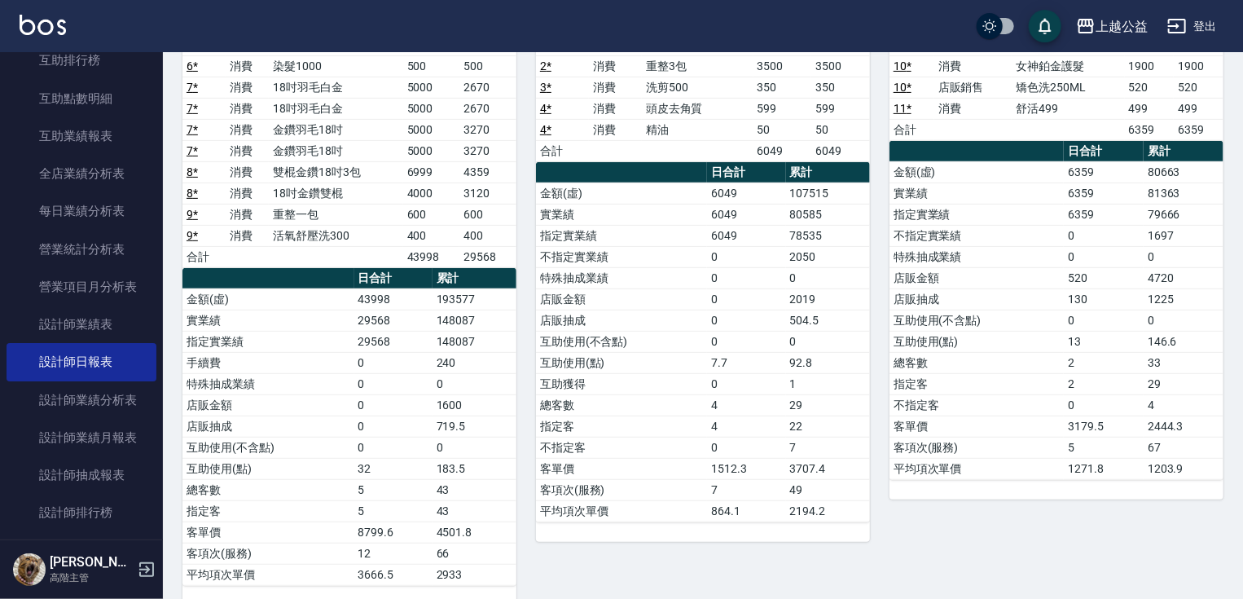
scroll to position [273, 0]
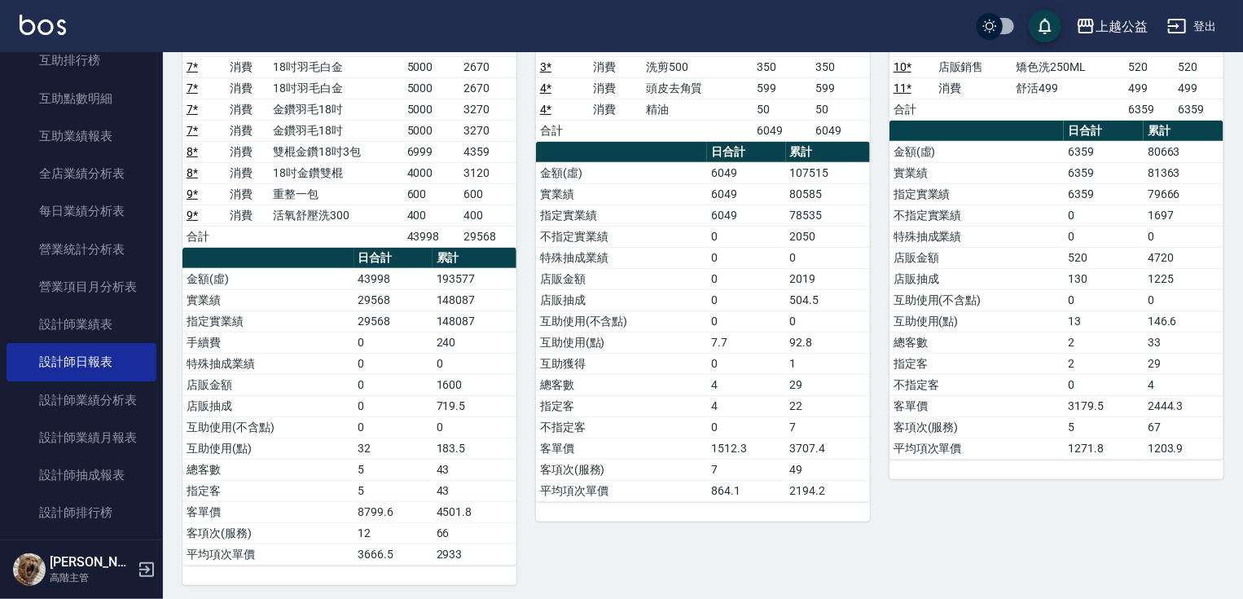
drag, startPoint x: 635, startPoint y: 398, endPoint x: 645, endPoint y: 438, distance: 41.9
